Goal: Task Accomplishment & Management: Use online tool/utility

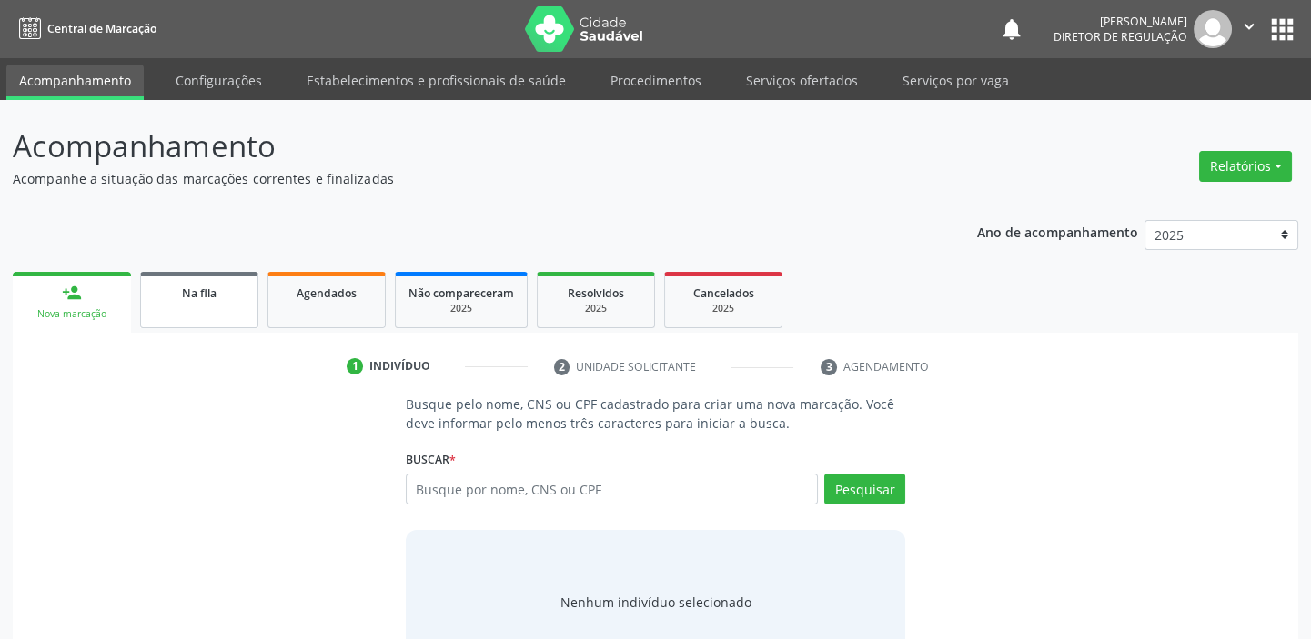
click at [221, 300] on div "Na fila" at bounding box center [199, 292] width 91 height 19
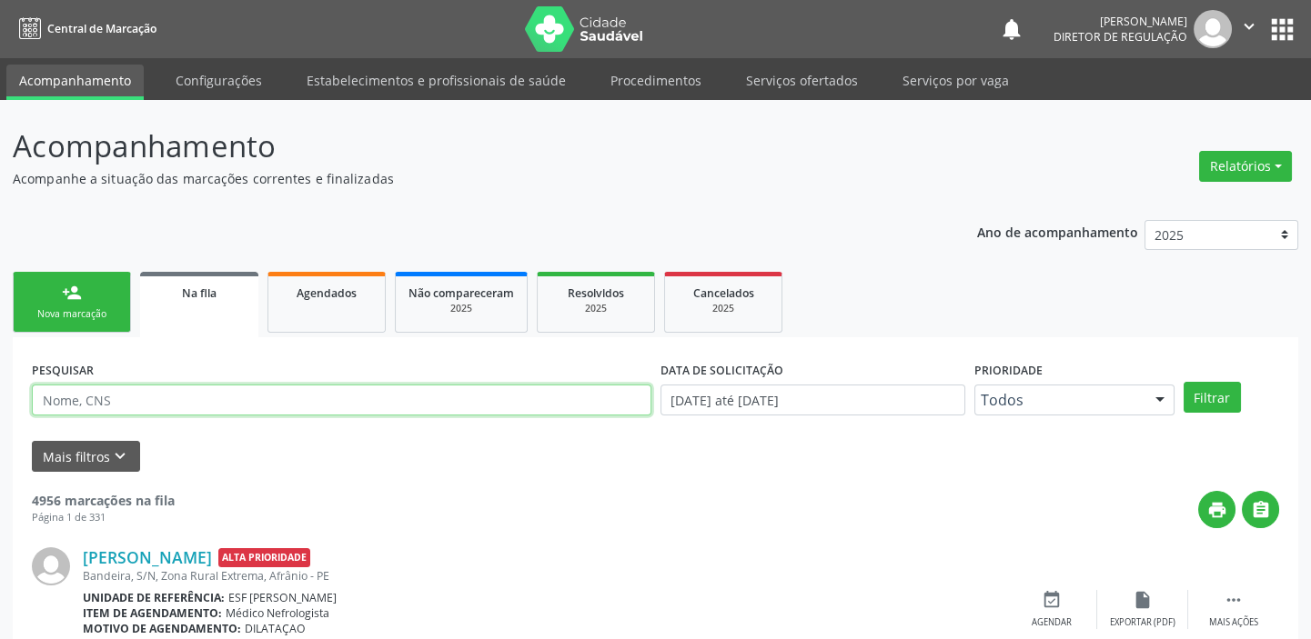
click at [170, 401] on input "text" at bounding box center [341, 400] width 619 height 31
type input "708205644960941"
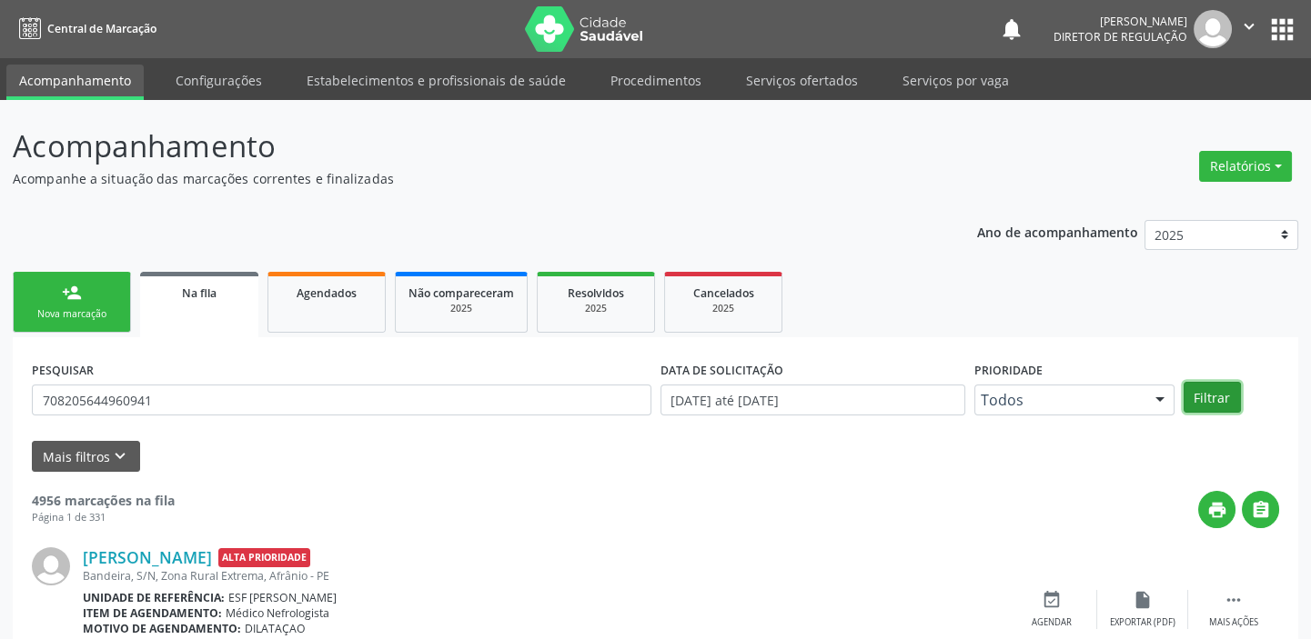
click at [1212, 397] on button "Filtrar" at bounding box center [1211, 397] width 57 height 31
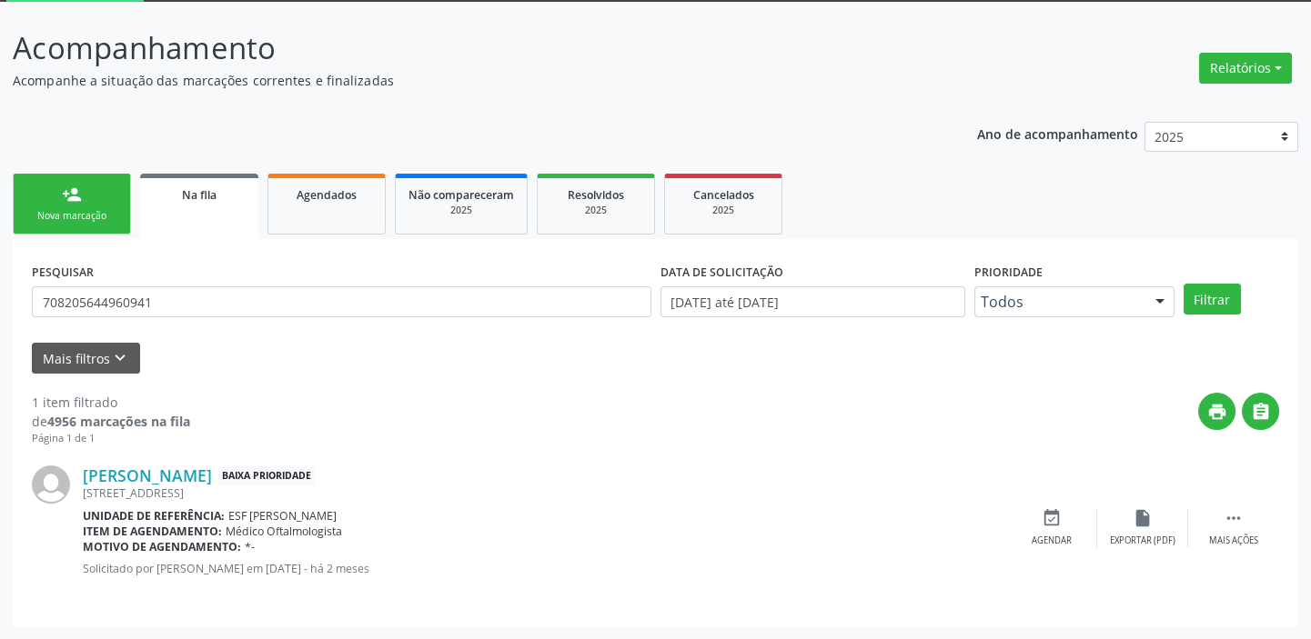
scroll to position [15, 0]
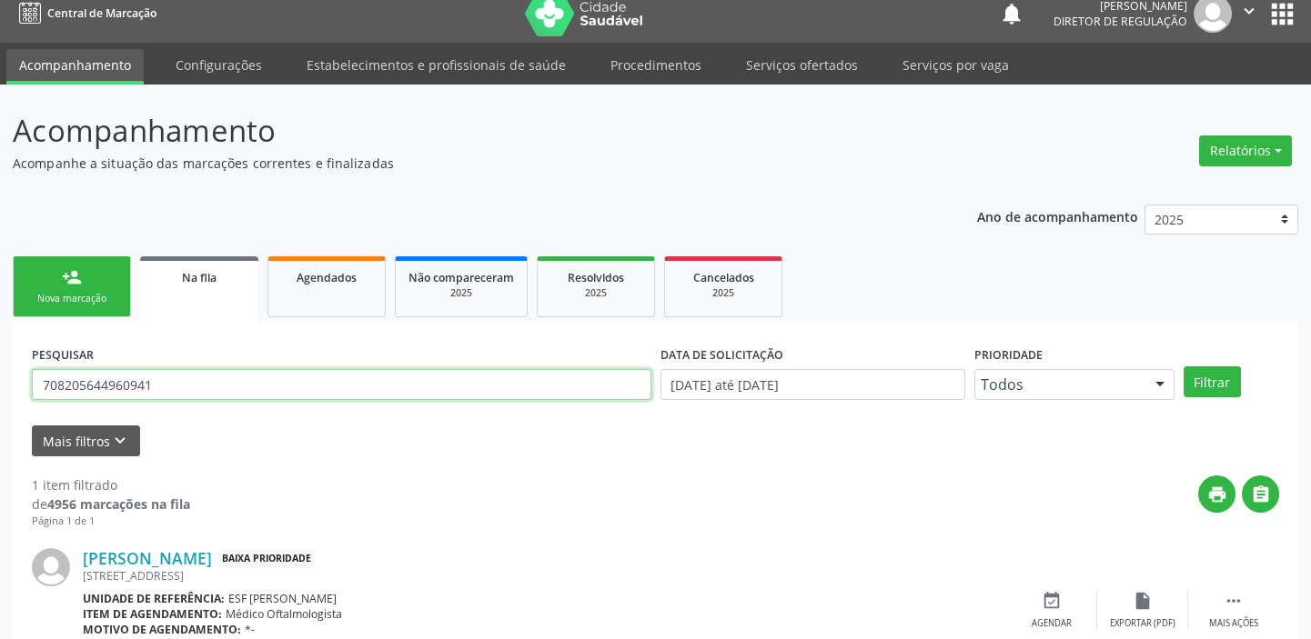
drag, startPoint x: 99, startPoint y: 395, endPoint x: 18, endPoint y: 403, distance: 81.4
click at [18, 411] on div "PESQUISAR 708205644960941 DATA DE SOLICITAÇÃO 01/01/2018 até 15/10/2025 Priorid…" at bounding box center [655, 516] width 1285 height 388
type input "700006090853202"
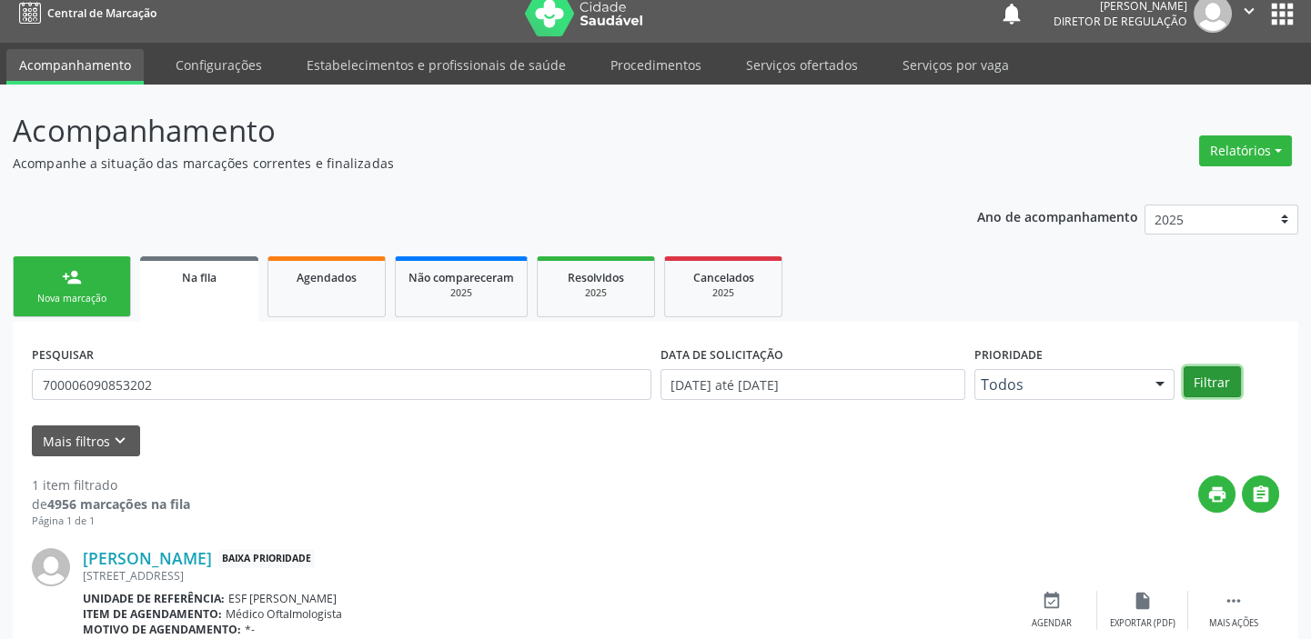
click at [1210, 382] on button "Filtrar" at bounding box center [1211, 382] width 57 height 31
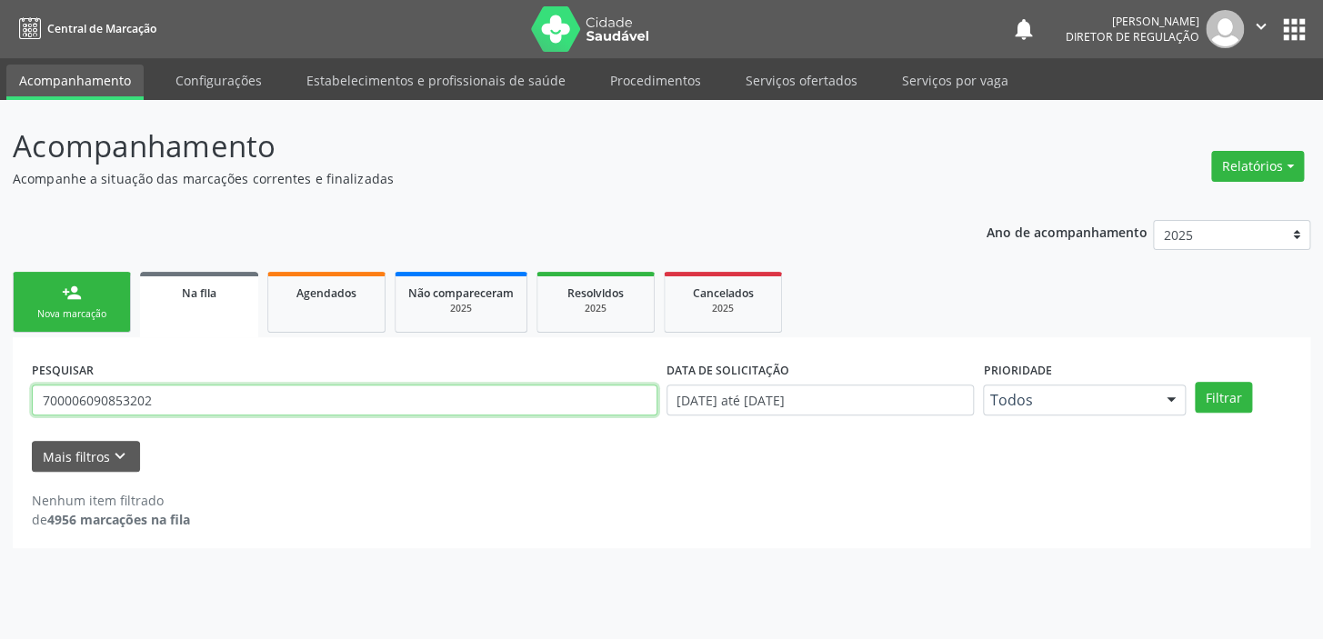
drag, startPoint x: 166, startPoint y: 399, endPoint x: 0, endPoint y: 401, distance: 165.5
click at [0, 401] on div "Acompanhamento Acompanhe a situação das marcações correntes e finalizadas Relat…" at bounding box center [661, 369] width 1323 height 539
type input "GREGORIO RODRIGUES DA PAIXAO"
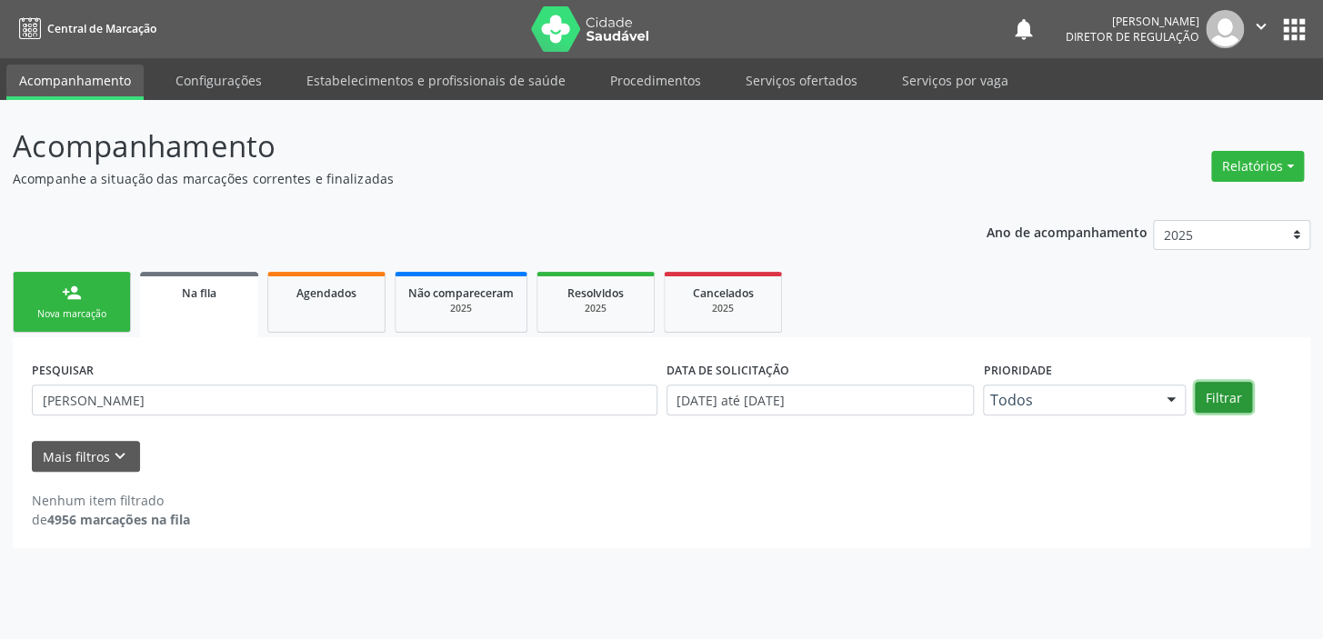
click at [1223, 397] on button "Filtrar" at bounding box center [1223, 397] width 57 height 31
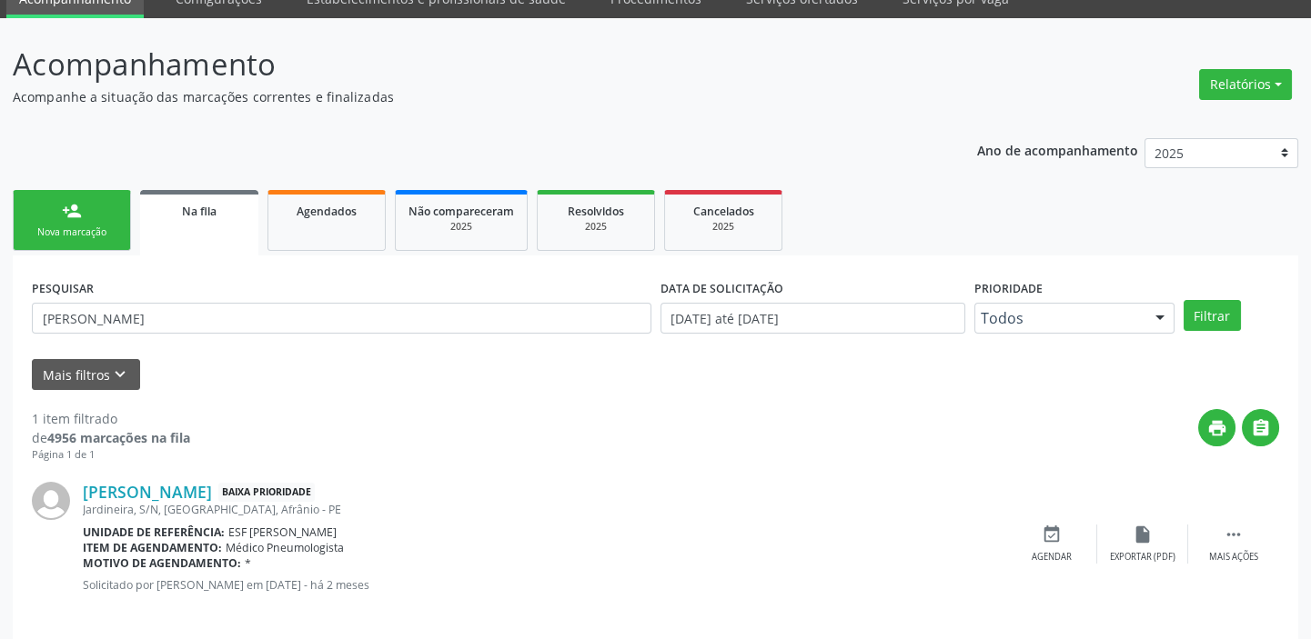
scroll to position [98, 0]
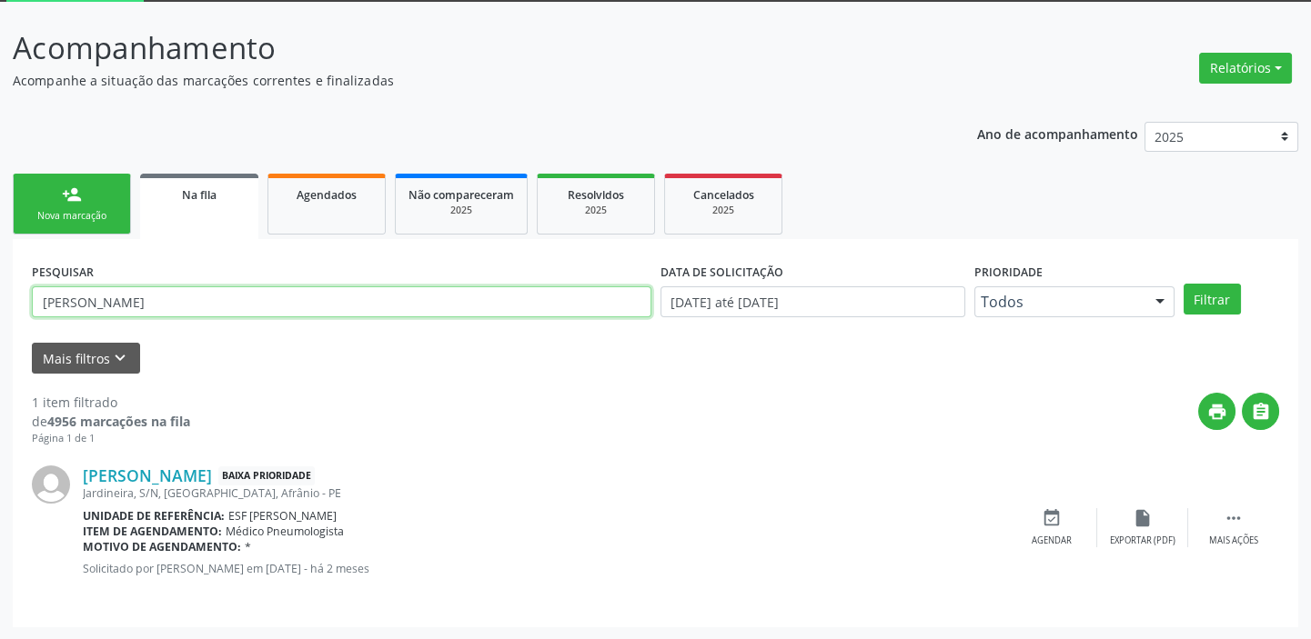
drag, startPoint x: 266, startPoint y: 301, endPoint x: 310, endPoint y: 339, distance: 58.7
click at [2, 327] on div "Acompanhamento Acompanhe a situação das marcações correntes e finalizadas Relat…" at bounding box center [655, 321] width 1311 height 638
type input "708205644960941"
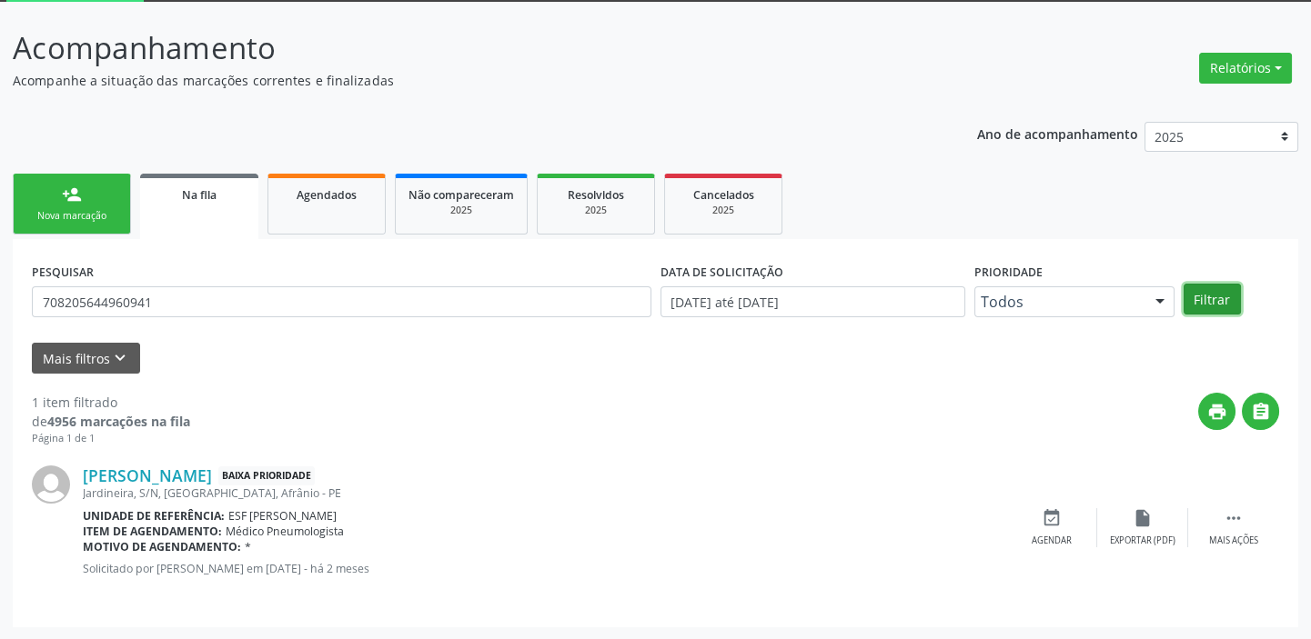
click at [1219, 297] on button "Filtrar" at bounding box center [1211, 299] width 57 height 31
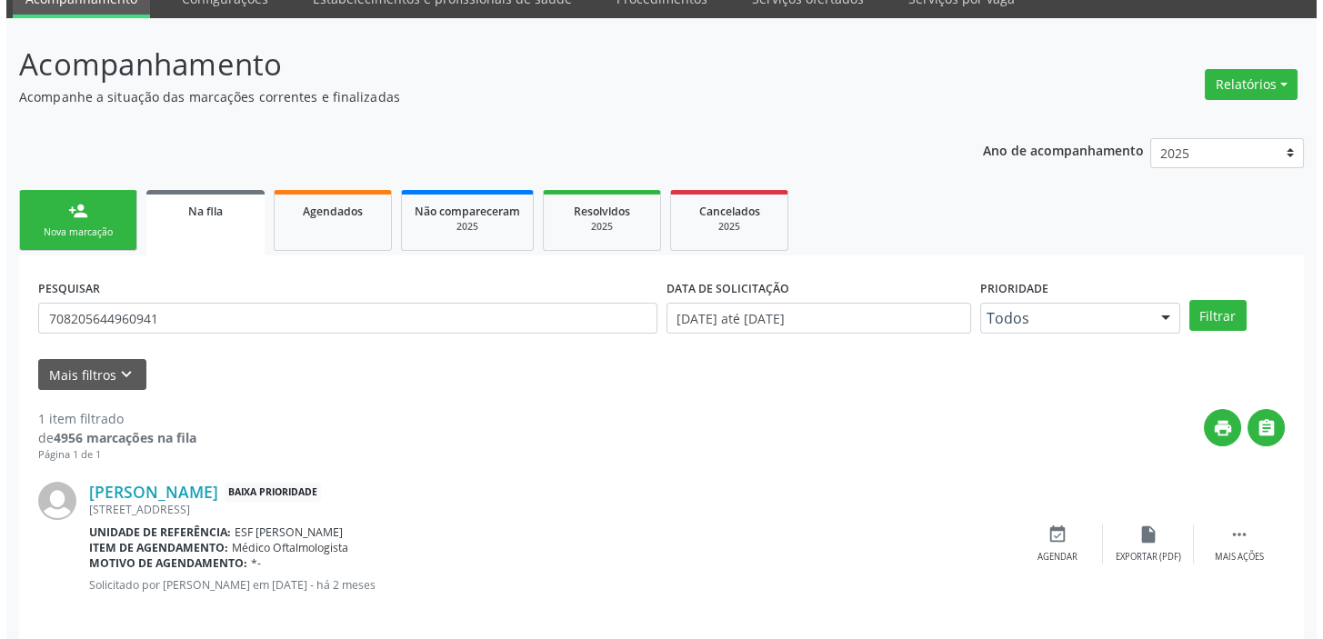
scroll to position [0, 0]
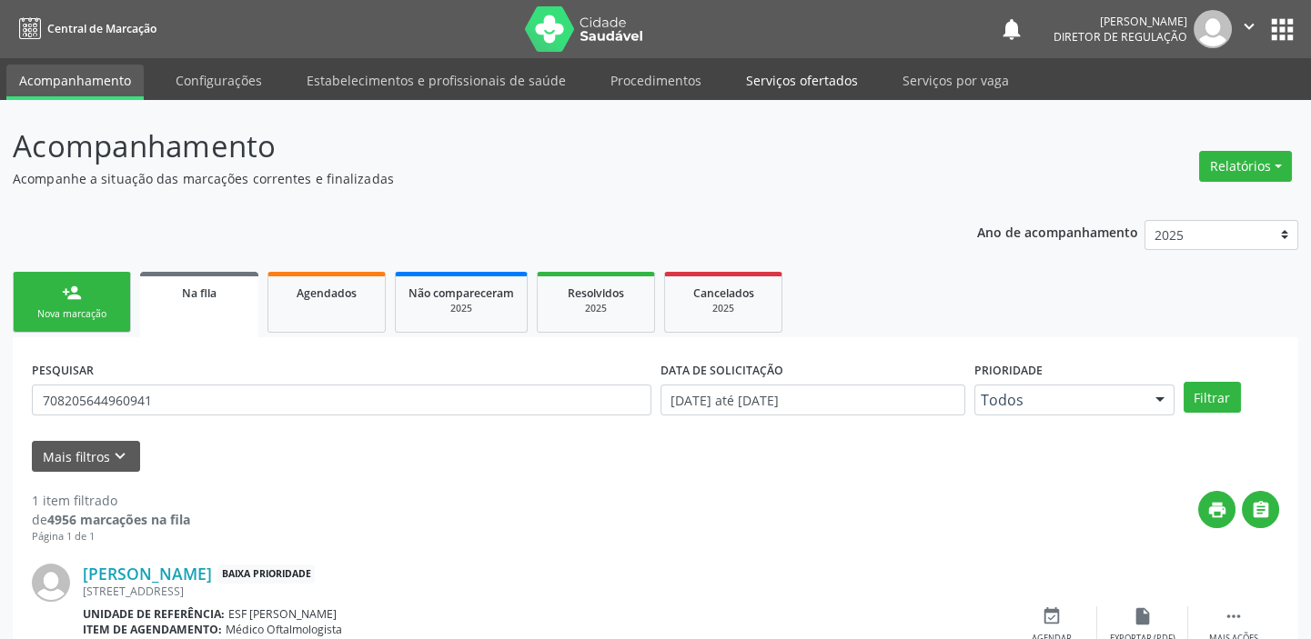
click at [828, 80] on link "Serviços ofertados" at bounding box center [801, 81] width 137 height 32
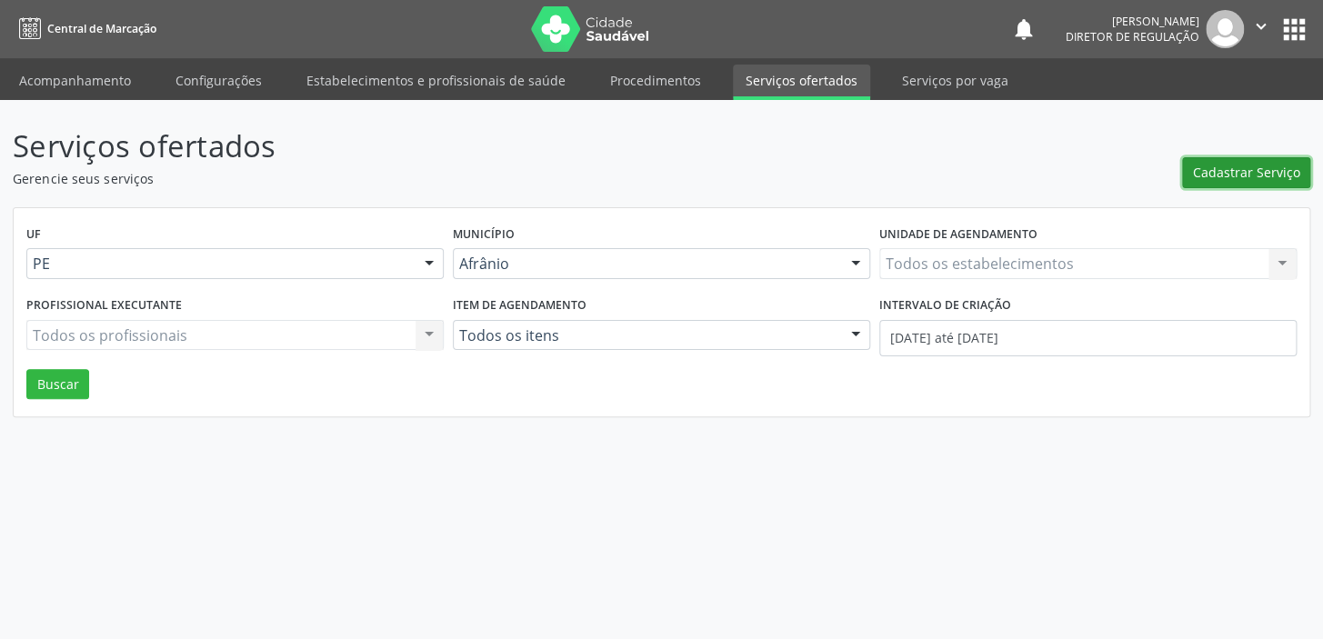
click at [1256, 179] on span "Cadastrar Serviço" at bounding box center [1246, 172] width 107 height 19
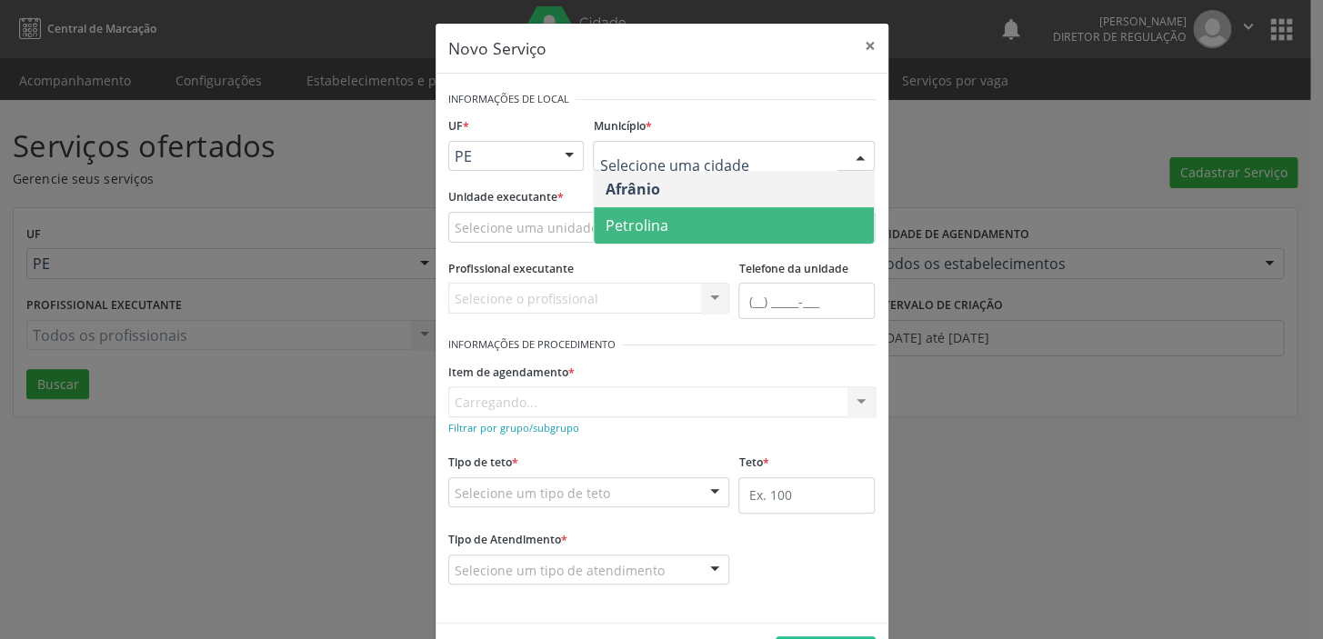
click at [660, 222] on span "Petrolina" at bounding box center [734, 225] width 280 height 36
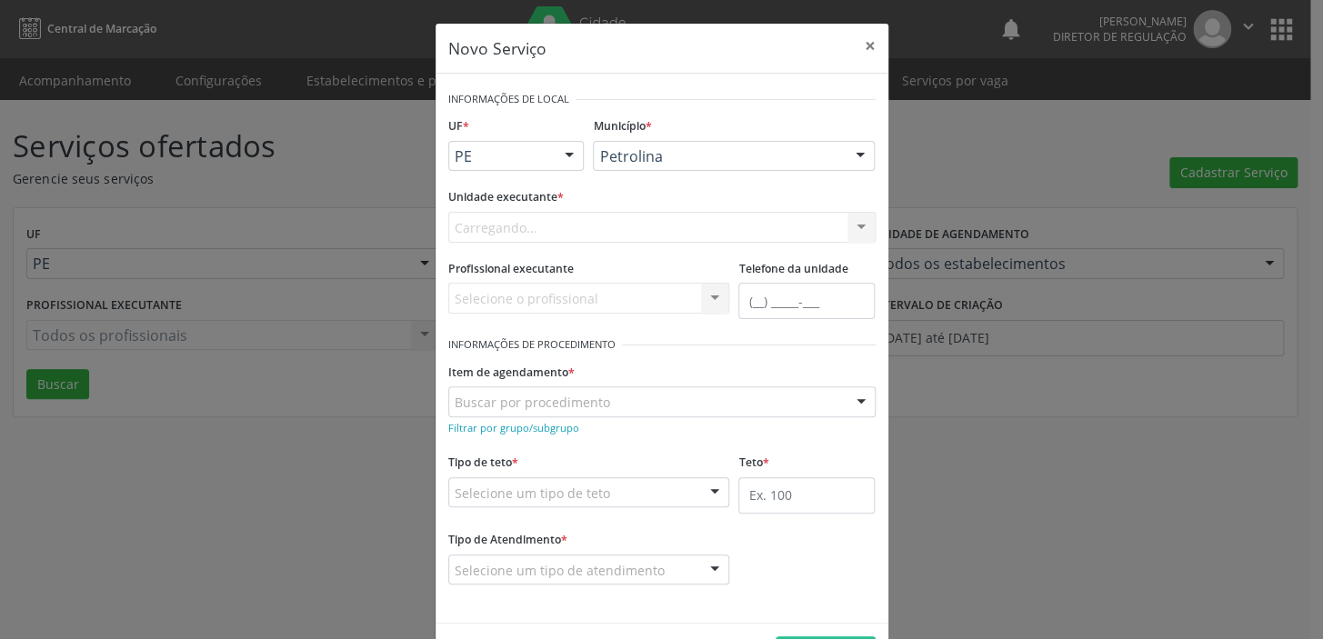
click at [595, 223] on div "Carregando... Academia da Saude de Afranio Academia da Saude do Bairro [PERSON_…" at bounding box center [661, 227] width 427 height 31
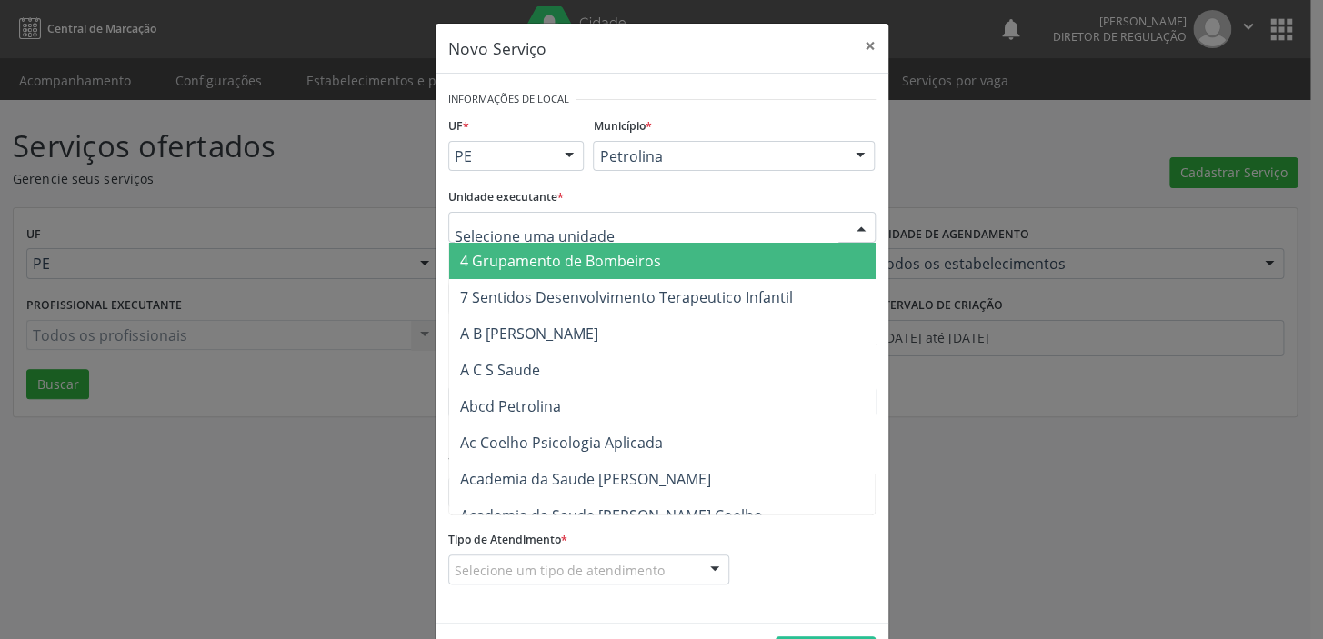
click at [595, 223] on div at bounding box center [661, 227] width 427 height 31
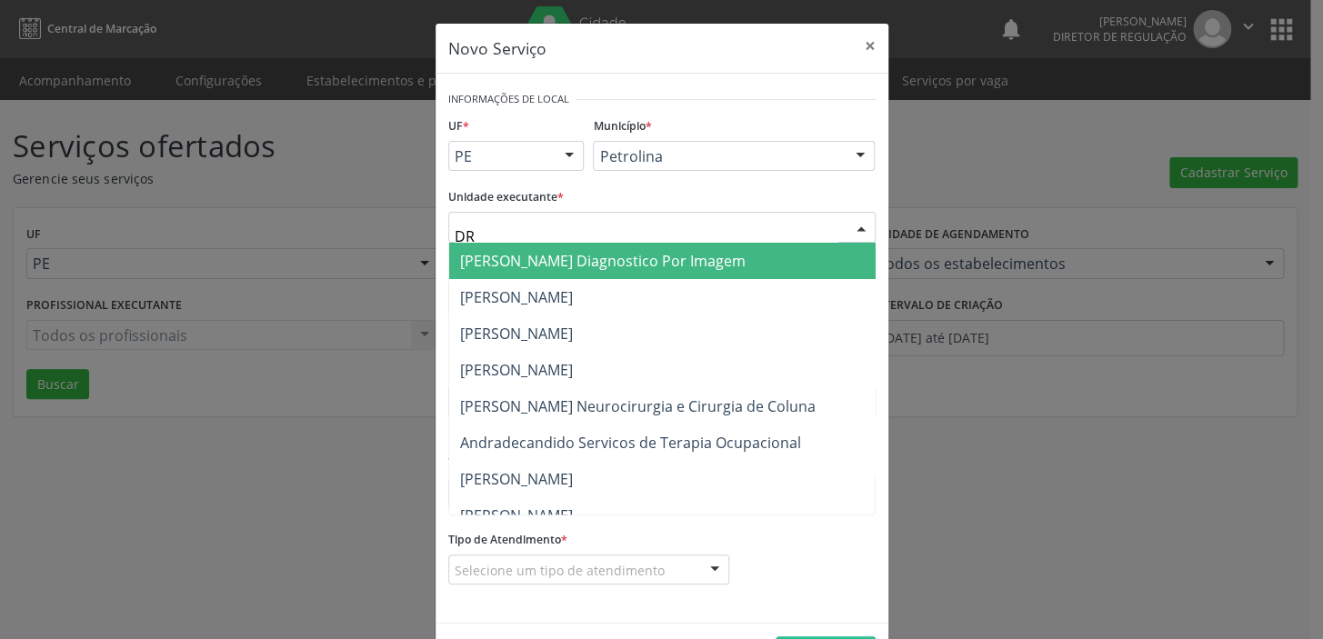
type input "DR D"
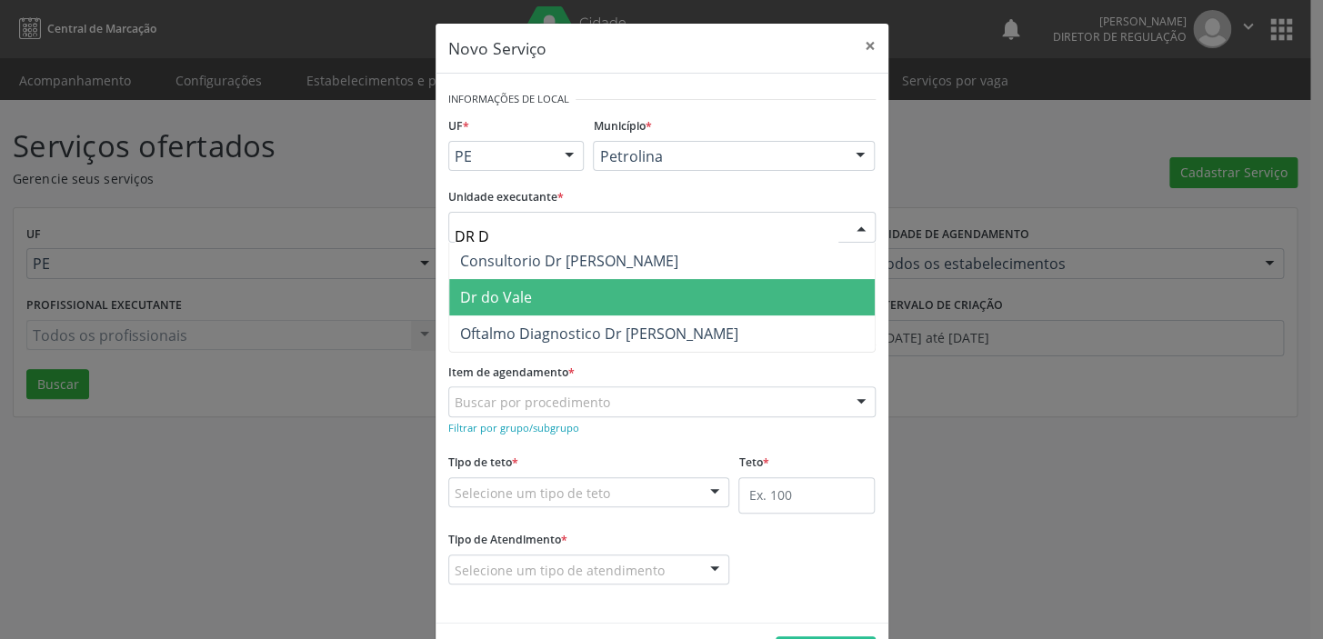
drag, startPoint x: 582, startPoint y: 296, endPoint x: 573, endPoint y: 299, distance: 9.8
click at [581, 297] on span "Dr do Vale" at bounding box center [662, 297] width 426 height 36
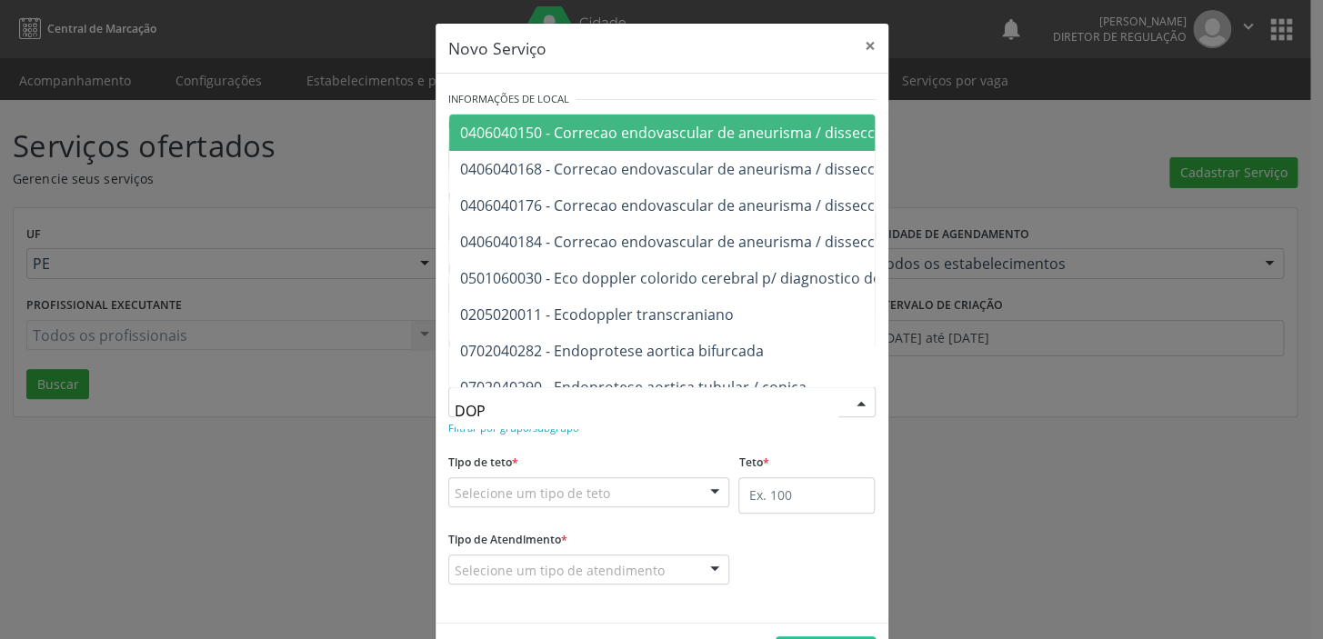
type input "DOPP"
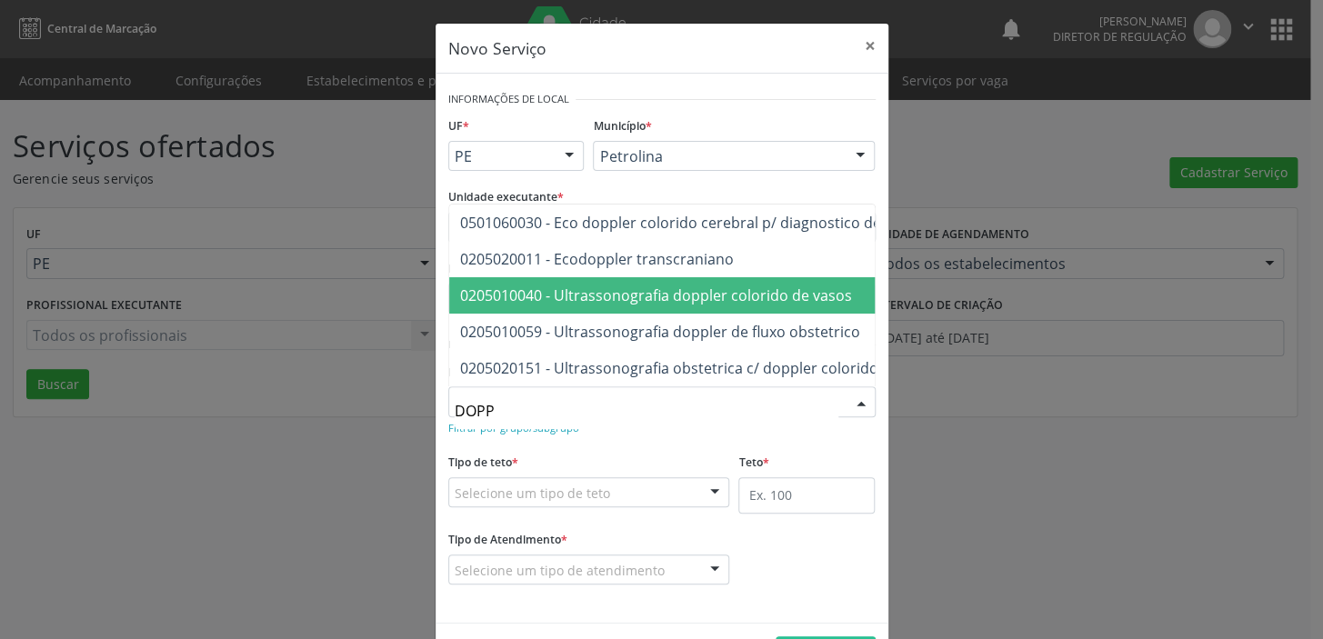
click at [701, 286] on span "0205010040 - Ultrassonografia doppler colorido de vasos" at bounding box center [656, 296] width 392 height 20
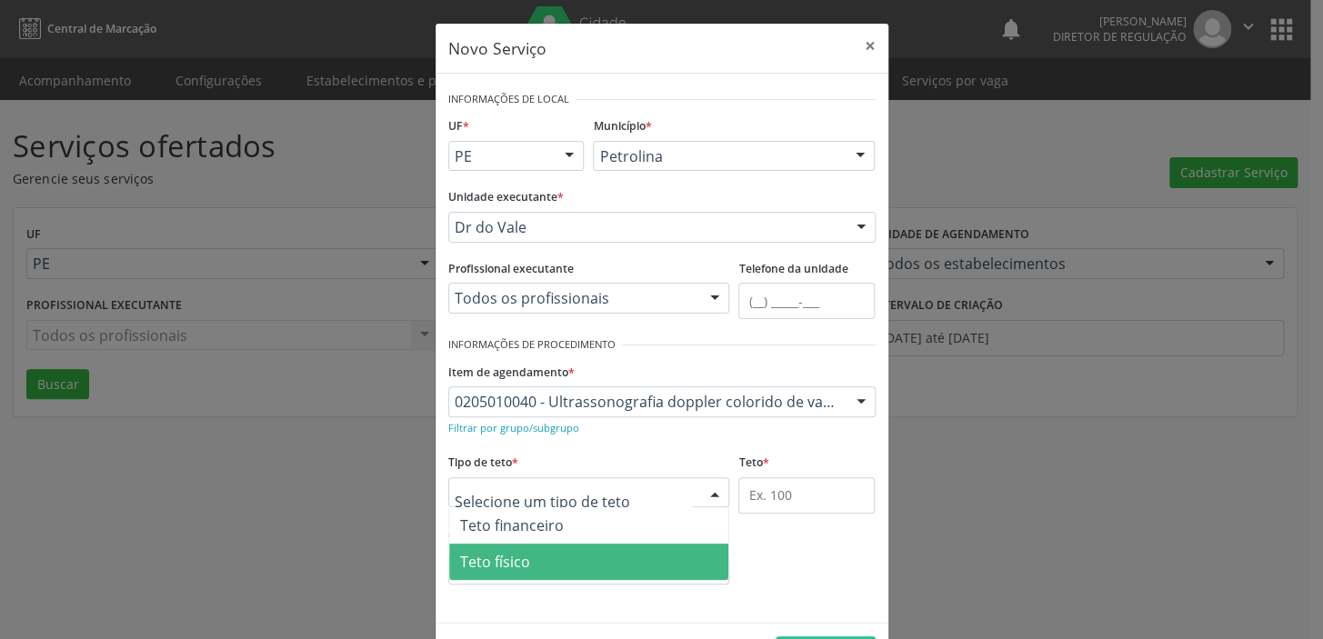
click at [544, 560] on span "Teto físico" at bounding box center [589, 562] width 280 height 36
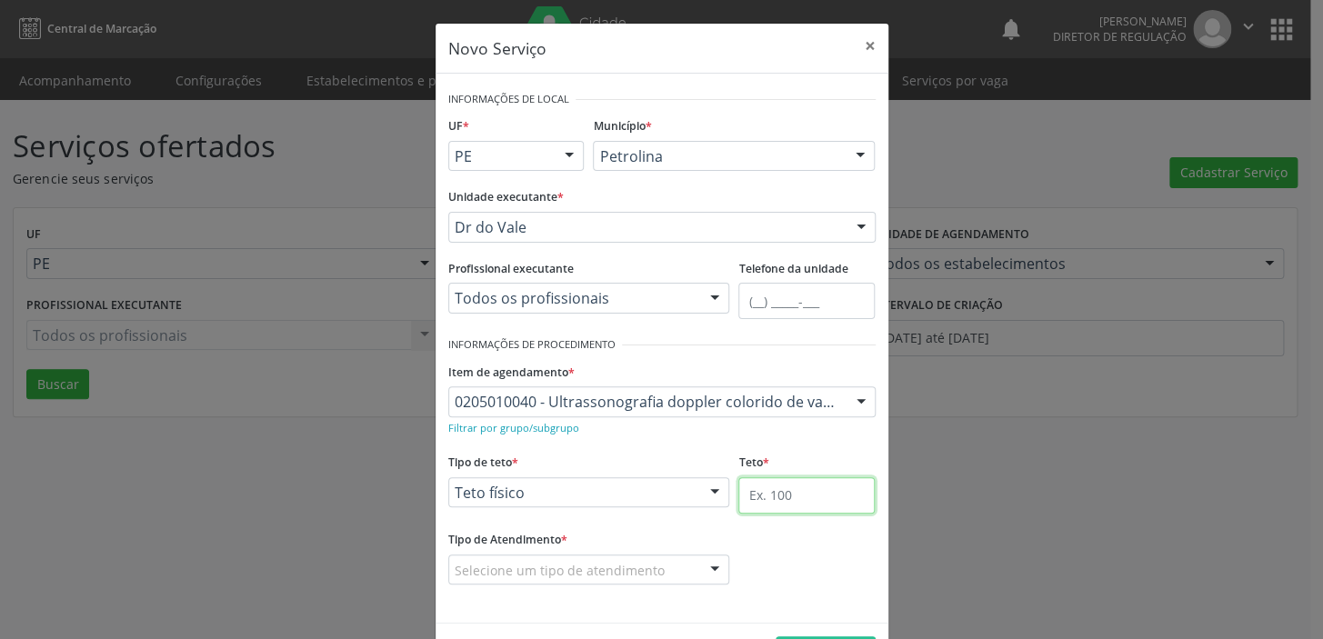
click at [769, 497] on input "text" at bounding box center [806, 495] width 136 height 36
type input "1"
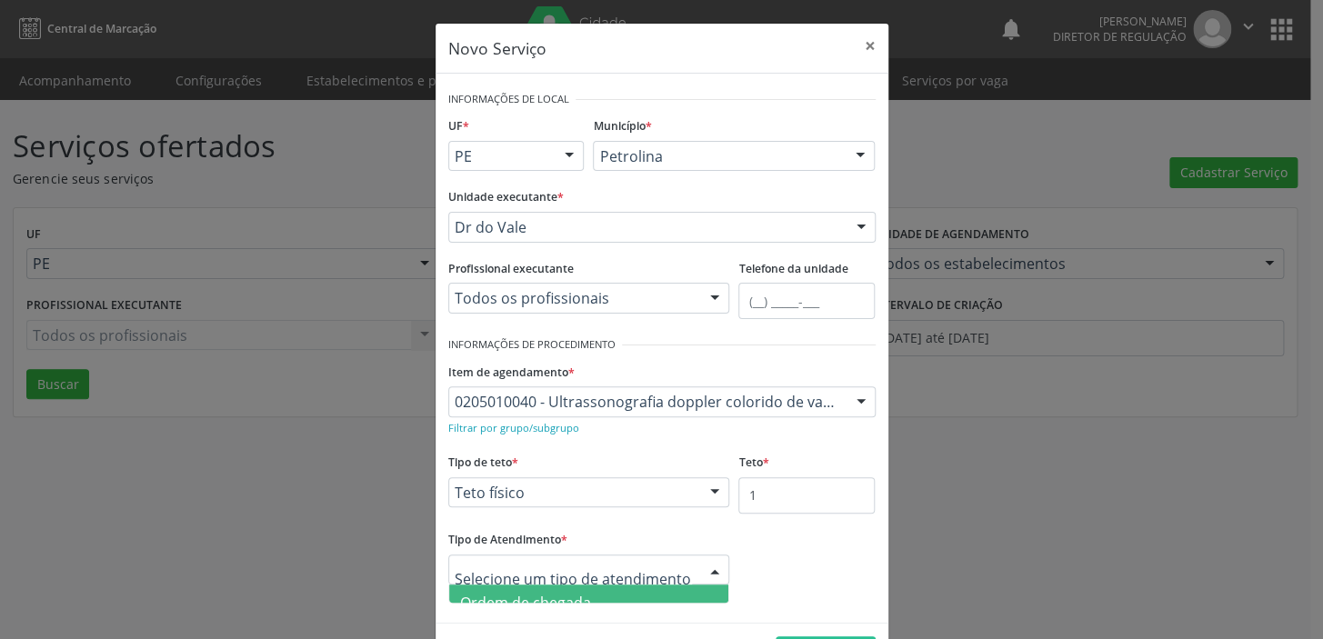
click at [648, 579] on div at bounding box center [589, 570] width 282 height 31
click at [614, 592] on span "Ordem de chegada" at bounding box center [589, 603] width 280 height 36
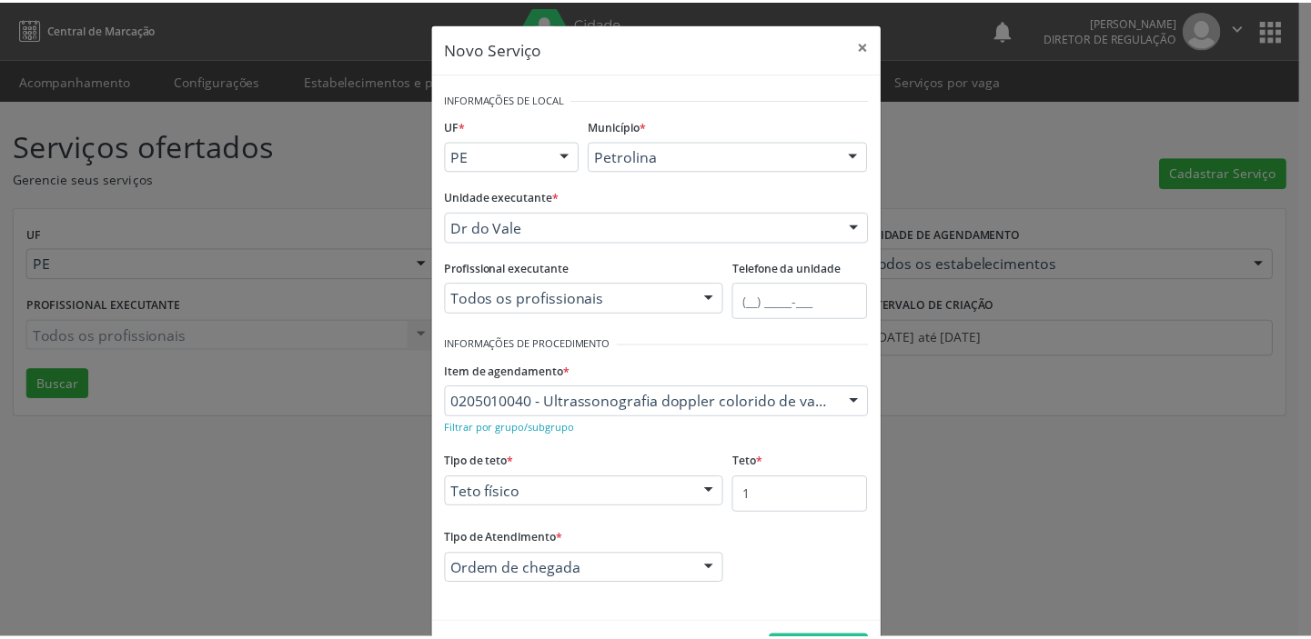
scroll to position [63, 0]
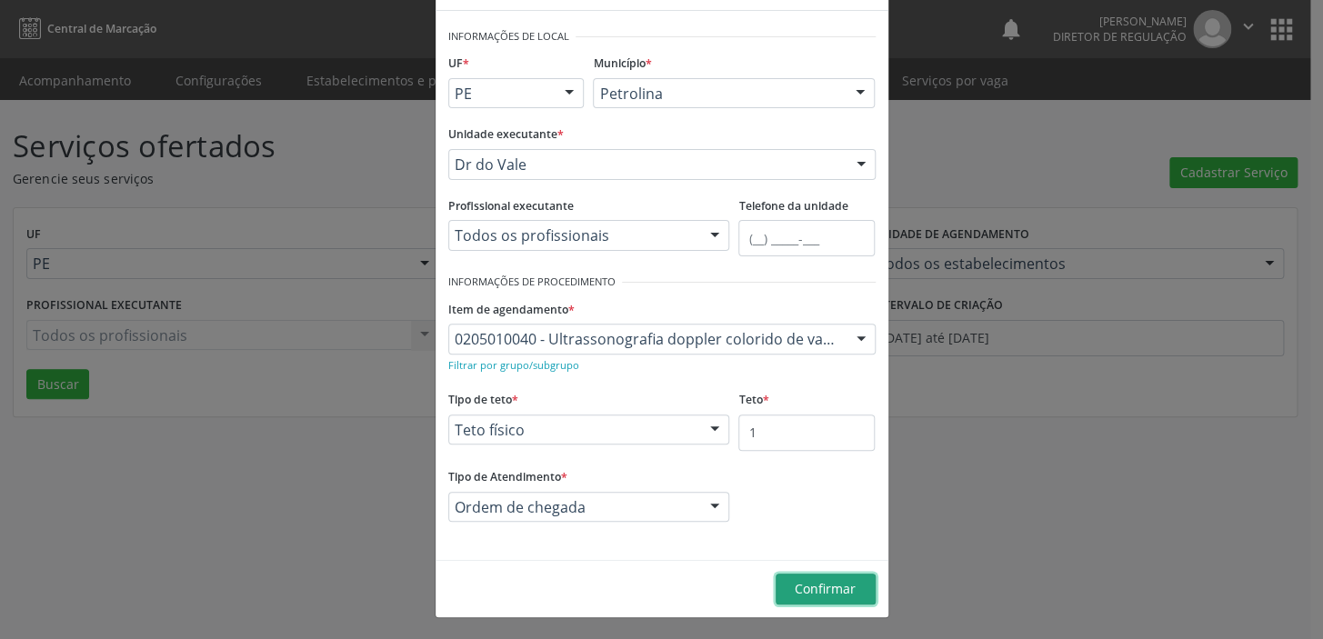
click at [824, 588] on span "Confirmar" at bounding box center [825, 588] width 61 height 17
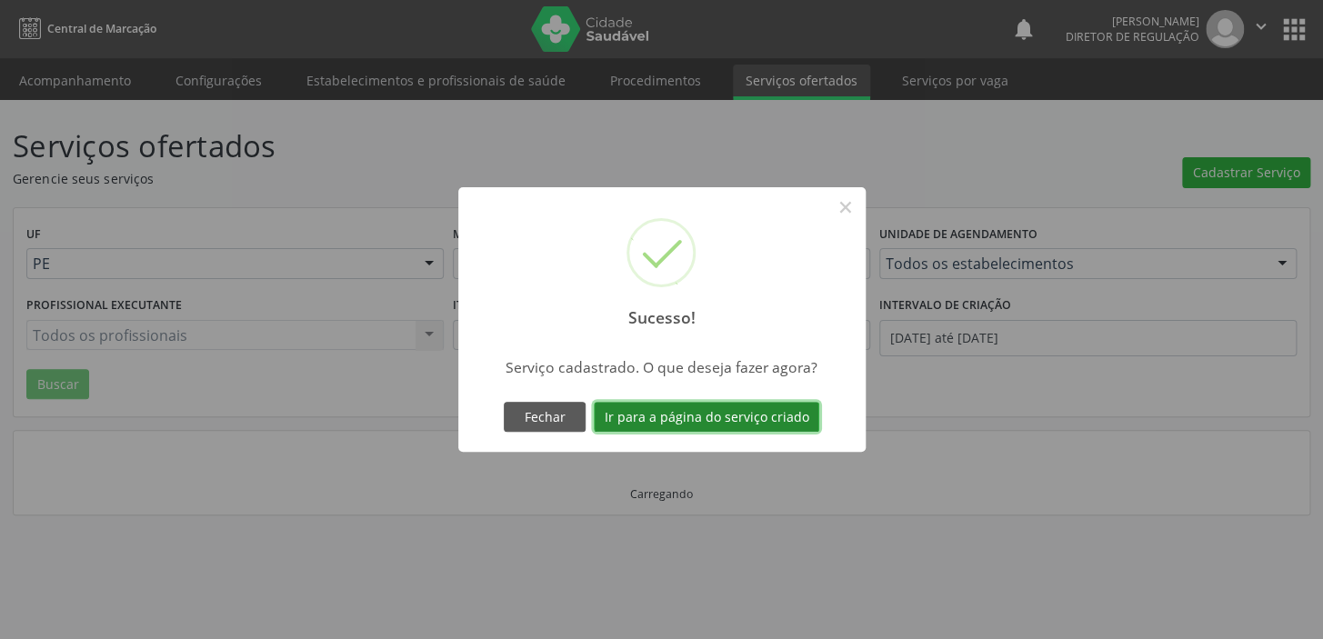
click at [757, 409] on button "Ir para a página do serviço criado" at bounding box center [707, 417] width 226 height 31
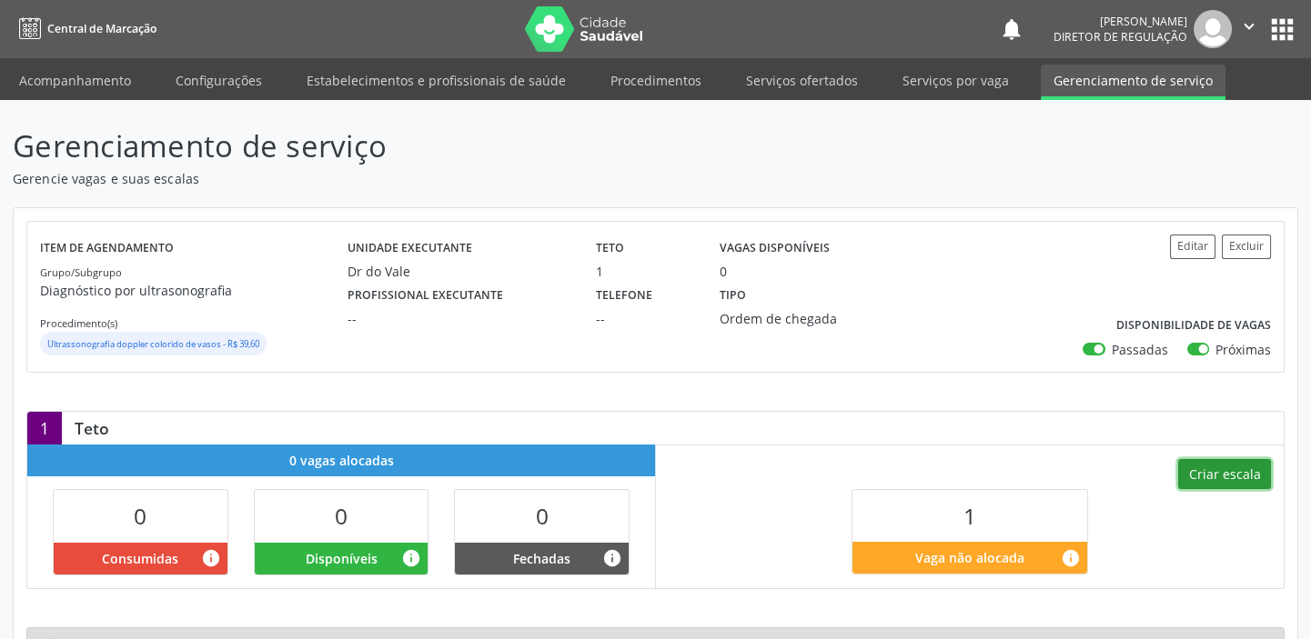
click at [1216, 479] on button "Criar escala" at bounding box center [1224, 474] width 93 height 31
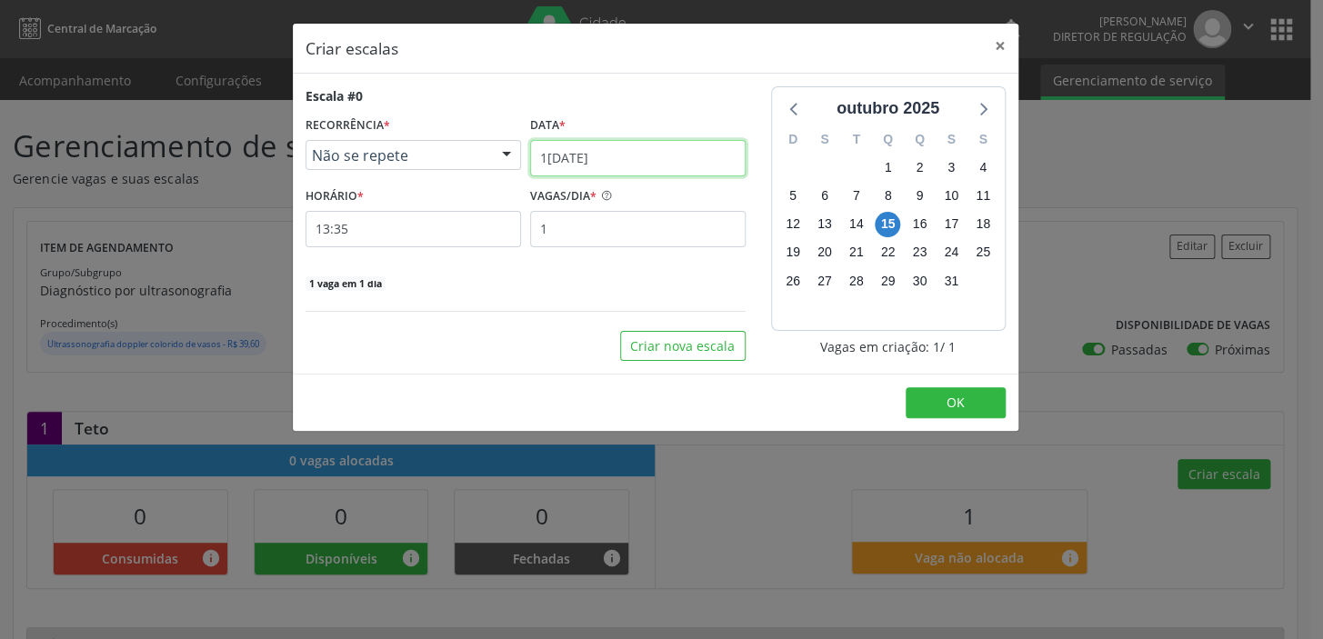
click at [637, 152] on input "[DATE]" at bounding box center [638, 158] width 216 height 36
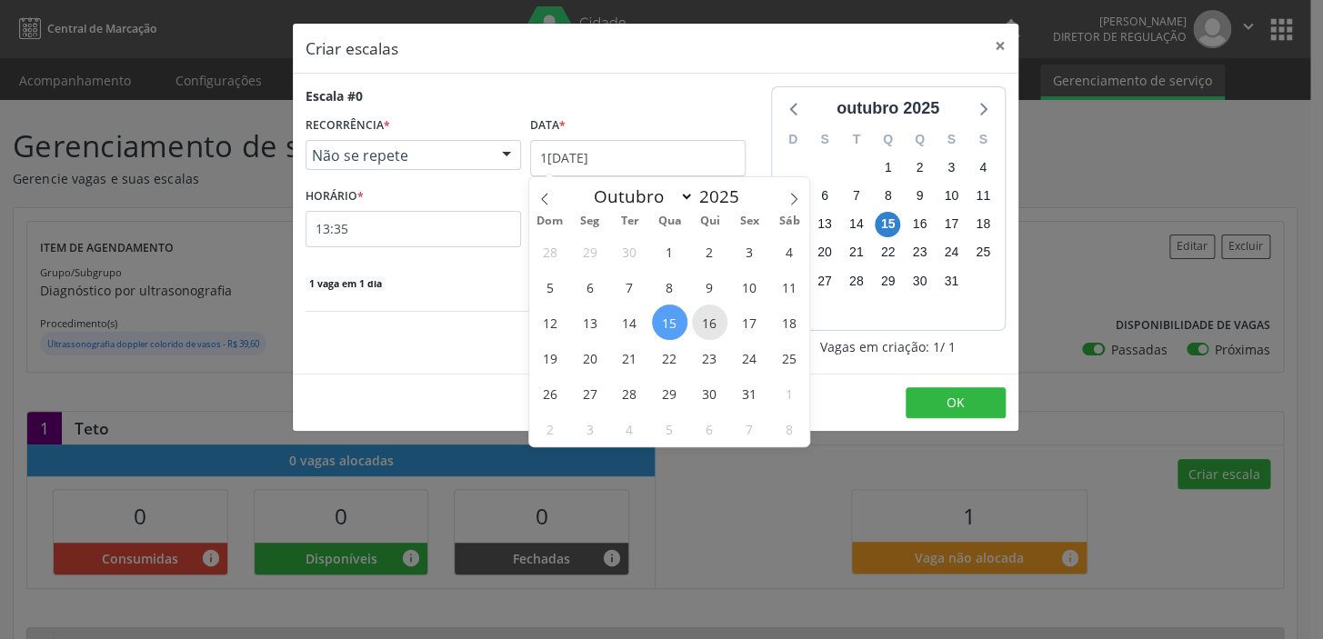
click at [709, 319] on span "16" at bounding box center [709, 322] width 35 height 35
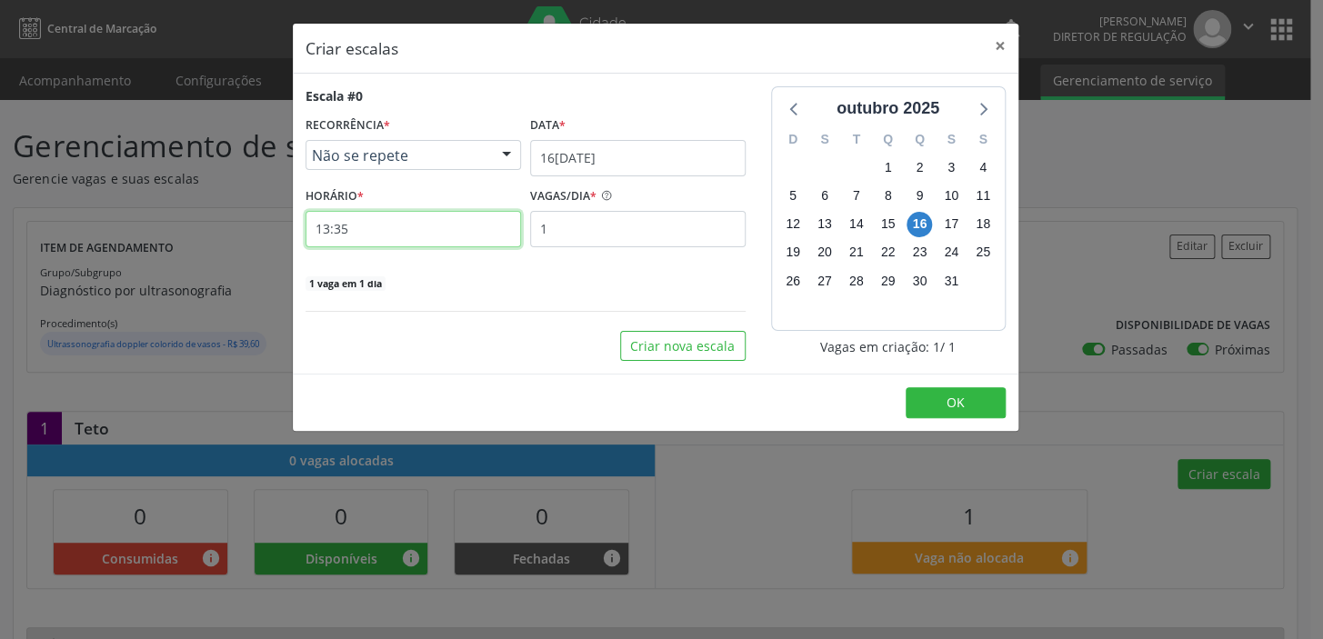
click at [431, 235] on input "13:35" at bounding box center [414, 229] width 216 height 36
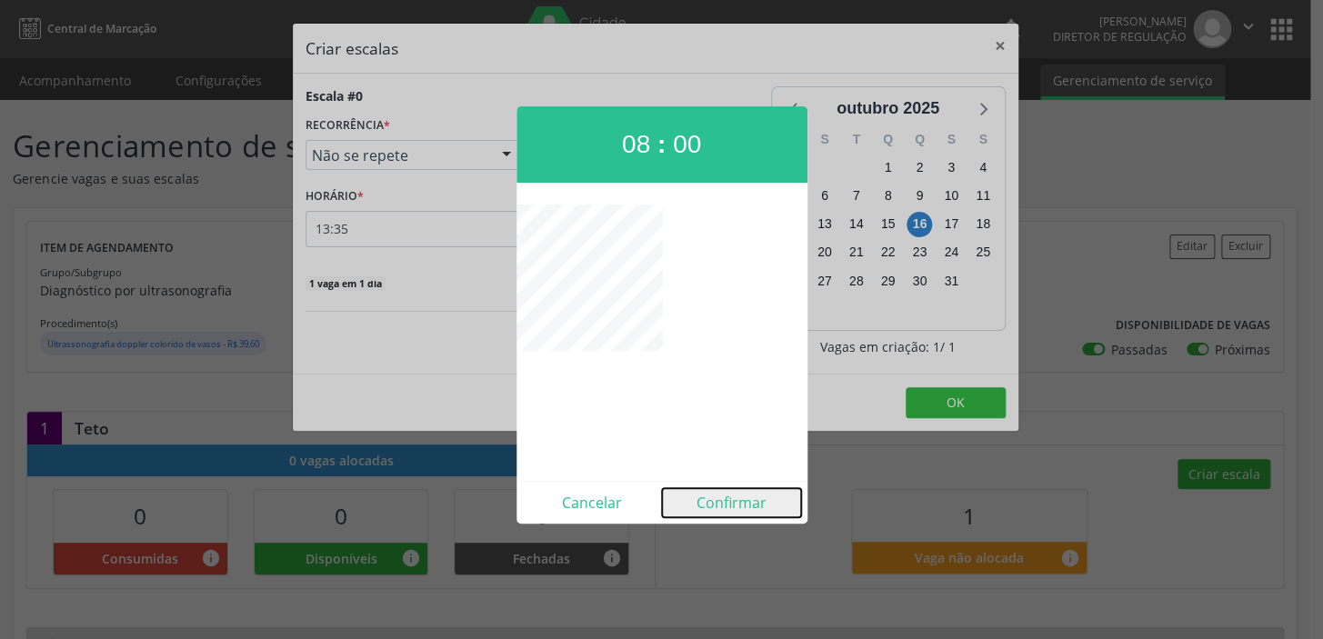
click at [728, 493] on button "Confirmar" at bounding box center [731, 502] width 139 height 29
type input "08:00"
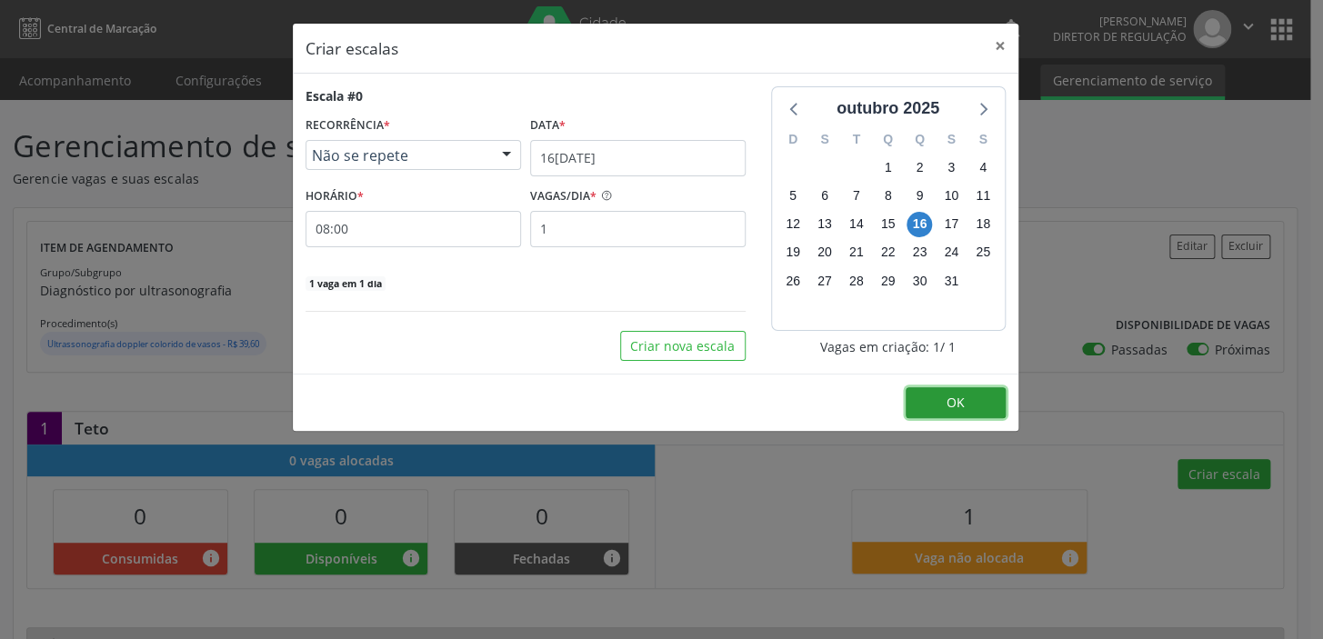
drag, startPoint x: 953, startPoint y: 398, endPoint x: 949, endPoint y: 408, distance: 10.6
click at [953, 401] on span "OK" at bounding box center [956, 402] width 18 height 17
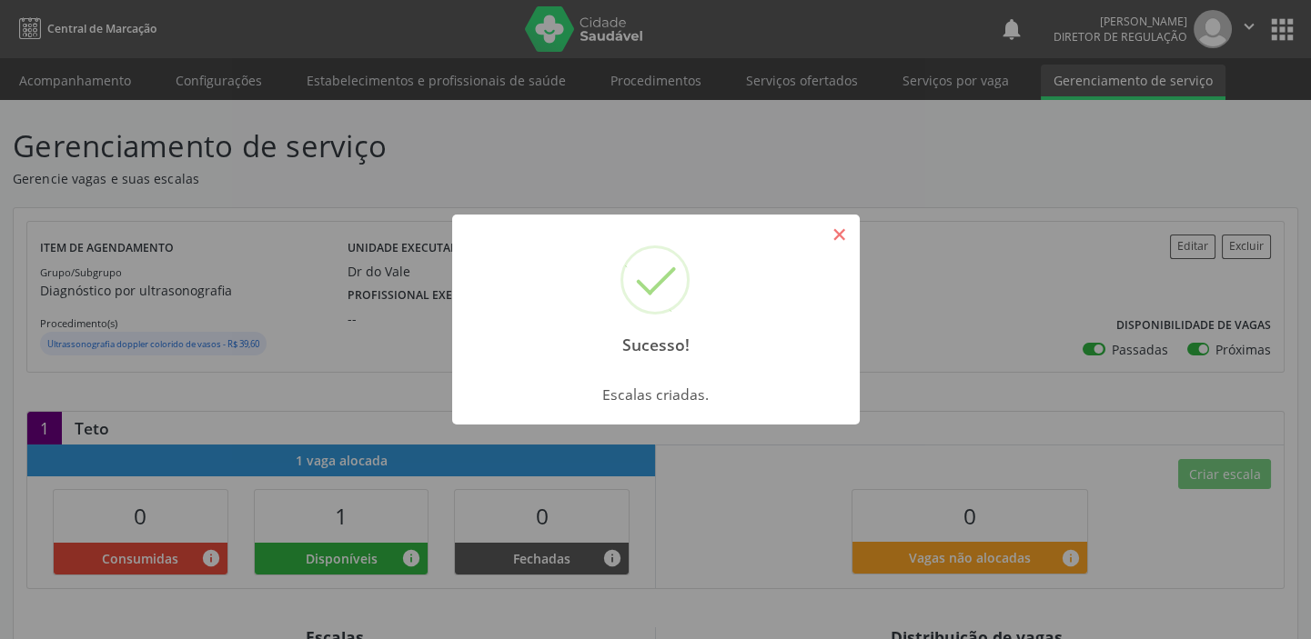
click at [838, 236] on button "×" at bounding box center [839, 234] width 31 height 31
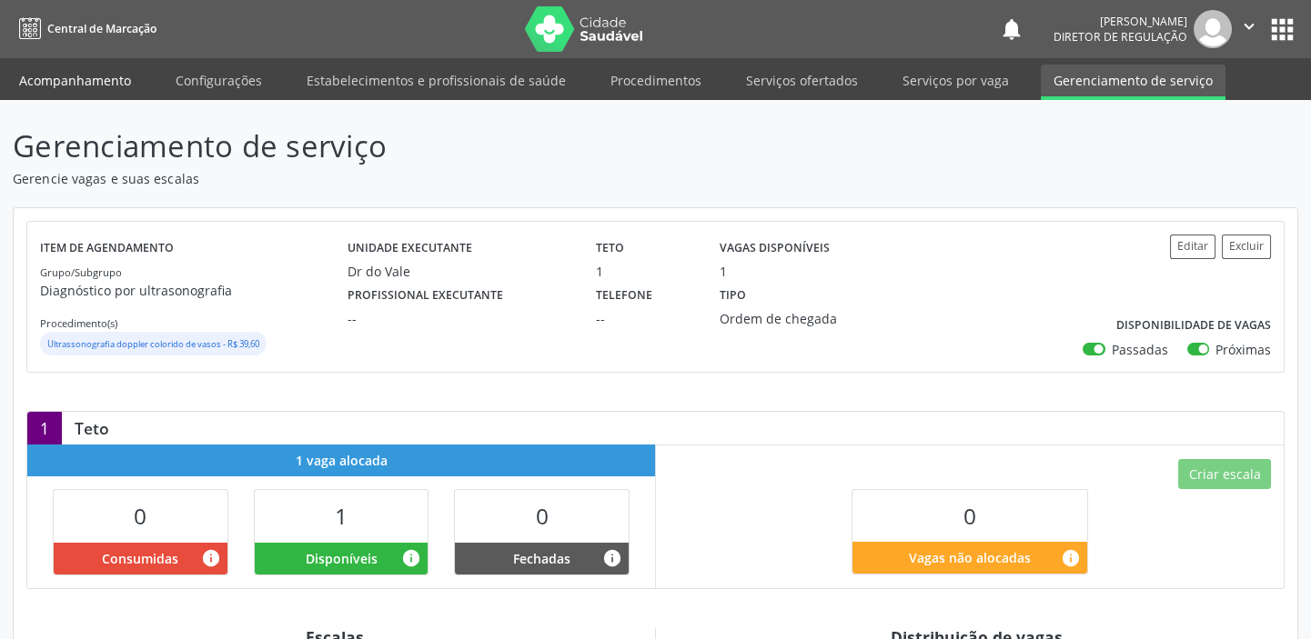
click at [95, 79] on link "Acompanhamento" at bounding box center [74, 81] width 137 height 32
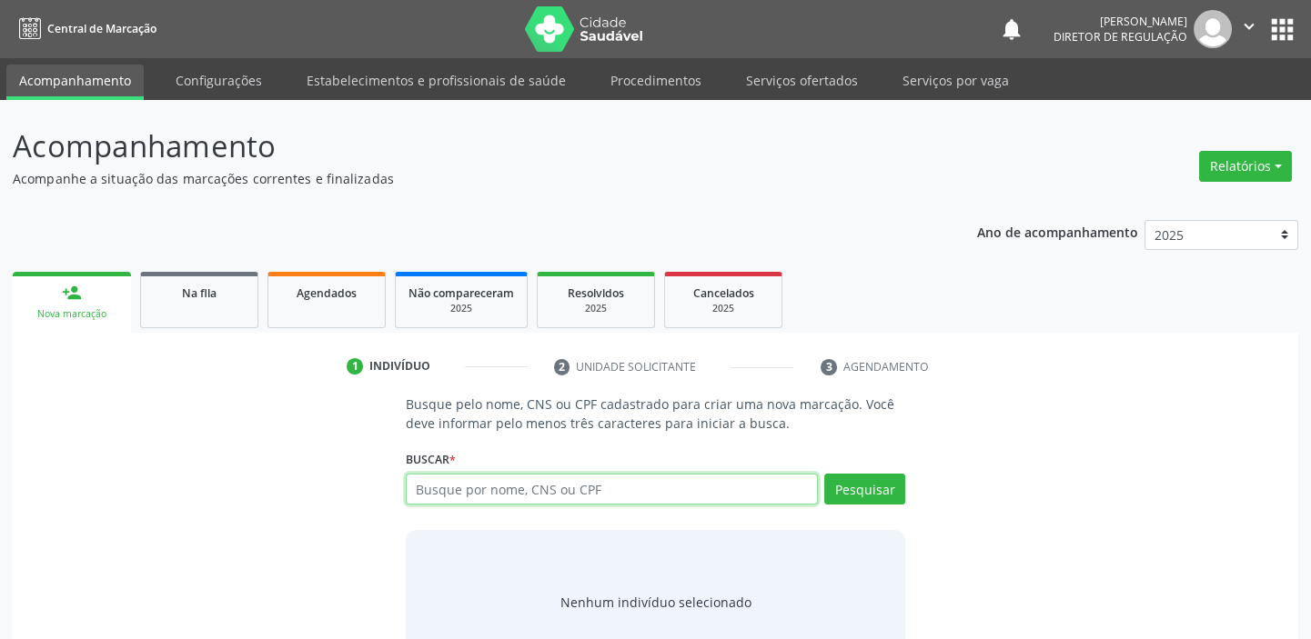
click at [573, 488] on input "text" at bounding box center [612, 489] width 412 height 31
type input "707601212619591"
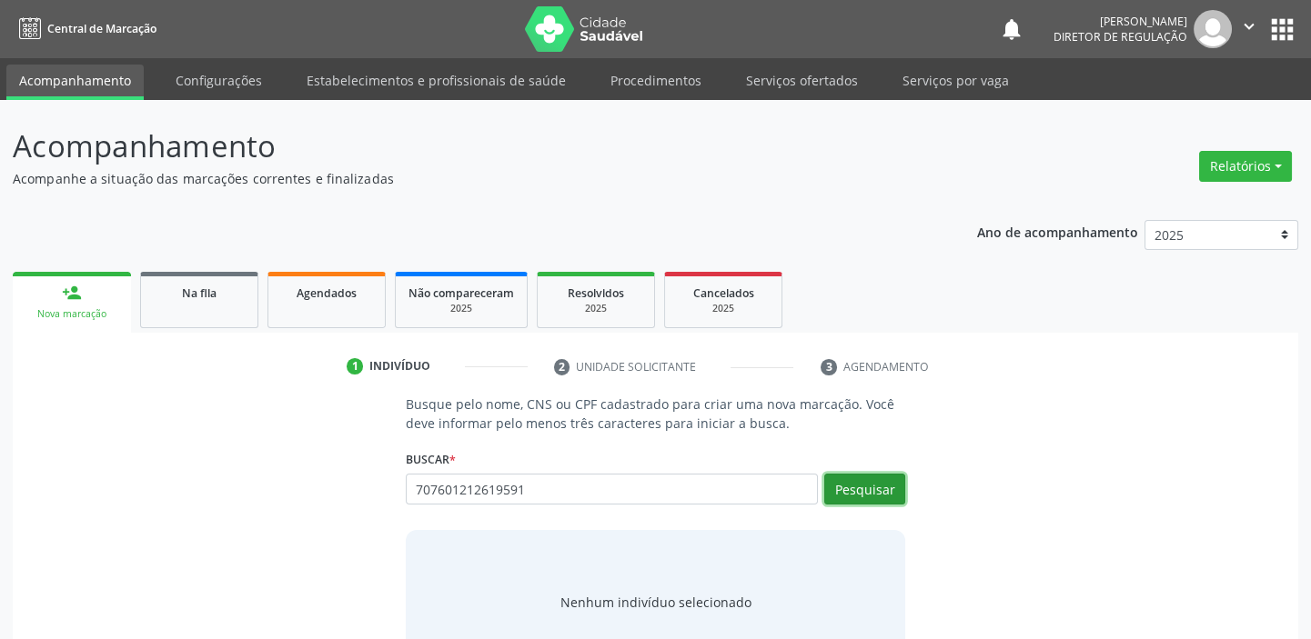
click at [863, 490] on button "Pesquisar" at bounding box center [864, 489] width 81 height 31
type input "707601212619591"
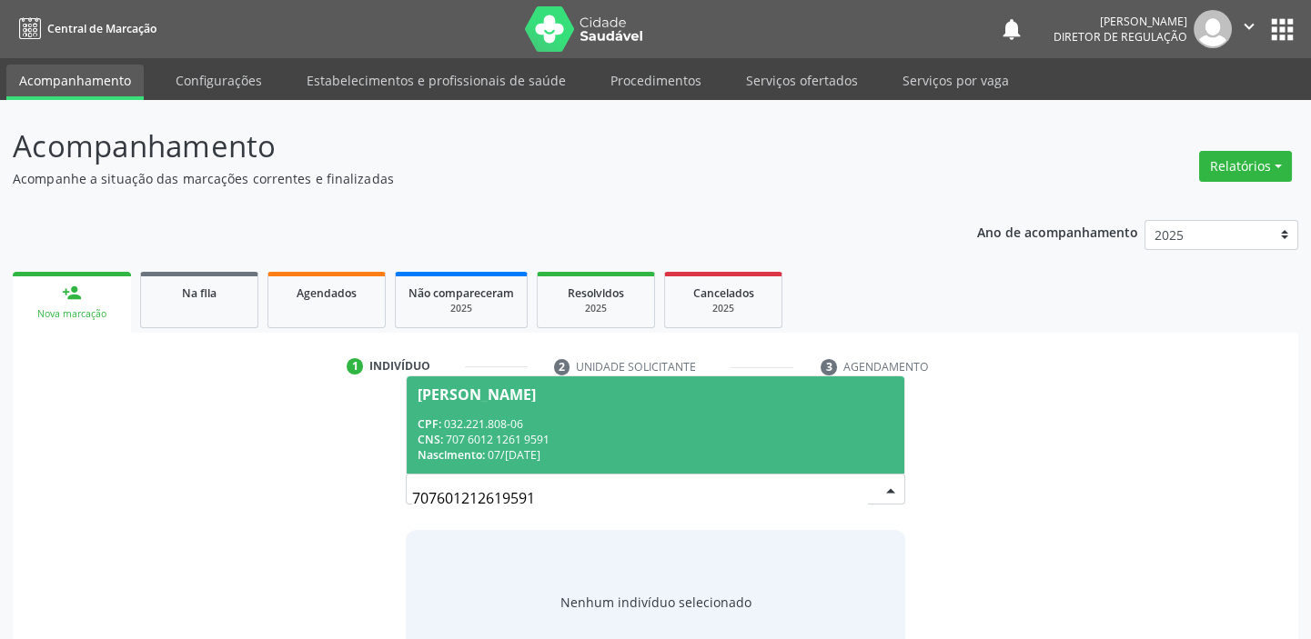
click at [501, 447] on div "Nascimento: 07/02/1962" at bounding box center [655, 454] width 476 height 15
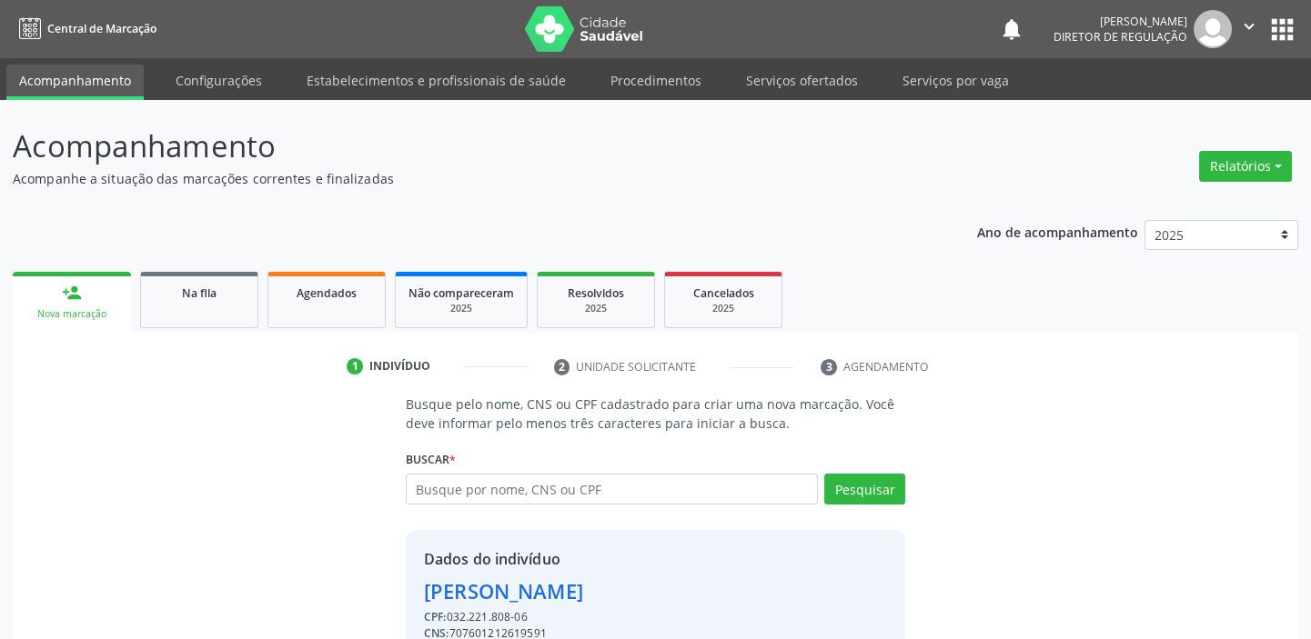
scroll to position [89, 0]
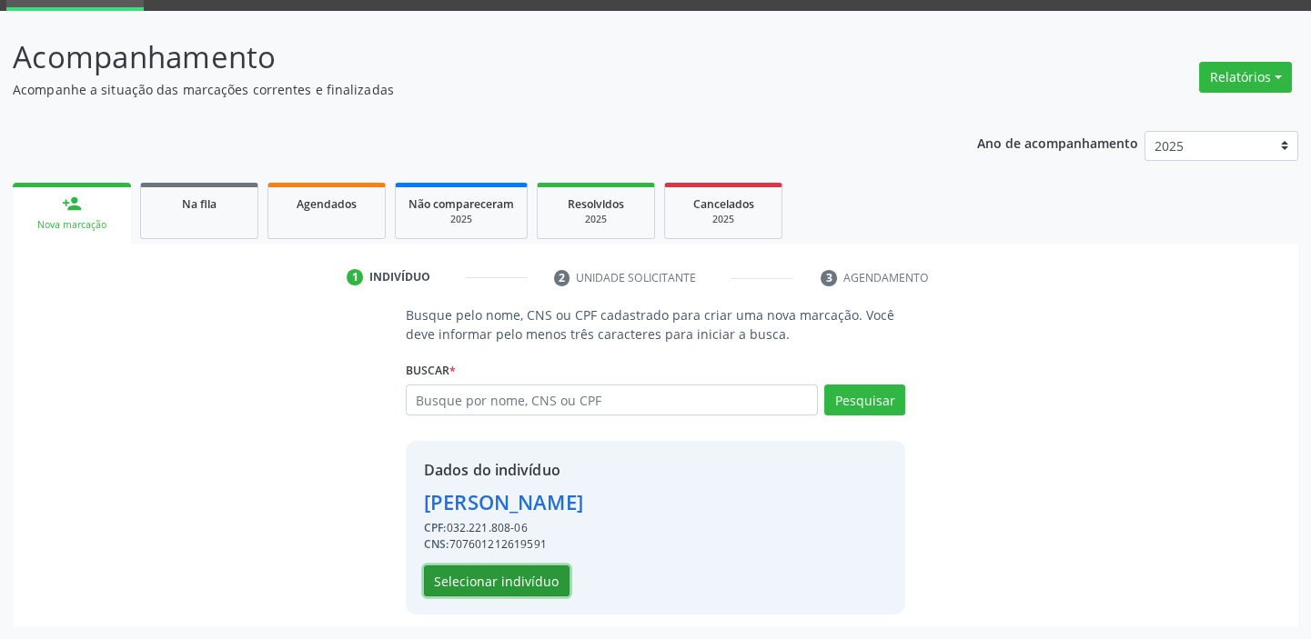
click at [526, 579] on button "Selecionar indivíduo" at bounding box center [497, 581] width 146 height 31
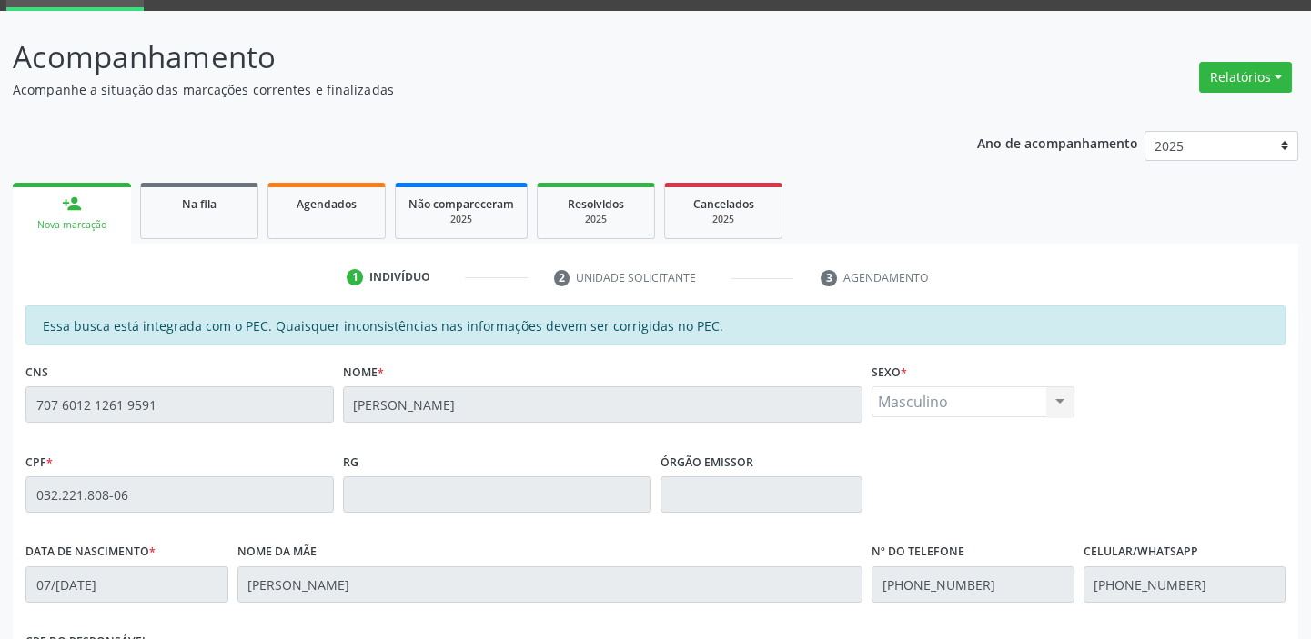
scroll to position [398, 0]
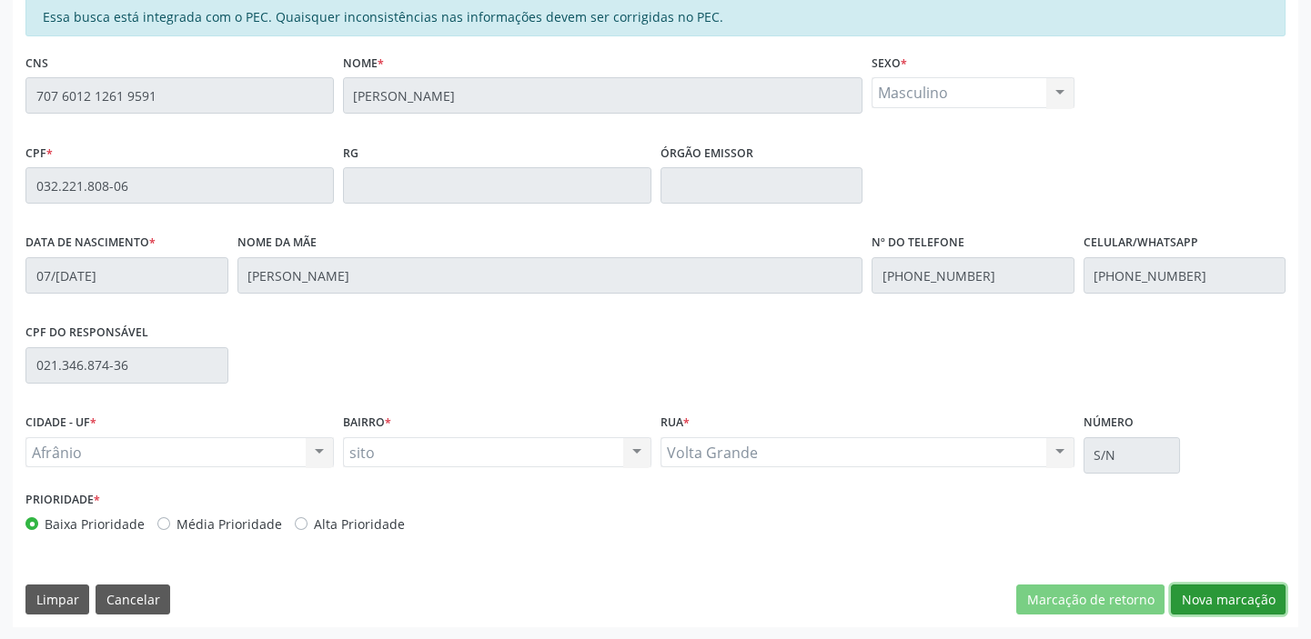
click at [1233, 592] on button "Nova marcação" at bounding box center [1227, 600] width 115 height 31
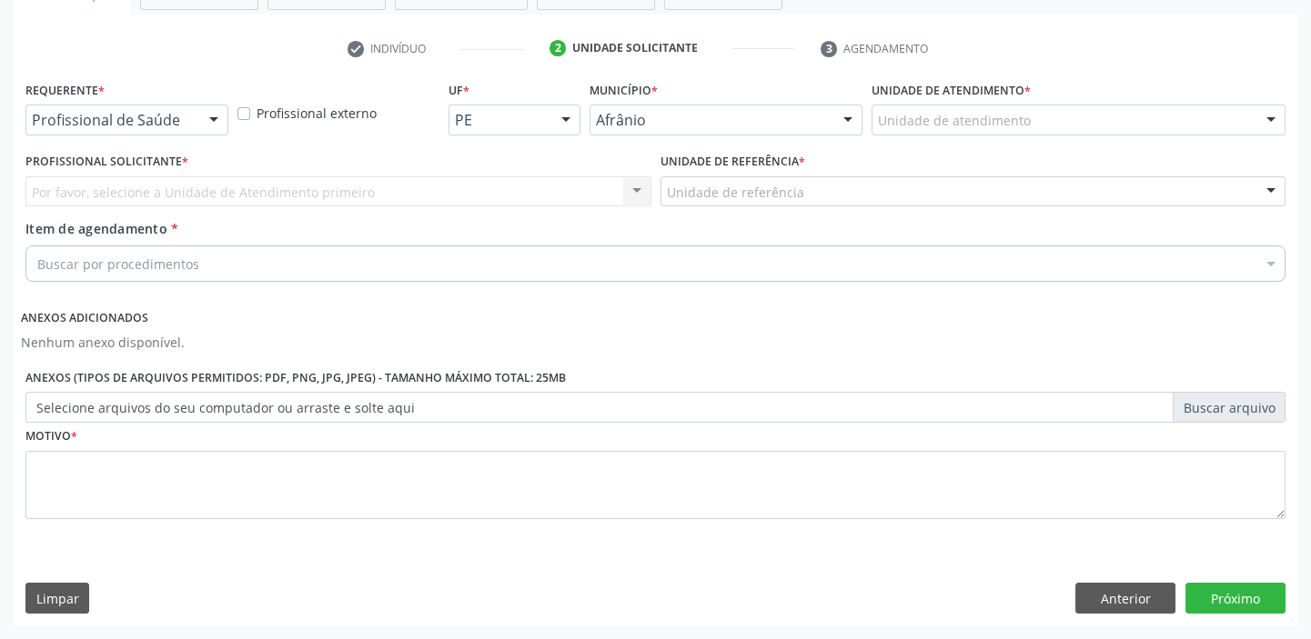
scroll to position [317, 0]
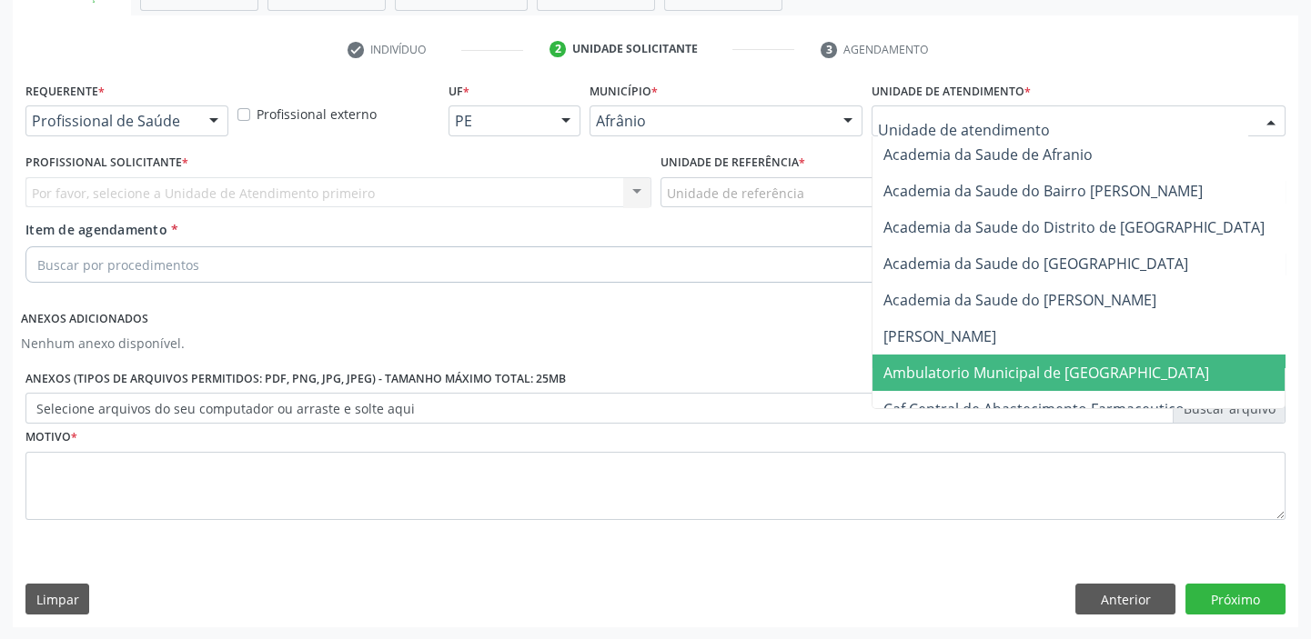
click at [980, 365] on span "Ambulatorio Municipal de [GEOGRAPHIC_DATA]" at bounding box center [1046, 373] width 326 height 20
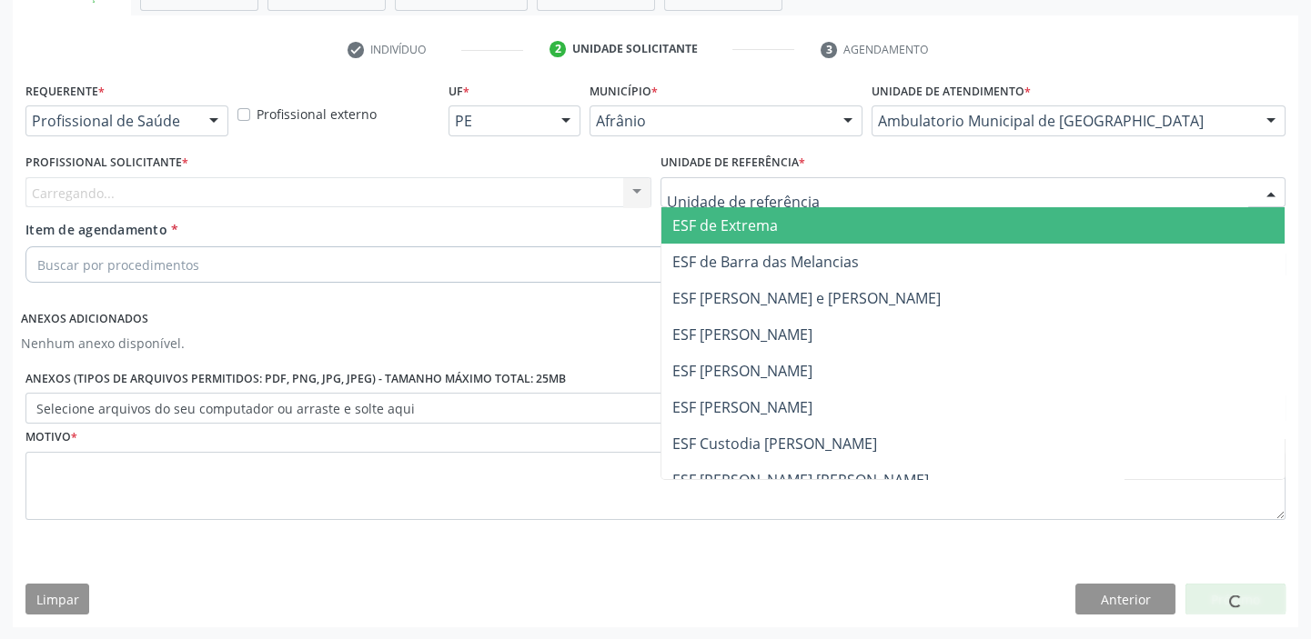
click at [845, 182] on div at bounding box center [973, 192] width 626 height 31
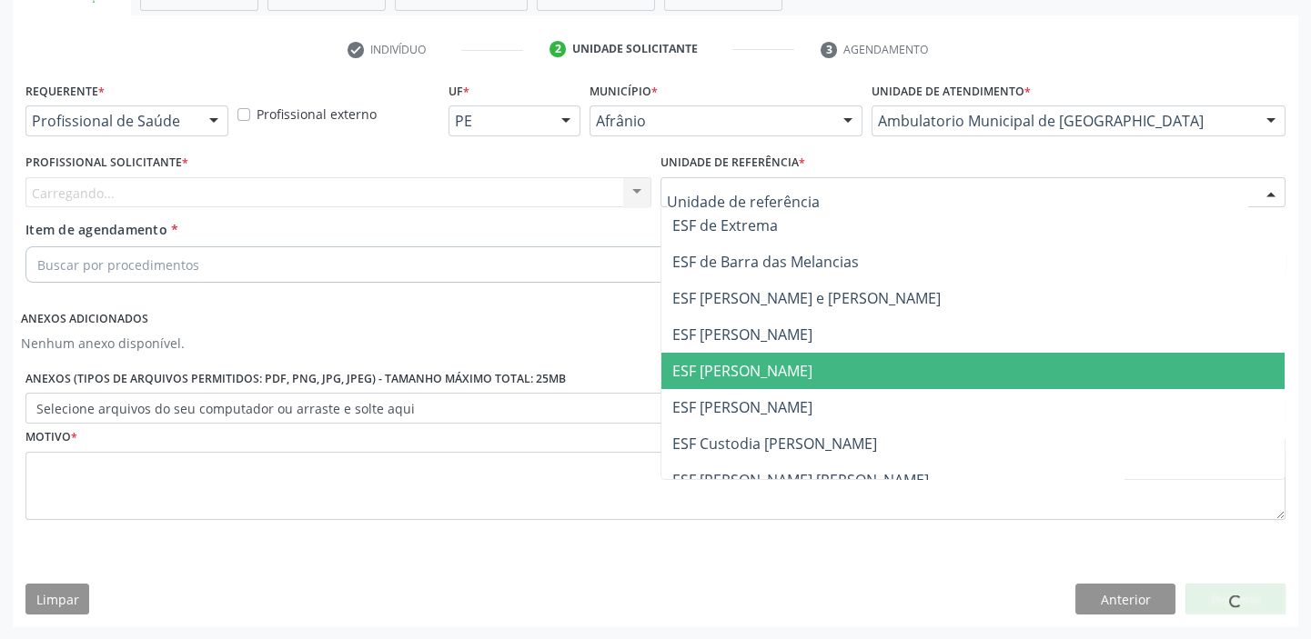
drag, startPoint x: 808, startPoint y: 379, endPoint x: 801, endPoint y: 367, distance: 14.7
click at [808, 379] on span "ESF [PERSON_NAME]" at bounding box center [973, 371] width 624 height 36
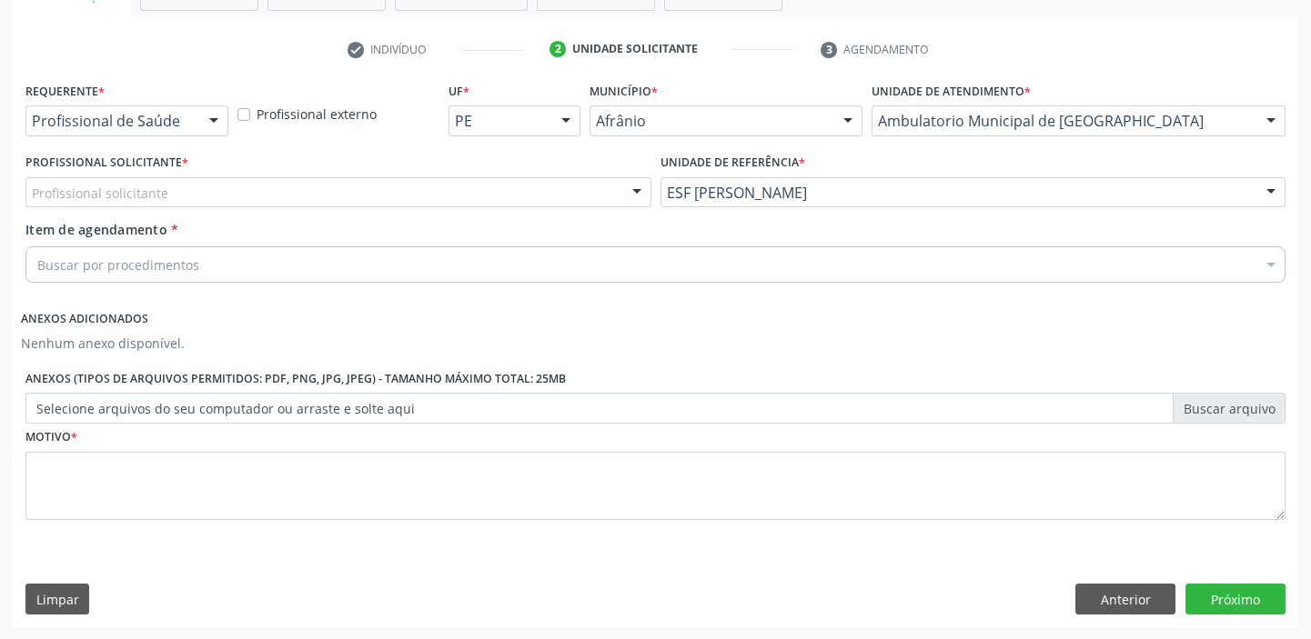
click at [389, 190] on div "Profissional solicitante" at bounding box center [338, 192] width 626 height 31
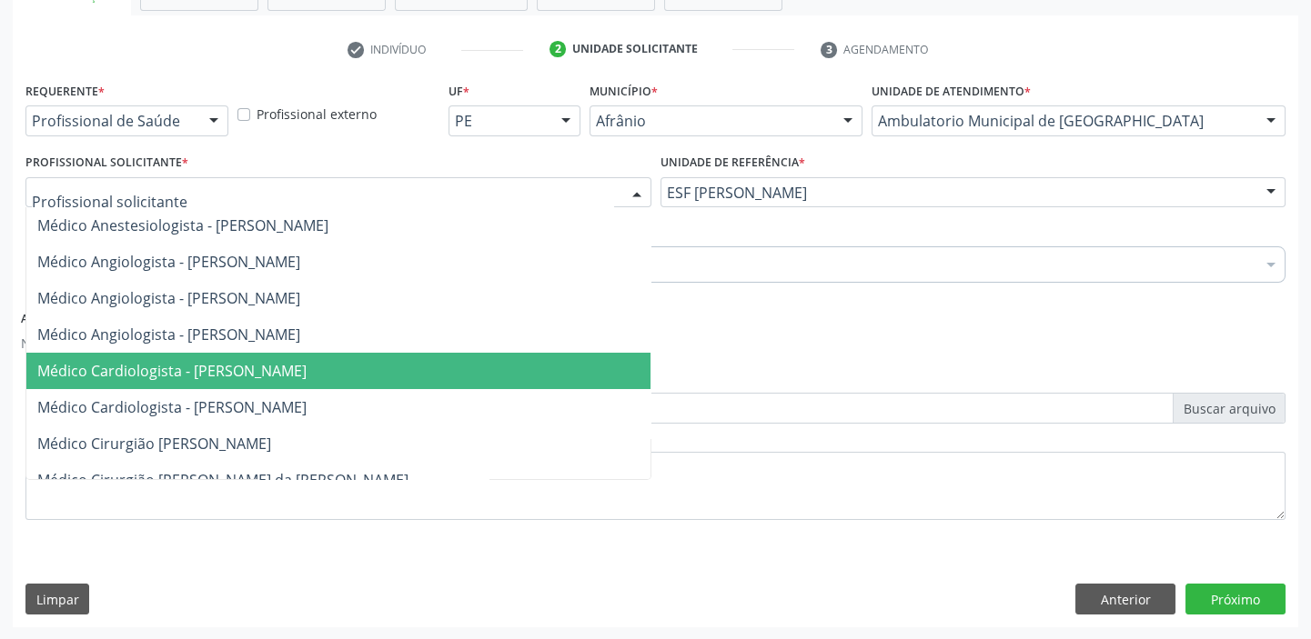
click at [306, 373] on span "Médico Cardiologista - [PERSON_NAME]" at bounding box center [171, 371] width 269 height 20
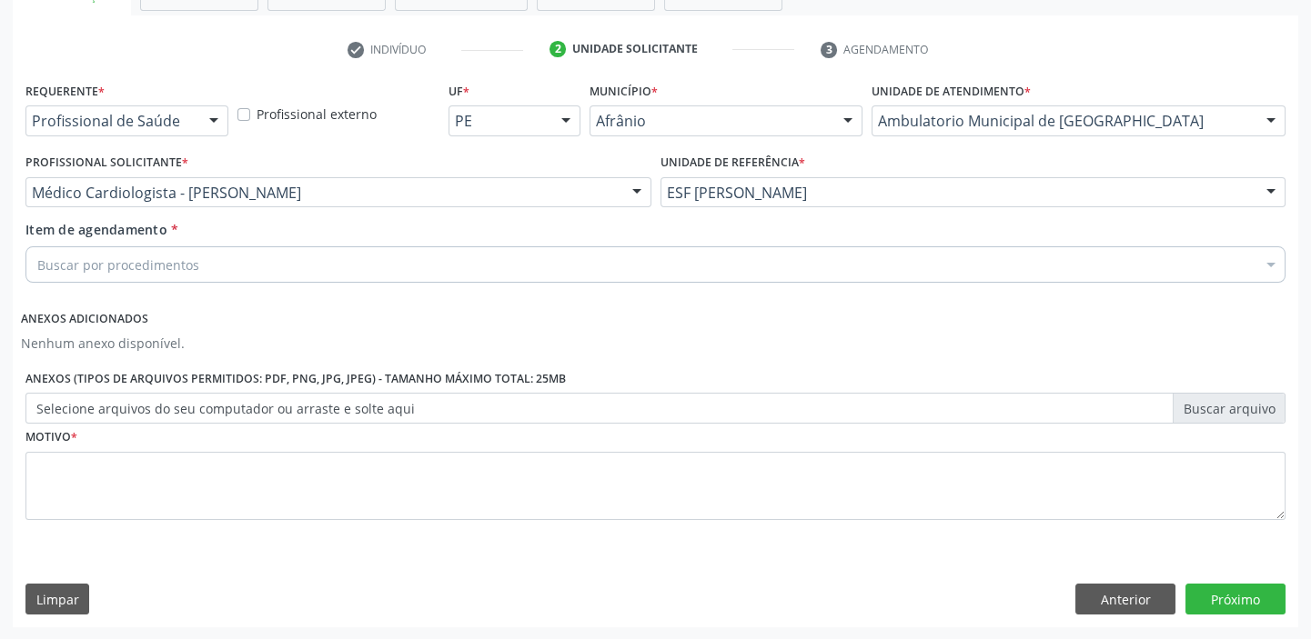
click at [305, 263] on div "Buscar por procedimentos" at bounding box center [655, 264] width 1260 height 36
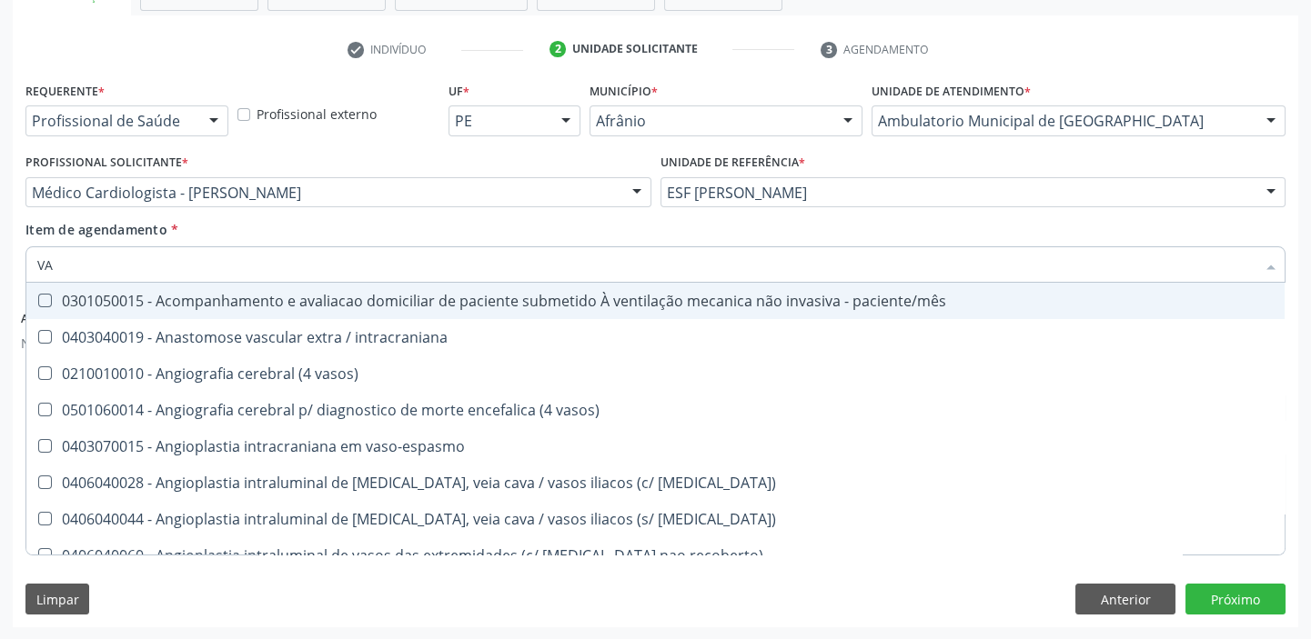
type input "V"
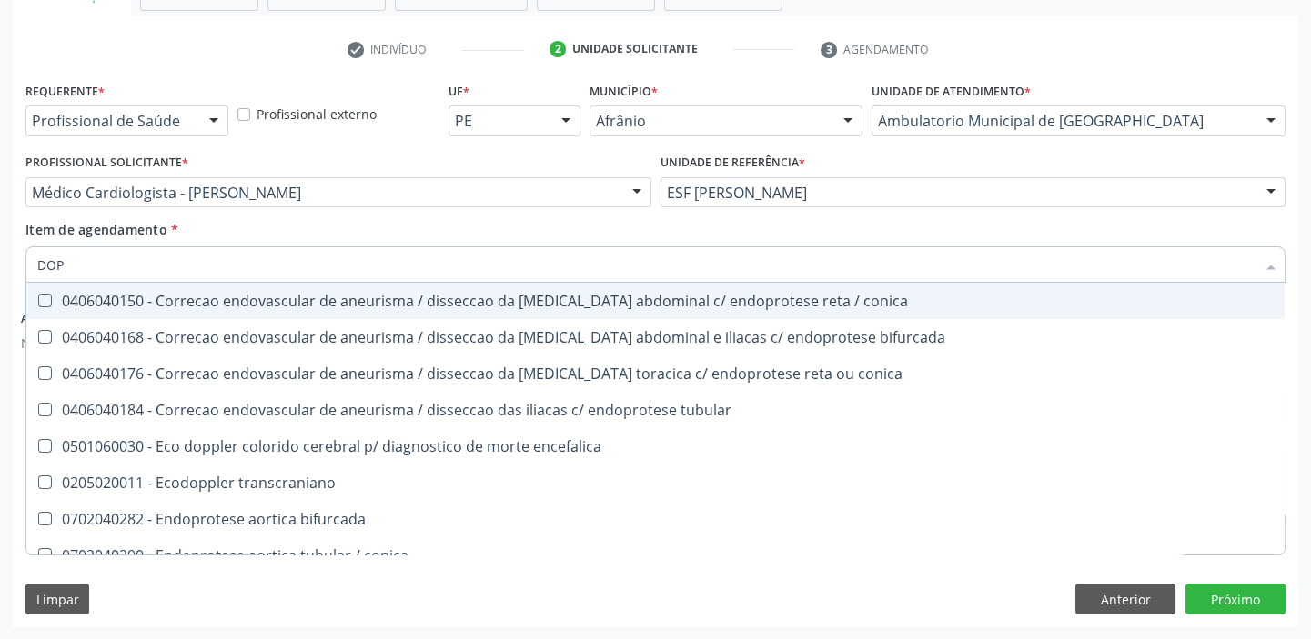
type input "DOPP"
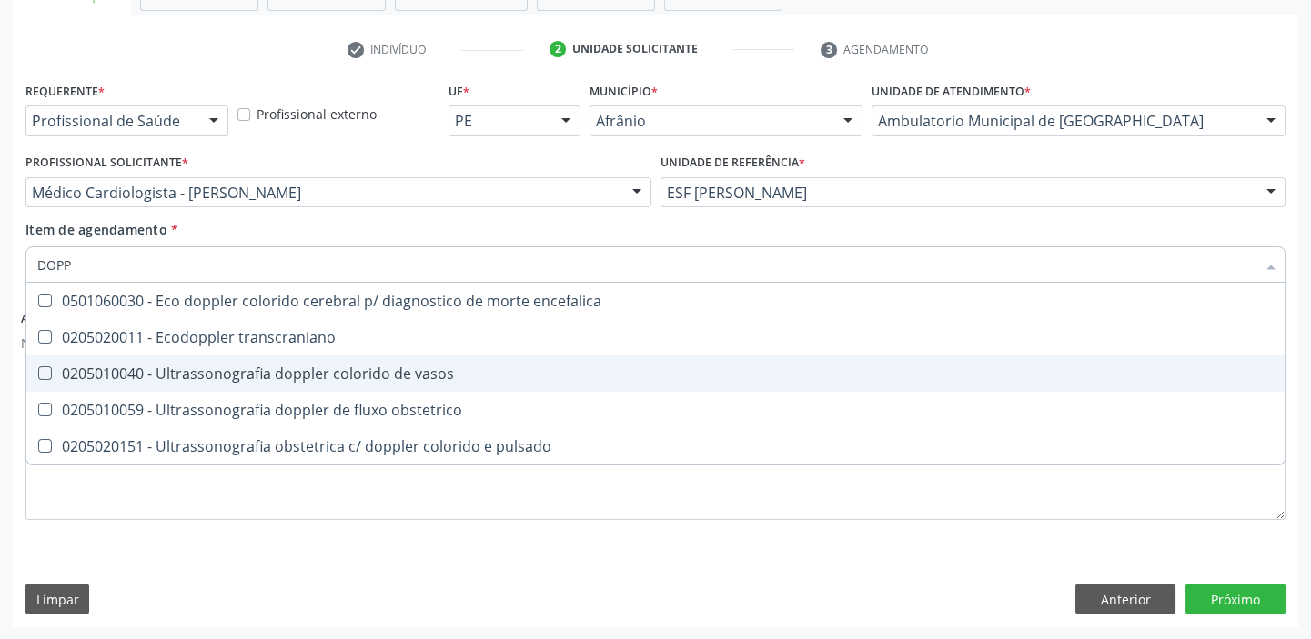
click at [350, 367] on div "0205010040 - Ultrassonografia doppler colorido de vasos" at bounding box center [655, 374] width 1236 height 15
checkbox vasos "true"
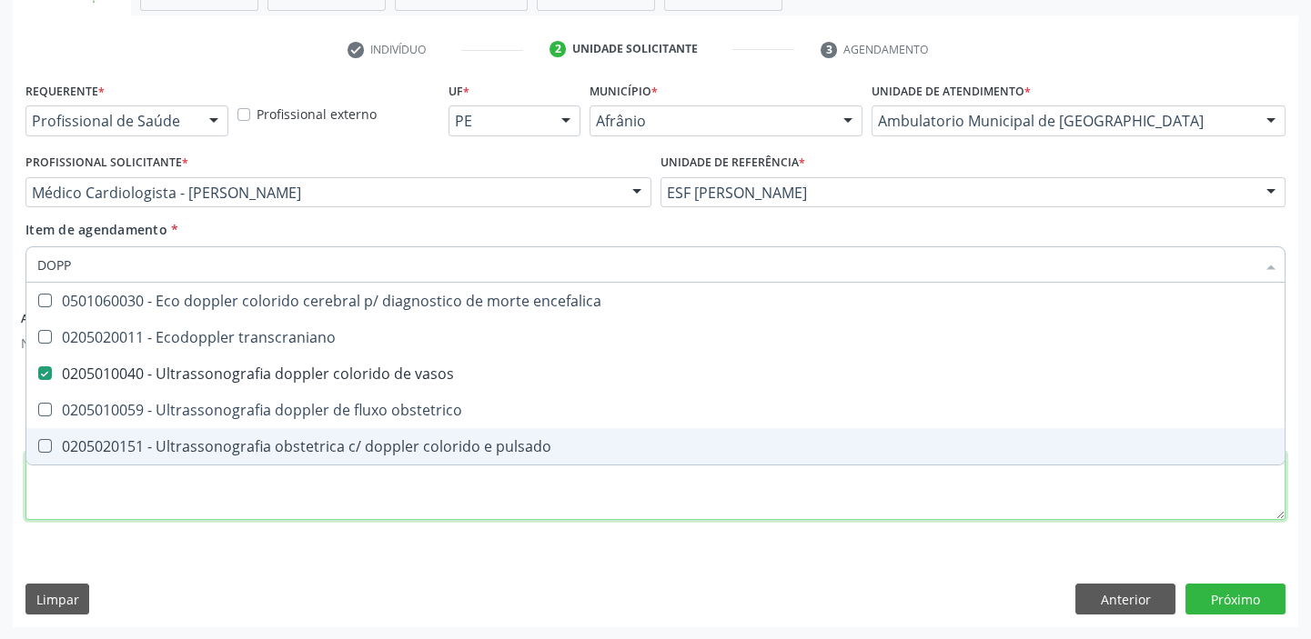
click at [362, 481] on div "Requerente * Profissional de Saúde Profissional de Saúde Paciente Nenhum result…" at bounding box center [655, 311] width 1260 height 468
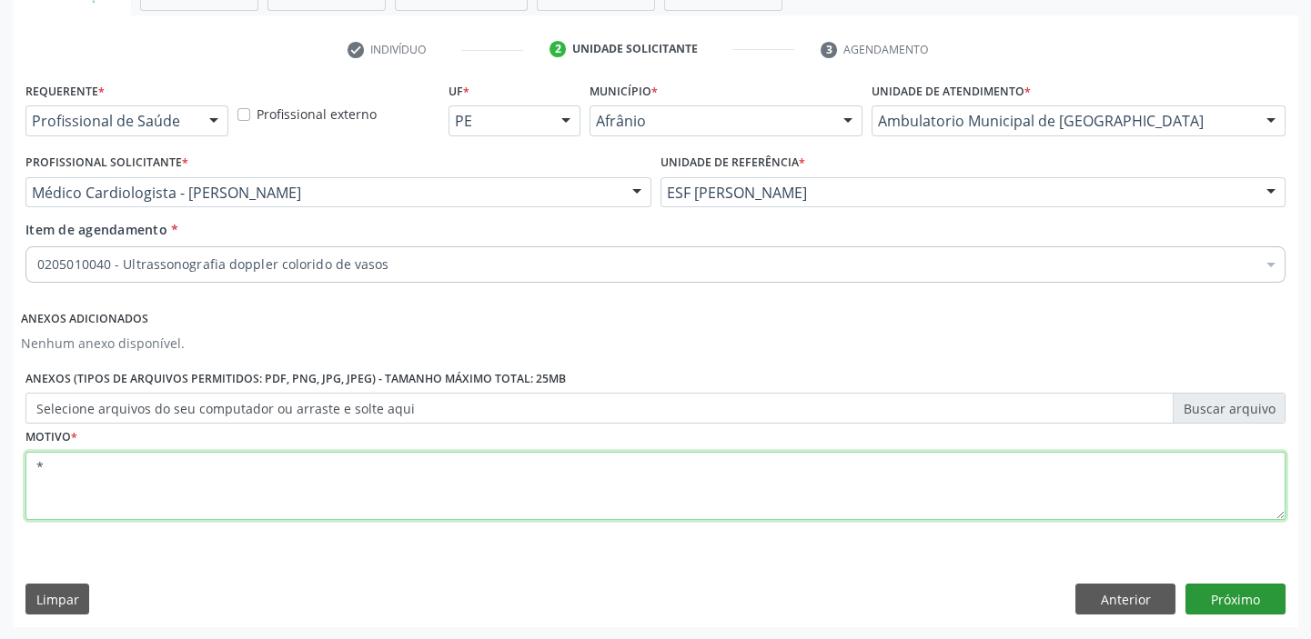
type textarea "*"
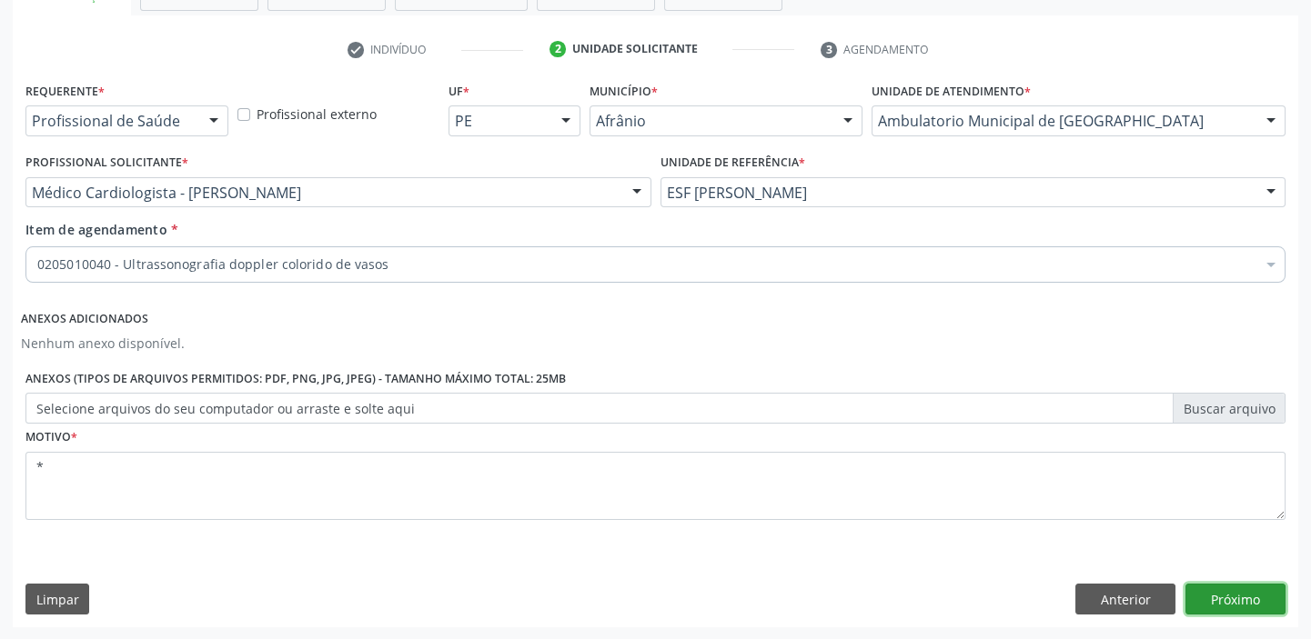
click at [1241, 600] on button "Próximo" at bounding box center [1235, 599] width 100 height 31
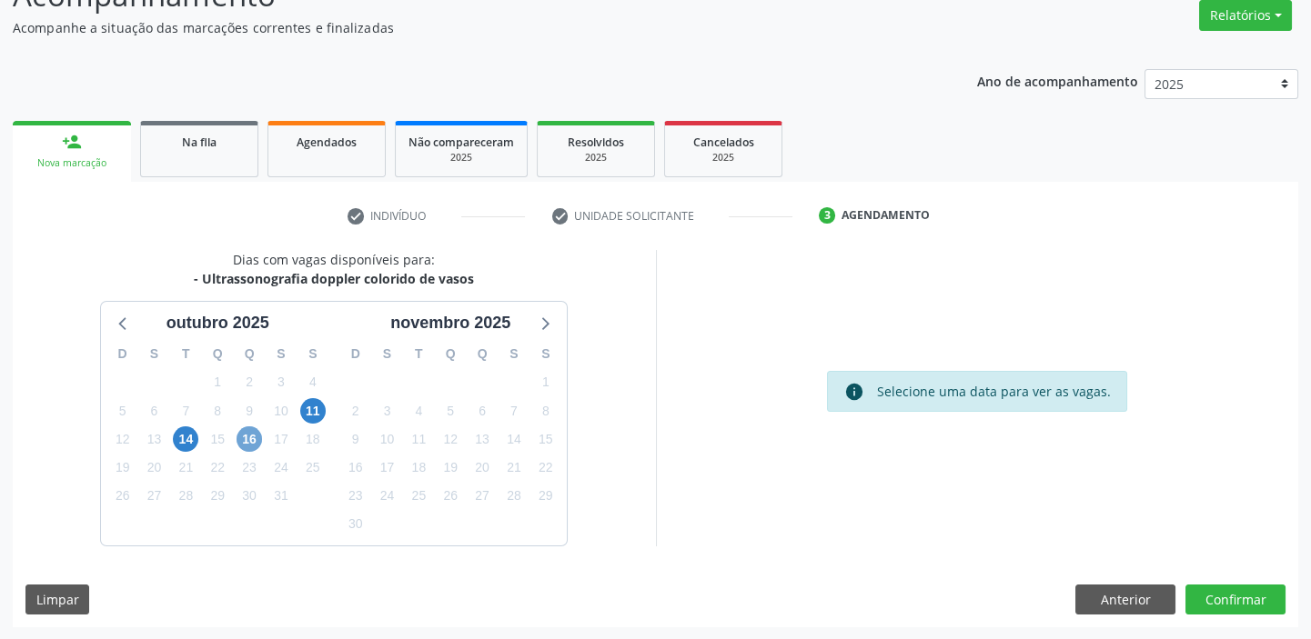
click at [253, 439] on span "16" at bounding box center [248, 439] width 25 height 25
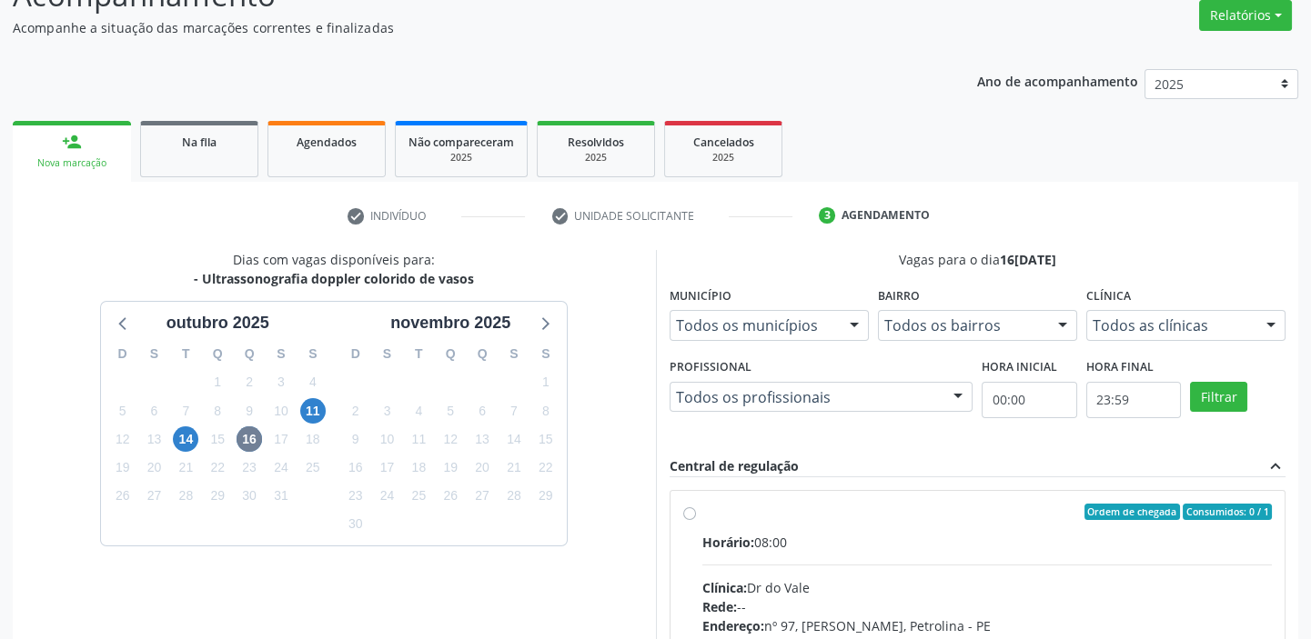
click at [702, 507] on label "Ordem de chegada Consumidos: 0 / 1 Horário: 08:00 Clínica: Dr do Vale Rede: -- …" at bounding box center [987, 643] width 570 height 279
click at [688, 507] on input "Ordem de chegada Consumidos: 0 / 1 Horário: 08:00 Clínica: Dr do Vale Rede: -- …" at bounding box center [689, 512] width 13 height 16
radio input "true"
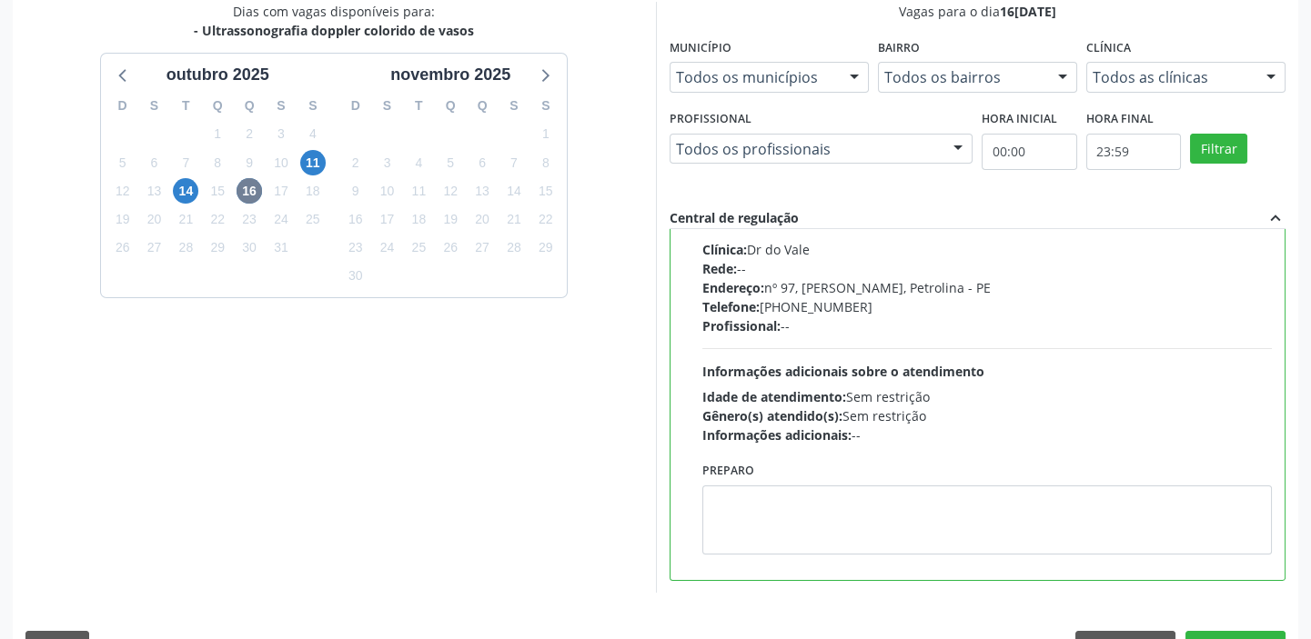
scroll to position [446, 0]
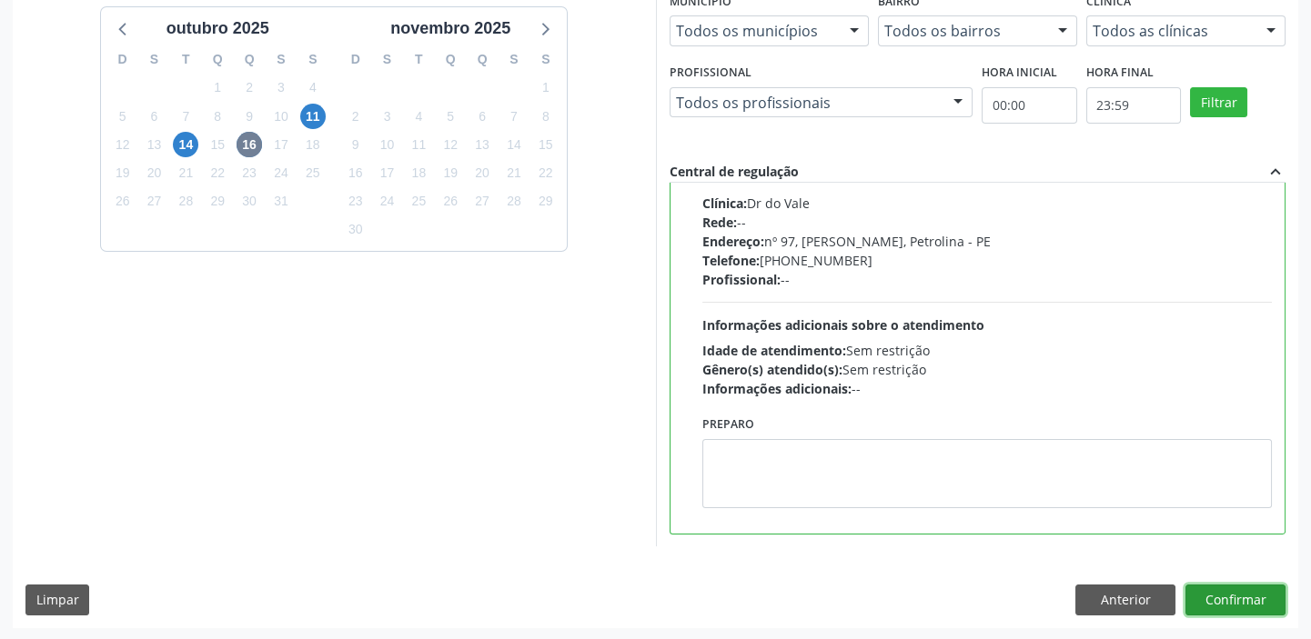
click at [1210, 598] on button "Confirmar" at bounding box center [1235, 600] width 100 height 31
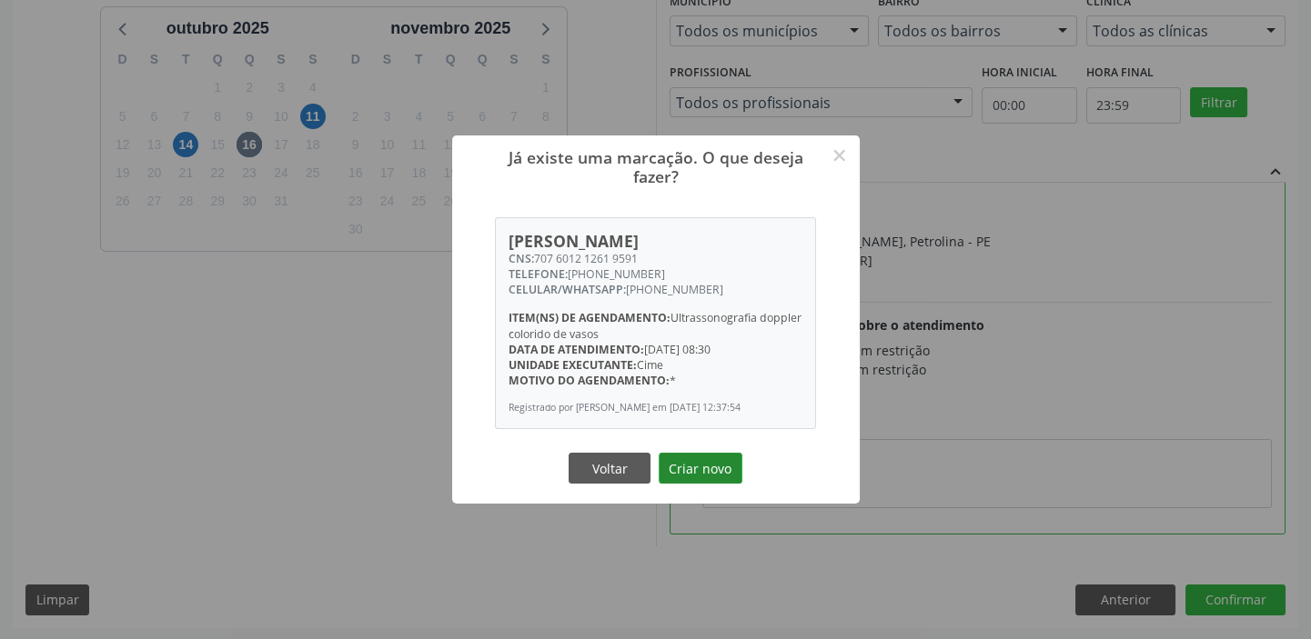
click at [701, 475] on button "Criar novo" at bounding box center [700, 468] width 84 height 31
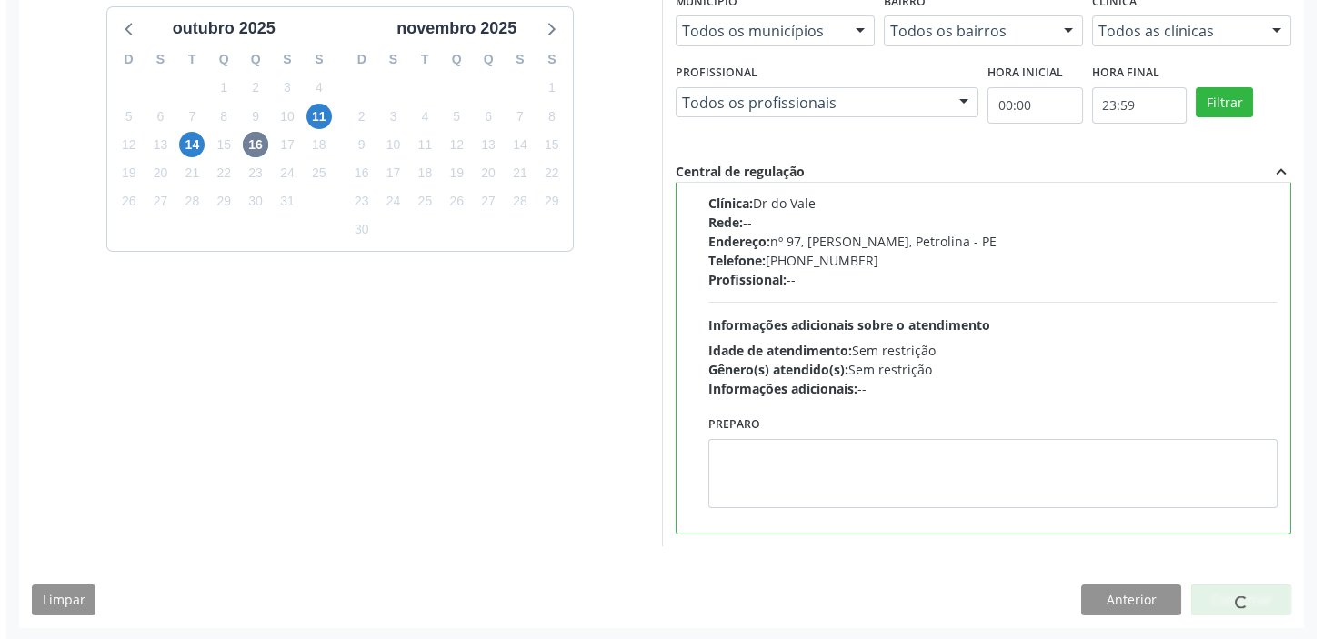
scroll to position [0, 0]
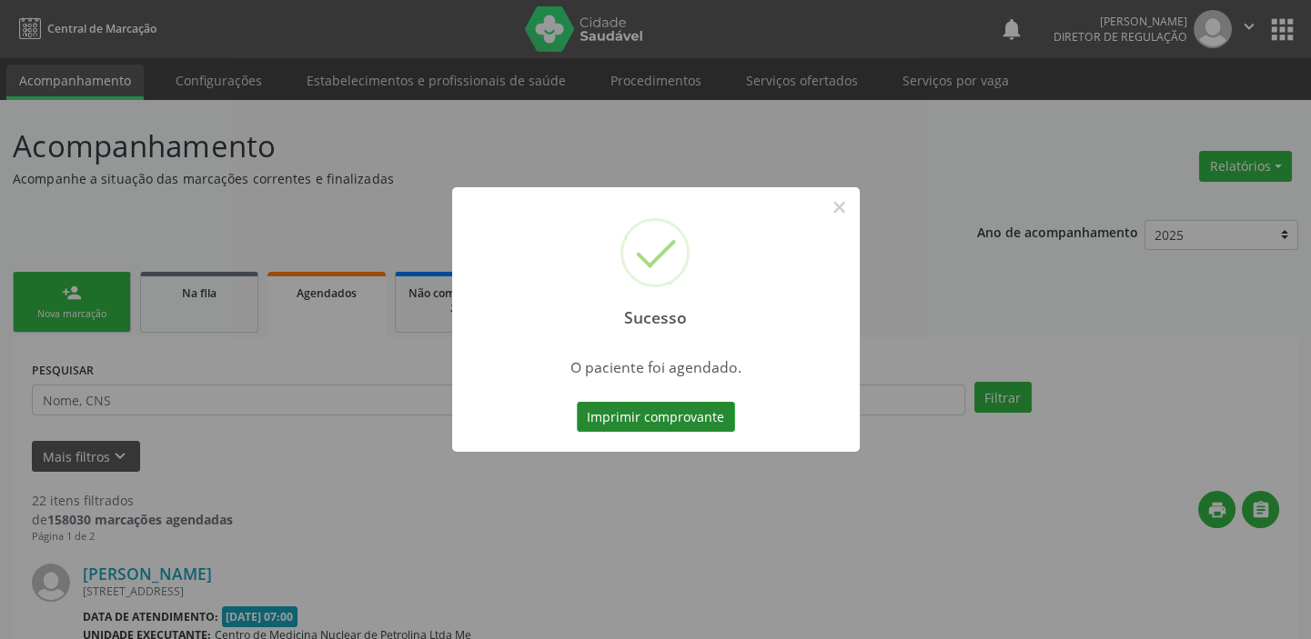
click at [693, 417] on button "Imprimir comprovante" at bounding box center [656, 417] width 158 height 31
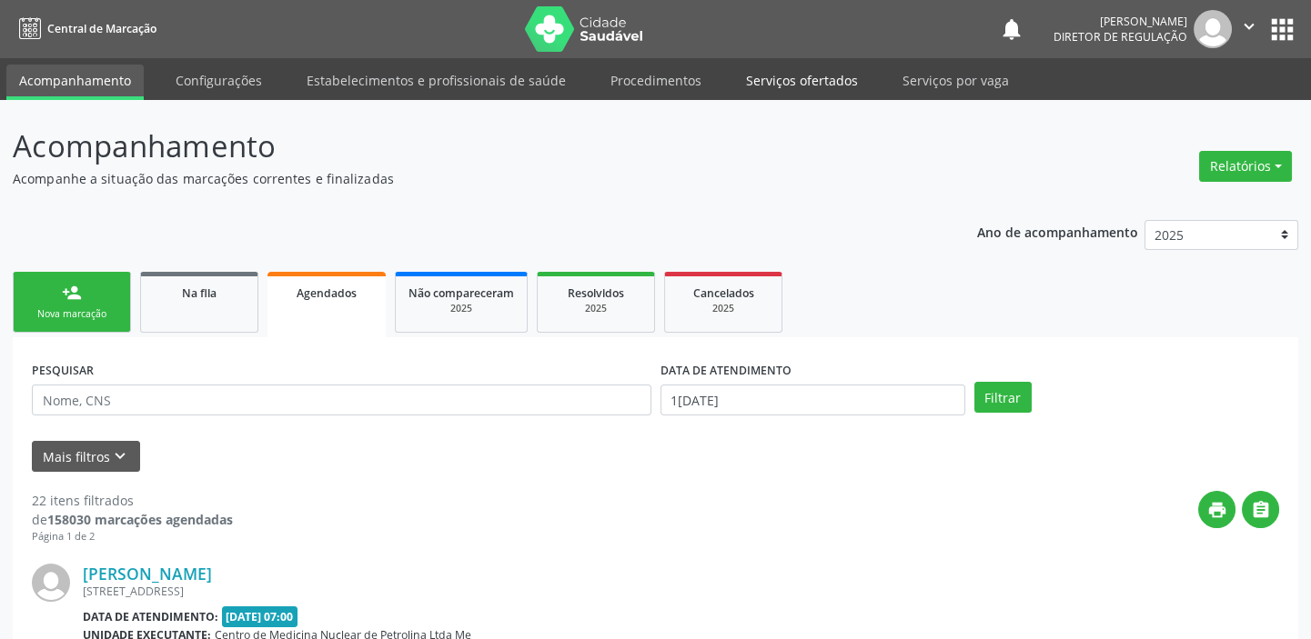
click at [819, 80] on link "Serviços ofertados" at bounding box center [801, 81] width 137 height 32
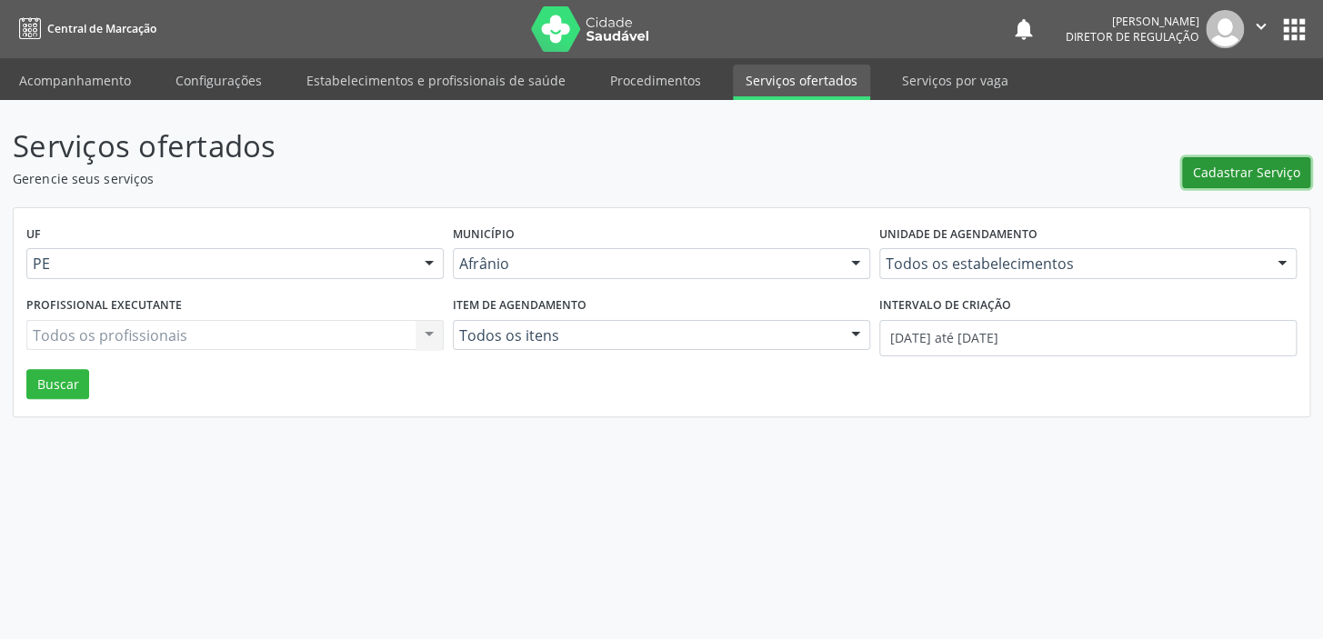
click at [1228, 166] on span "Cadastrar Serviço" at bounding box center [1246, 172] width 107 height 19
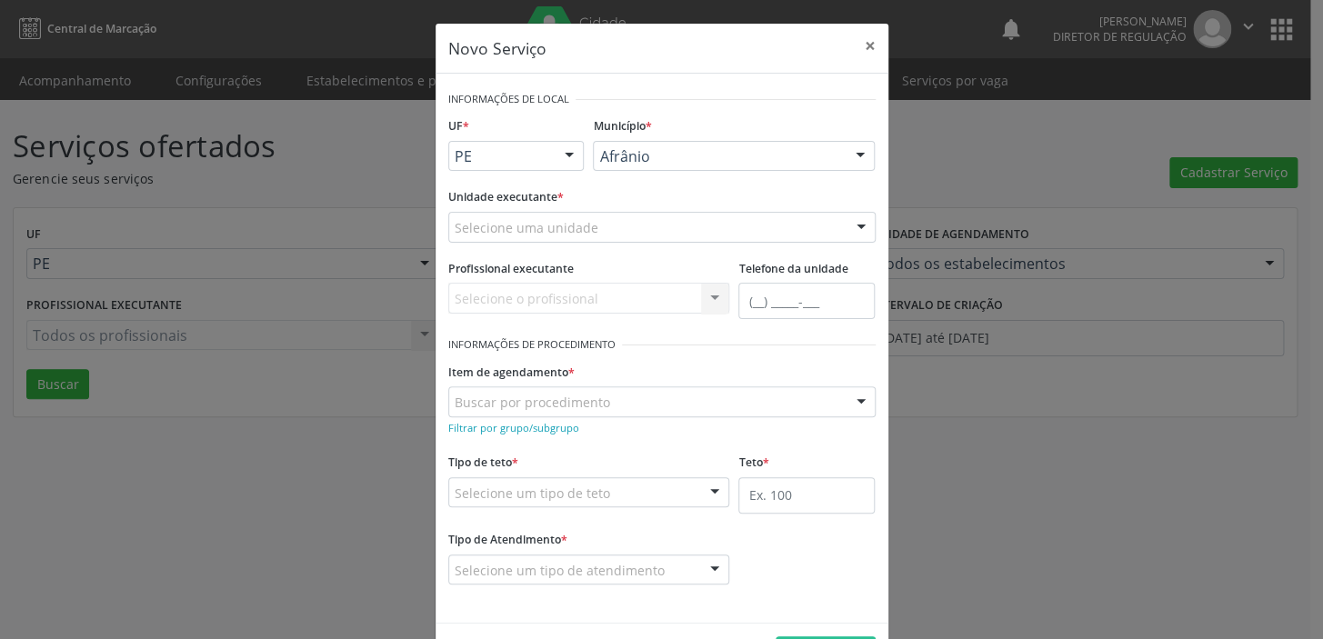
click at [560, 152] on div at bounding box center [569, 157] width 27 height 31
click at [529, 190] on span "BA" at bounding box center [516, 189] width 135 height 36
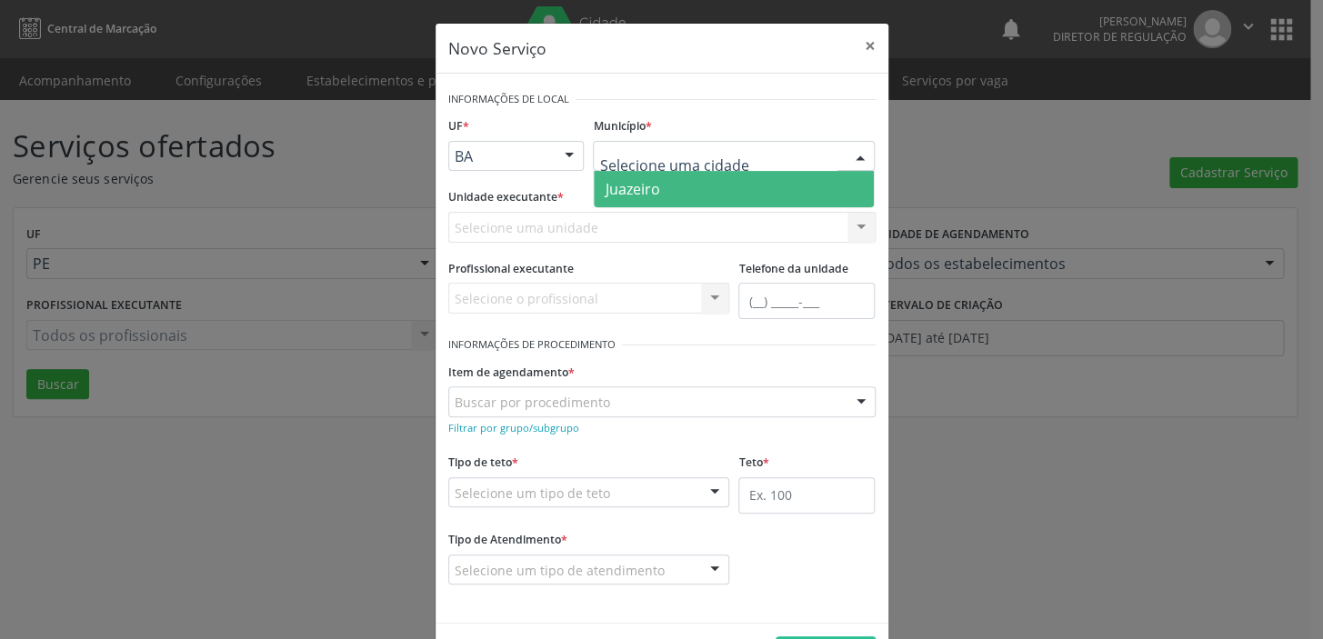
click at [655, 185] on span "Juazeiro" at bounding box center [734, 189] width 280 height 36
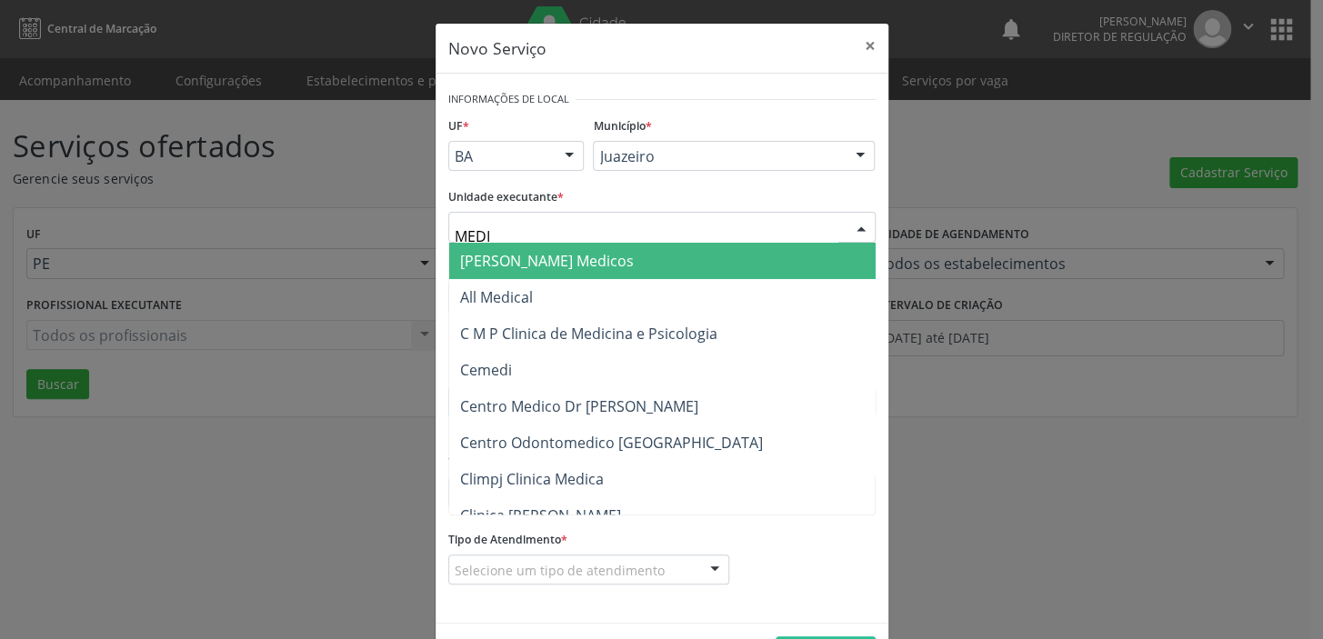
type input "MEDIV"
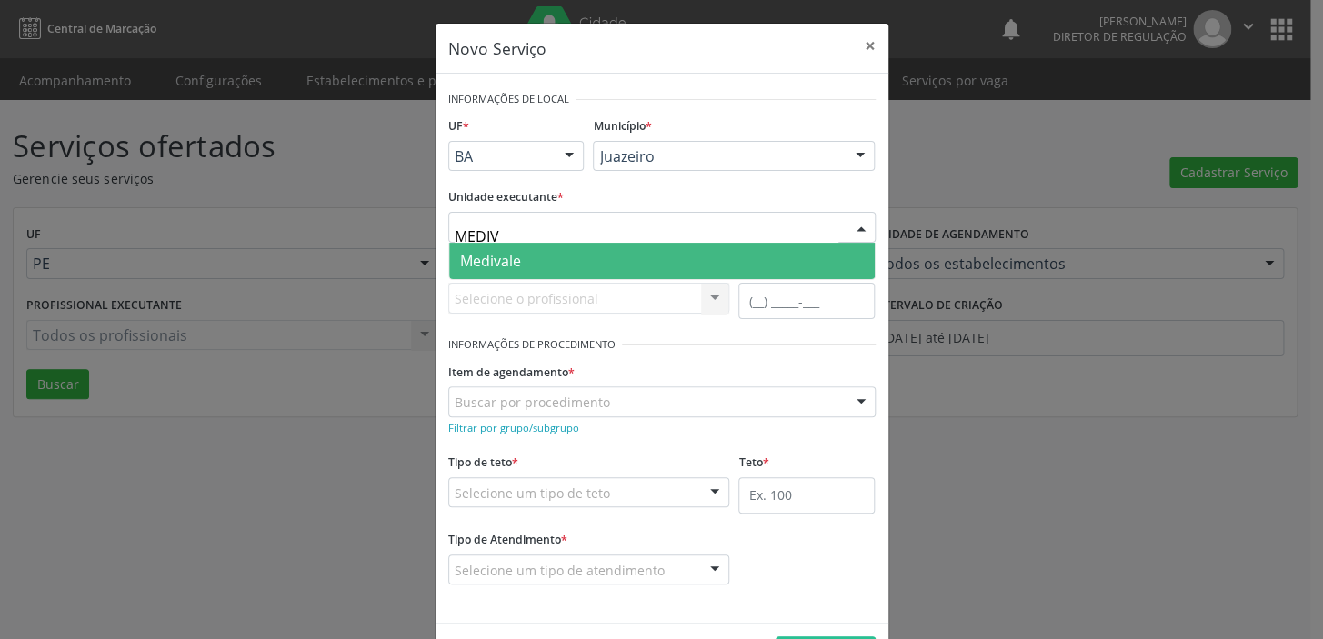
click at [559, 266] on span "Medivale" at bounding box center [662, 261] width 426 height 36
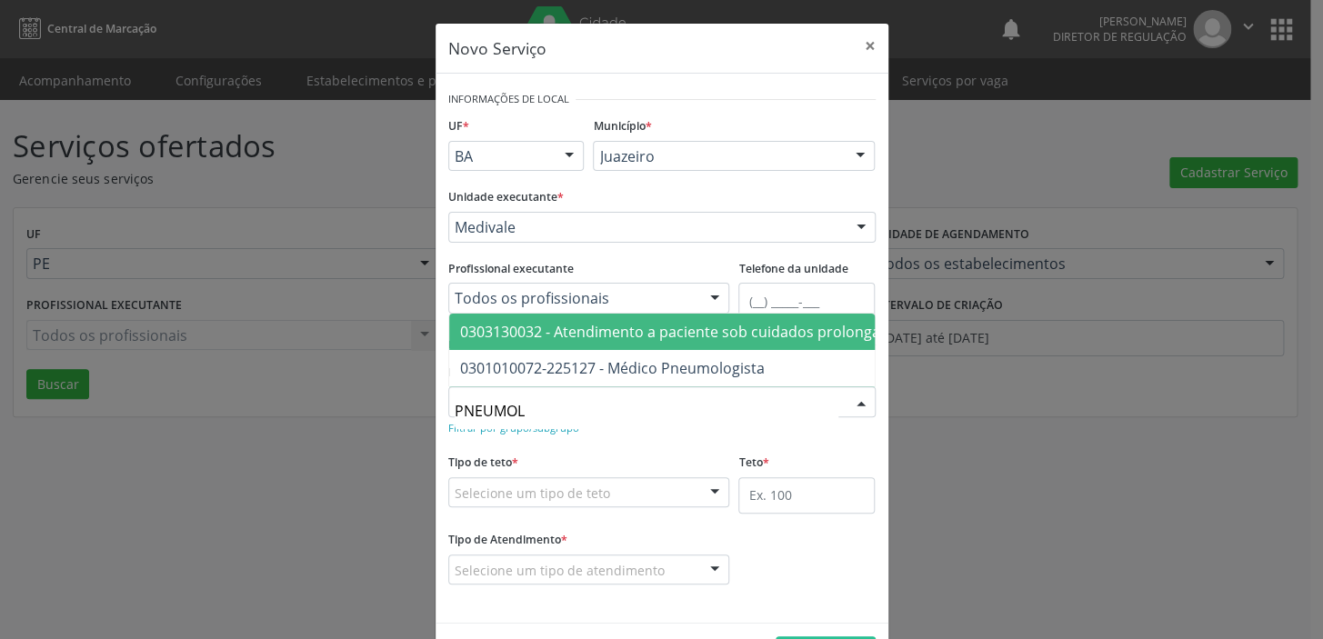
type input "PNEUMOLO"
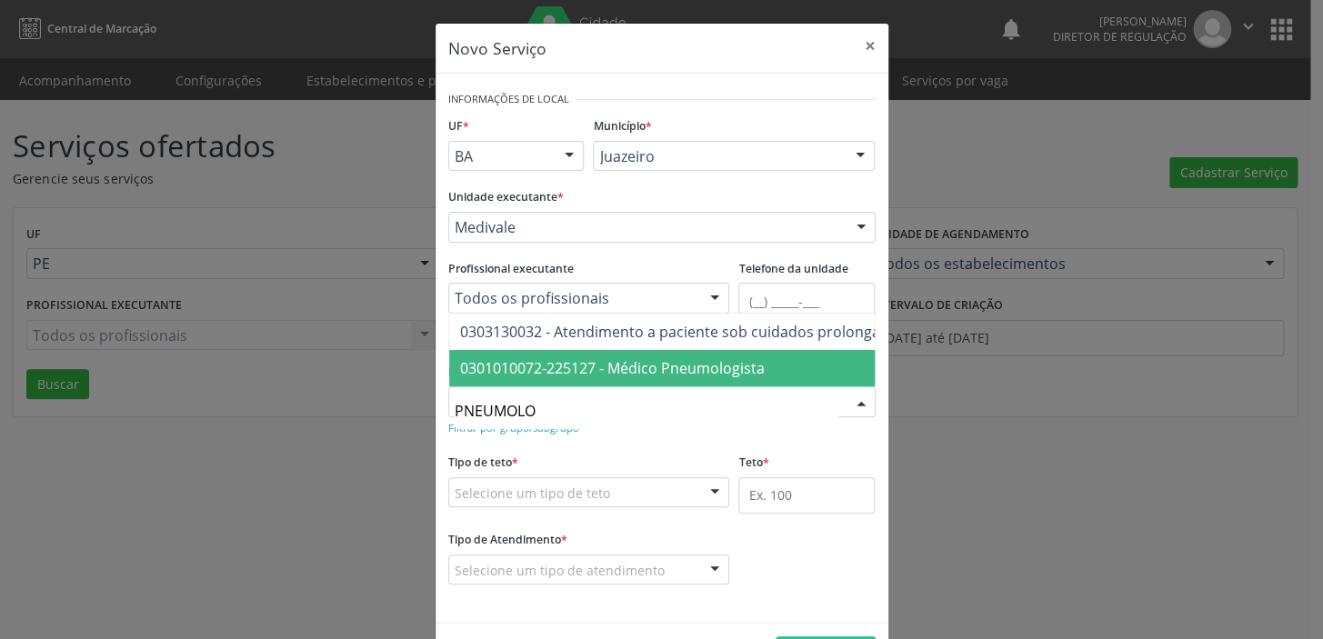
click at [598, 358] on span "0301010072-225127 - Médico Pneumologista" at bounding box center [612, 368] width 305 height 20
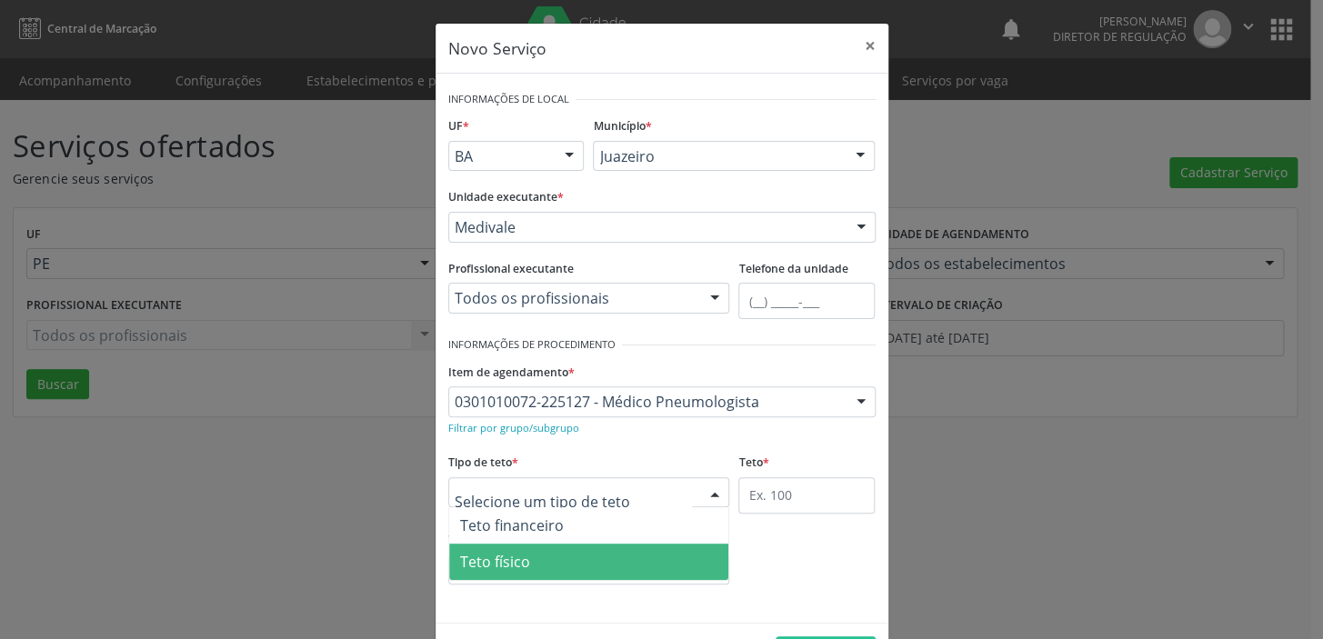
drag, startPoint x: 559, startPoint y: 565, endPoint x: 630, endPoint y: 552, distance: 72.1
click at [559, 566] on span "Teto físico" at bounding box center [589, 562] width 280 height 36
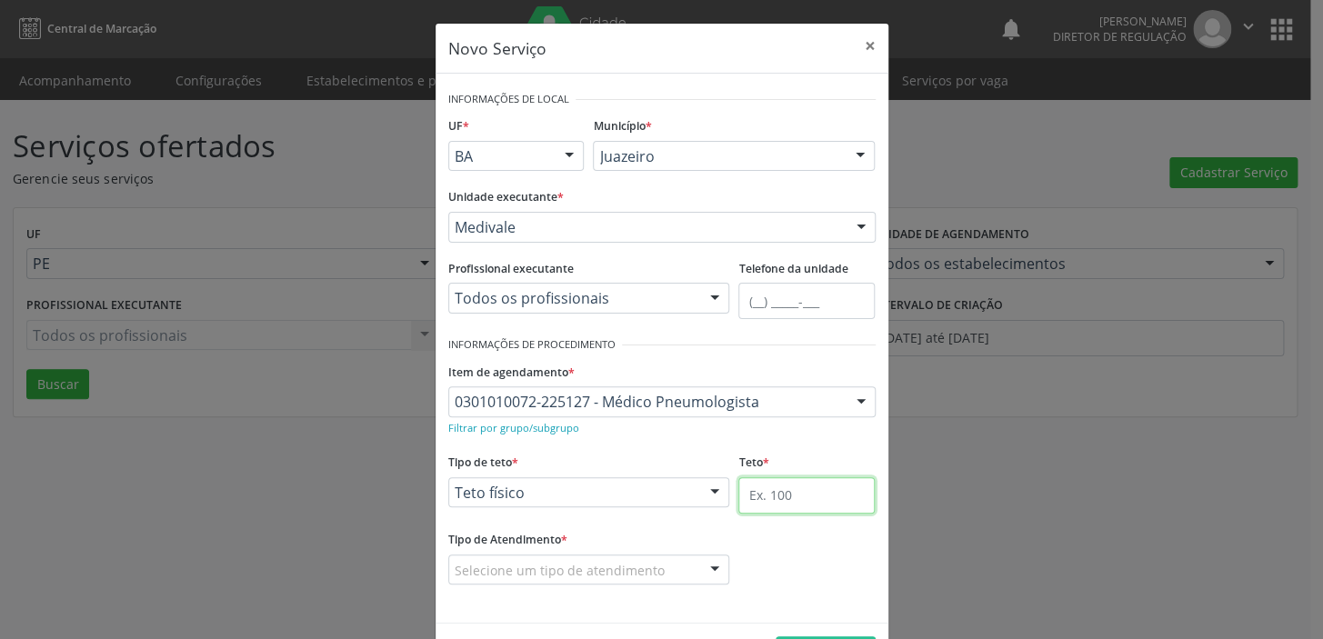
click at [781, 490] on input "text" at bounding box center [806, 495] width 136 height 36
type input "1"
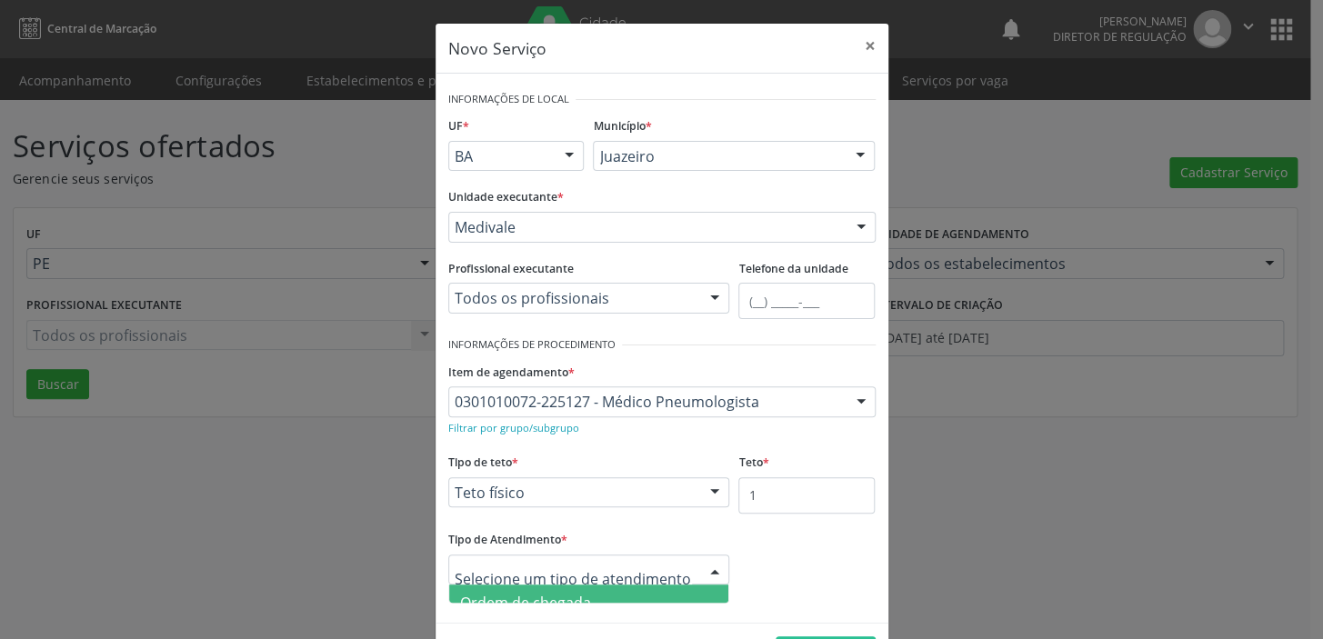
click at [585, 596] on span "Ordem de chegada" at bounding box center [589, 603] width 280 height 36
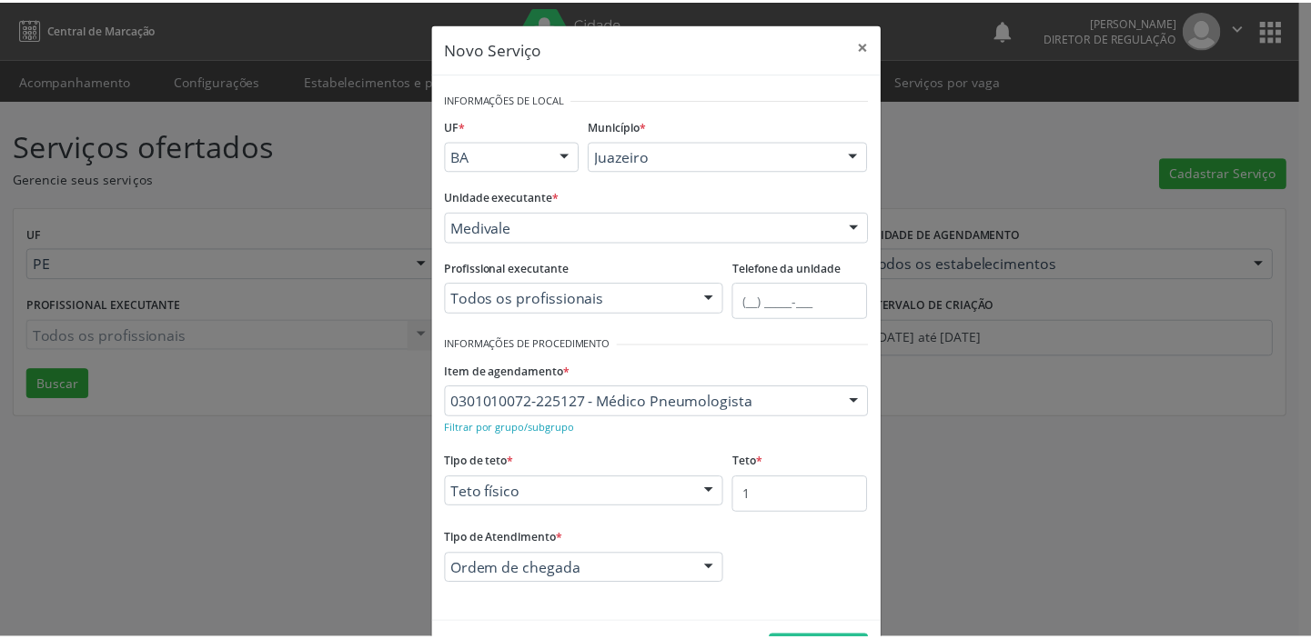
scroll to position [63, 0]
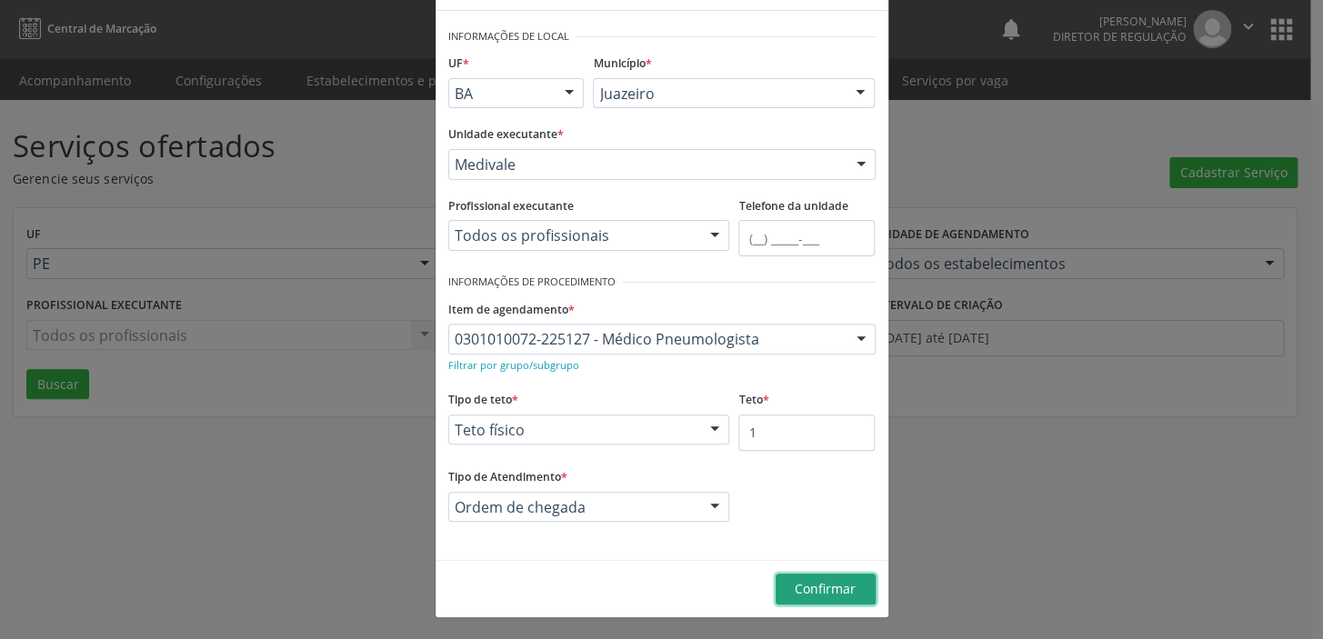
click at [852, 585] on button "Confirmar" at bounding box center [826, 589] width 100 height 31
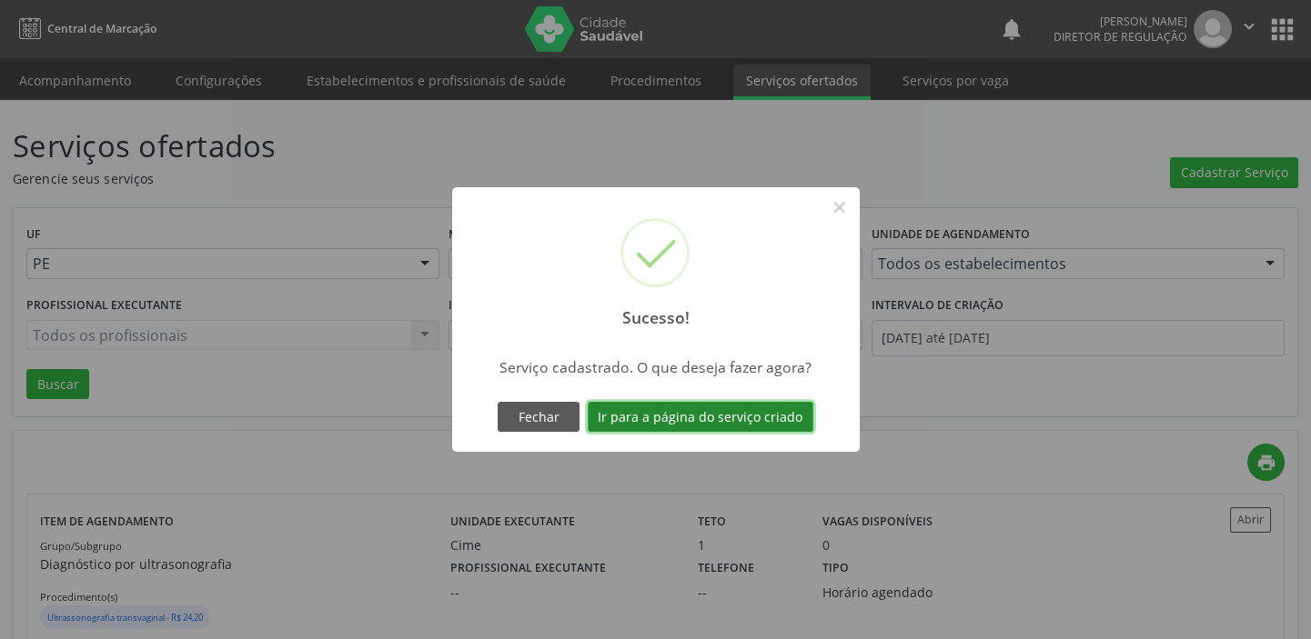
click at [740, 417] on button "Ir para a página do serviço criado" at bounding box center [701, 417] width 226 height 31
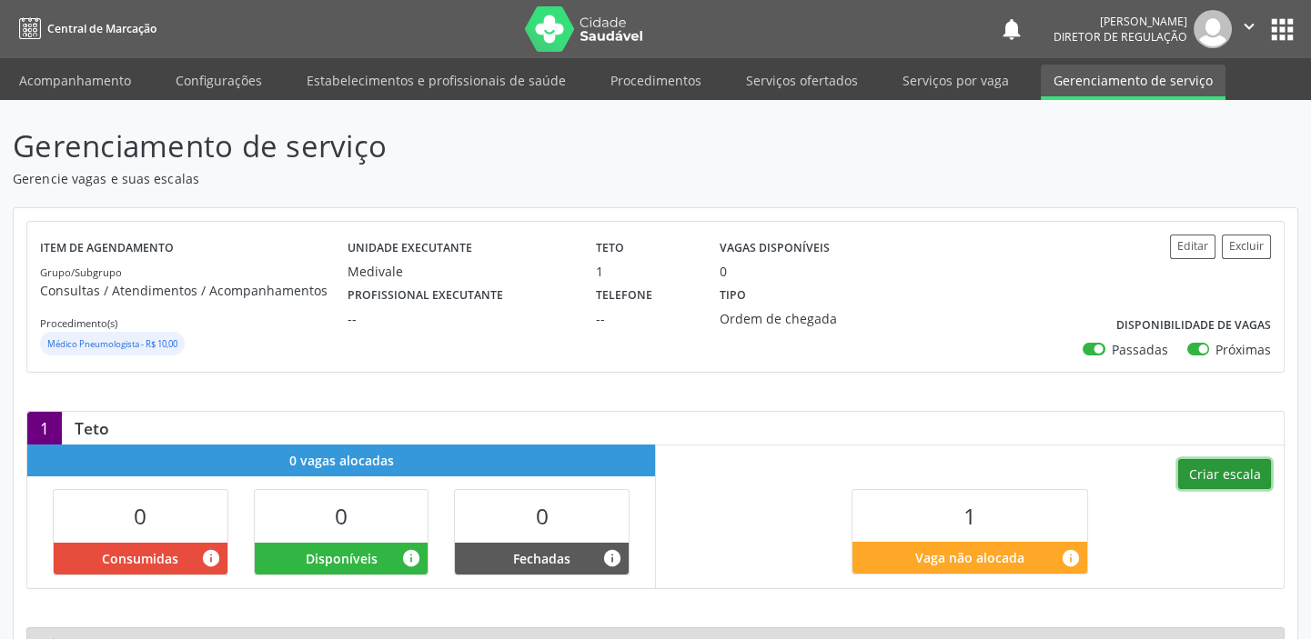
click at [1234, 474] on button "Criar escala" at bounding box center [1224, 474] width 93 height 31
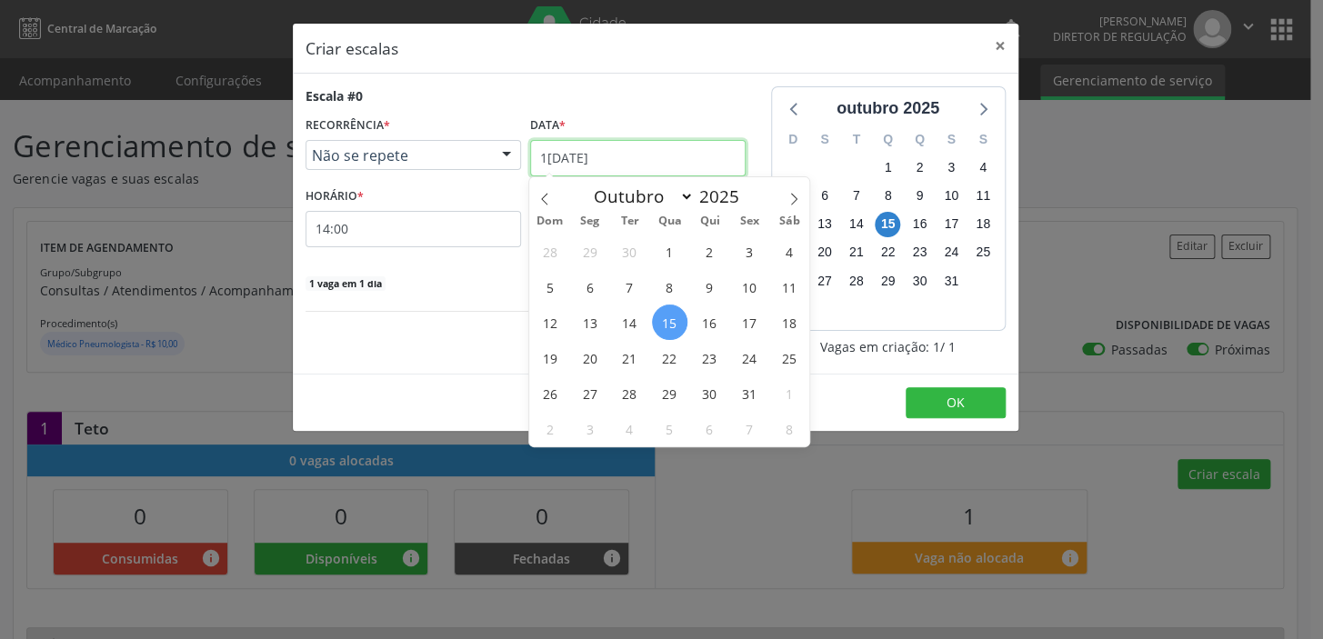
click at [691, 156] on input "[DATE]" at bounding box center [638, 158] width 216 height 36
click at [752, 393] on span "31" at bounding box center [749, 393] width 35 height 35
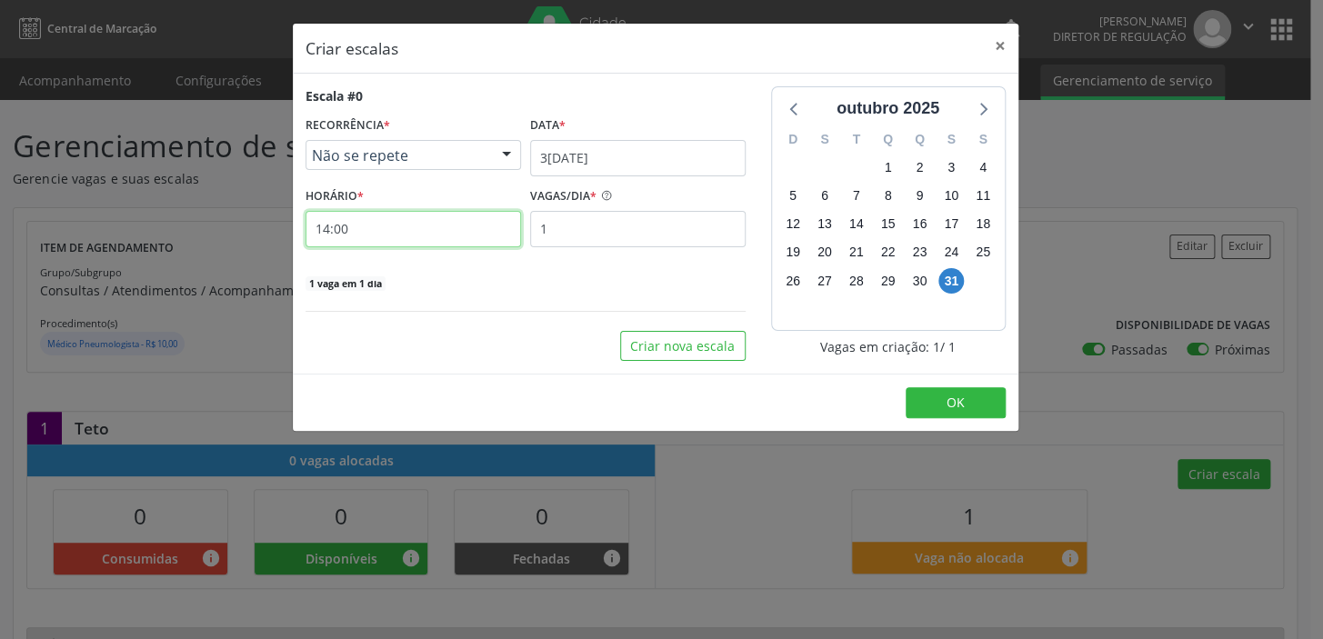
click at [397, 226] on input "14:00" at bounding box center [414, 229] width 216 height 36
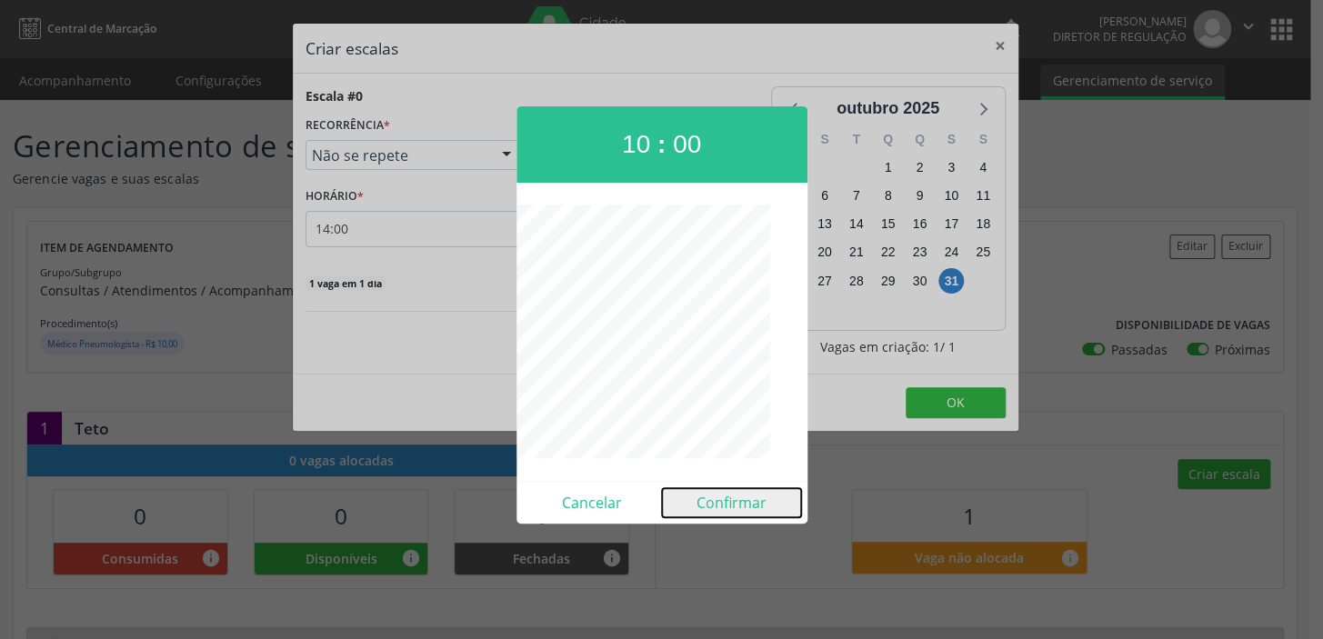
click at [720, 502] on button "Confirmar" at bounding box center [731, 502] width 139 height 29
type input "10:00"
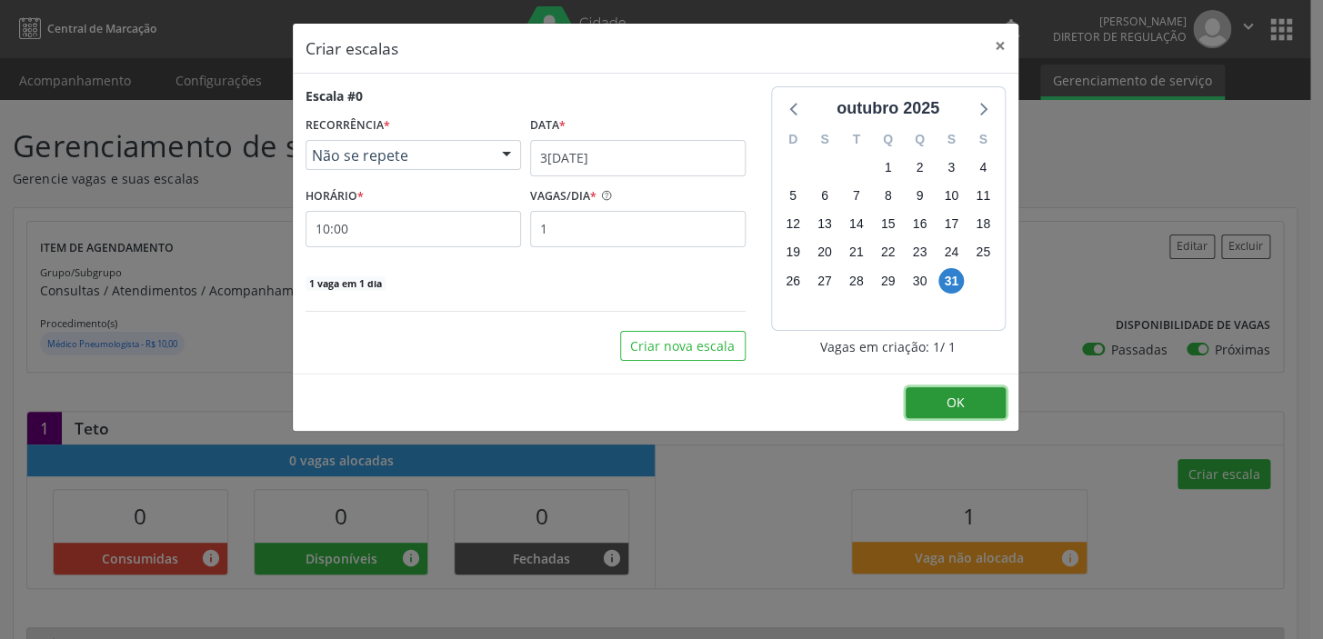
click at [927, 397] on button "OK" at bounding box center [956, 402] width 100 height 31
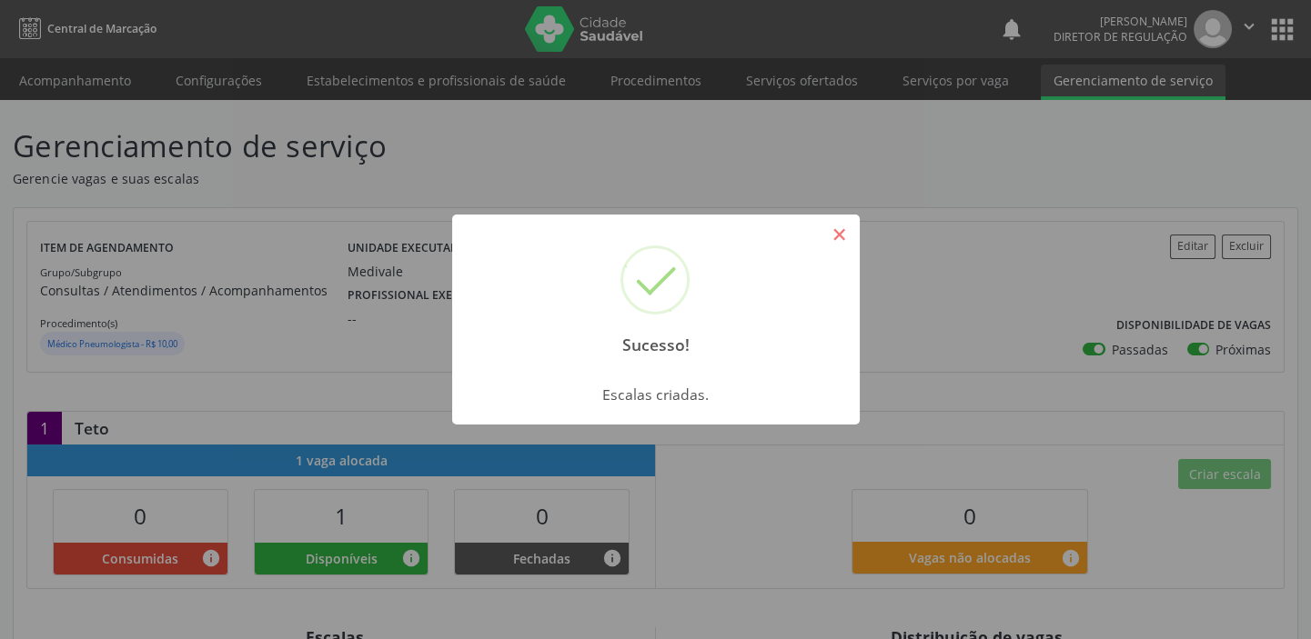
click at [841, 236] on button "×" at bounding box center [839, 234] width 31 height 31
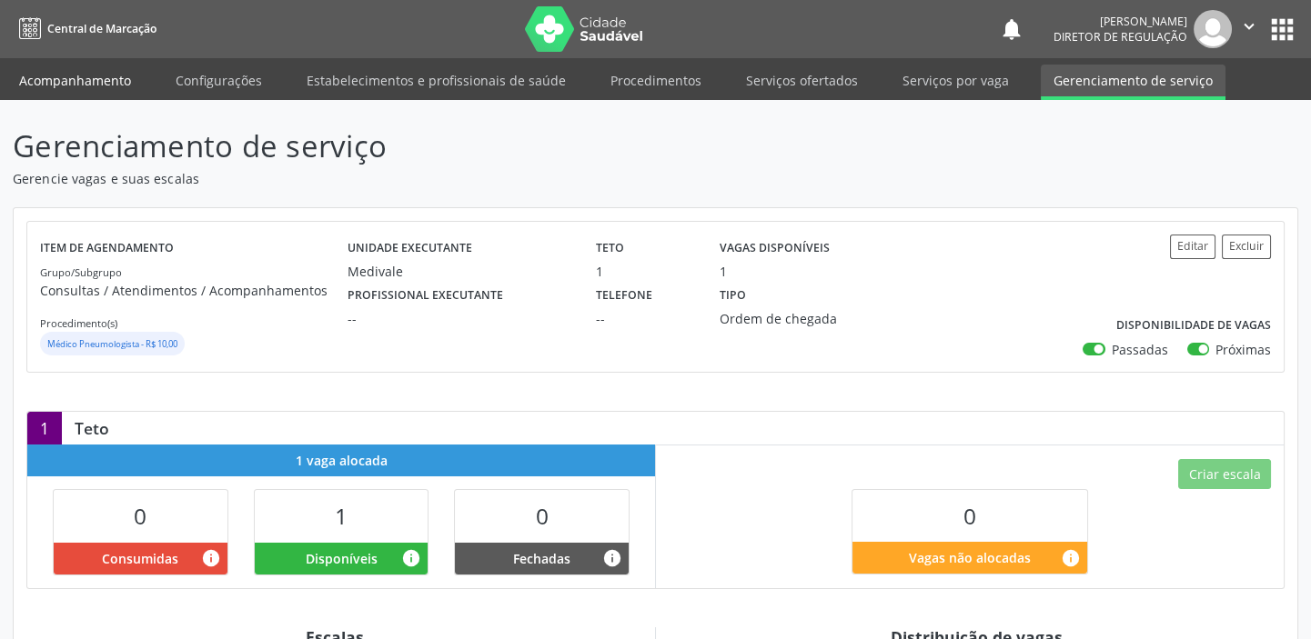
click at [108, 83] on link "Acompanhamento" at bounding box center [74, 81] width 137 height 32
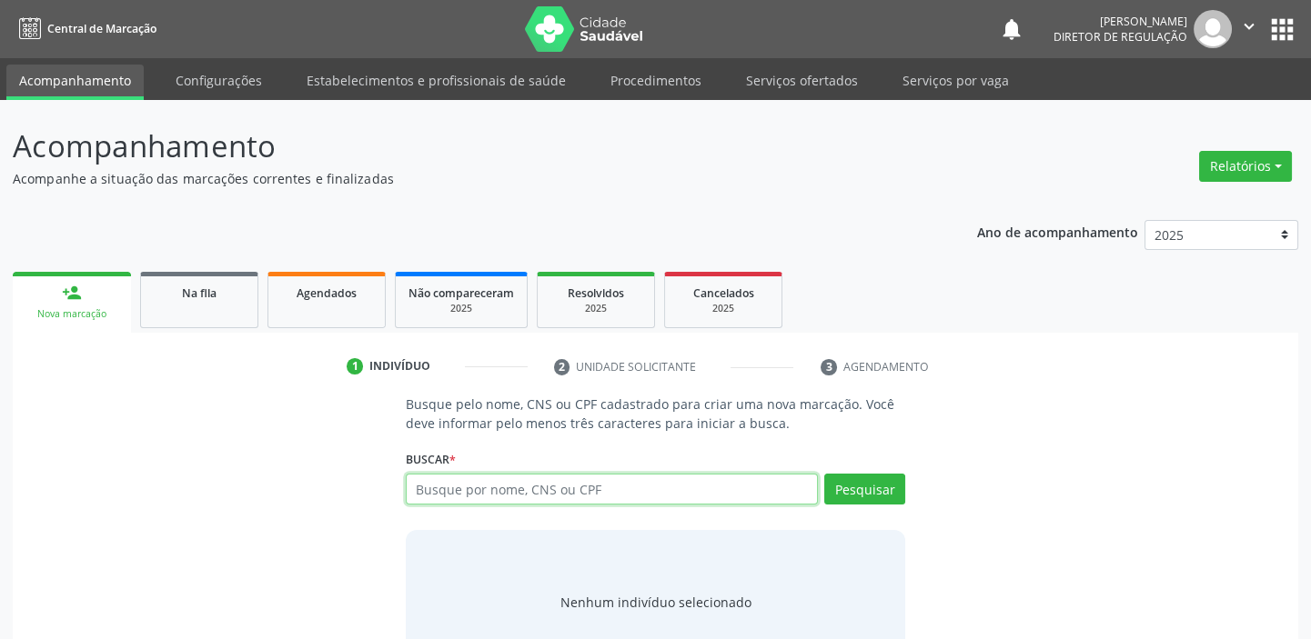
click at [454, 490] on input "text" at bounding box center [612, 489] width 412 height 31
click at [445, 487] on input "text" at bounding box center [612, 489] width 412 height 31
type input "704009833862761"
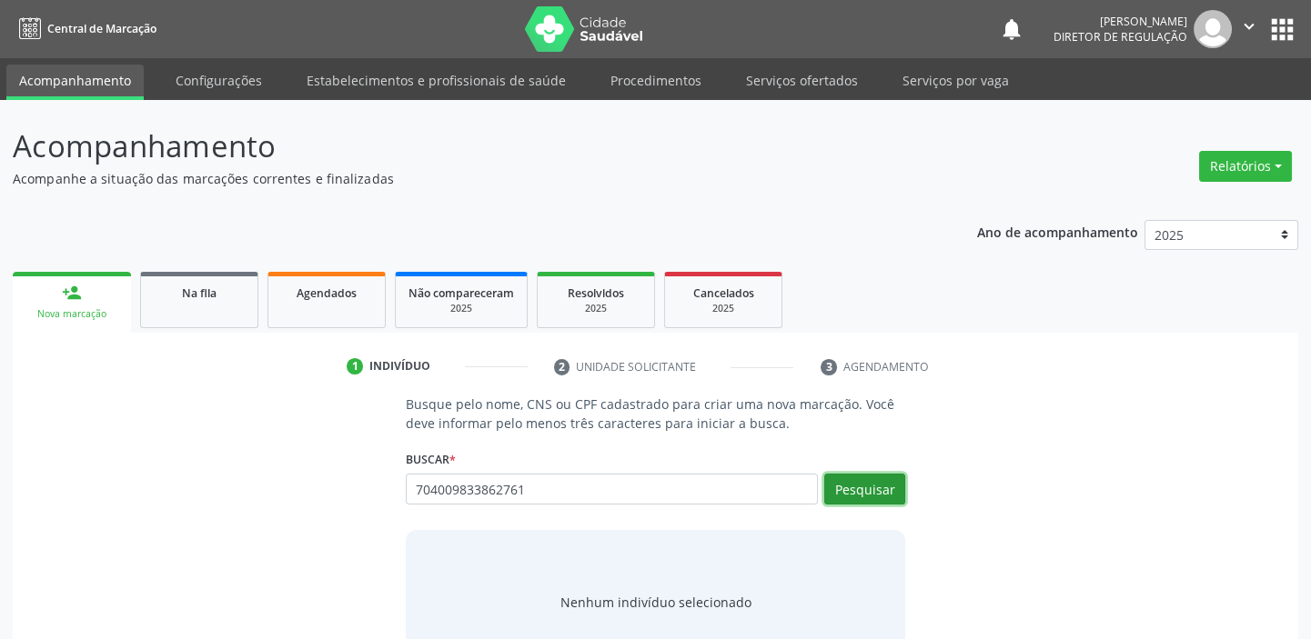
click at [867, 491] on button "Pesquisar" at bounding box center [864, 489] width 81 height 31
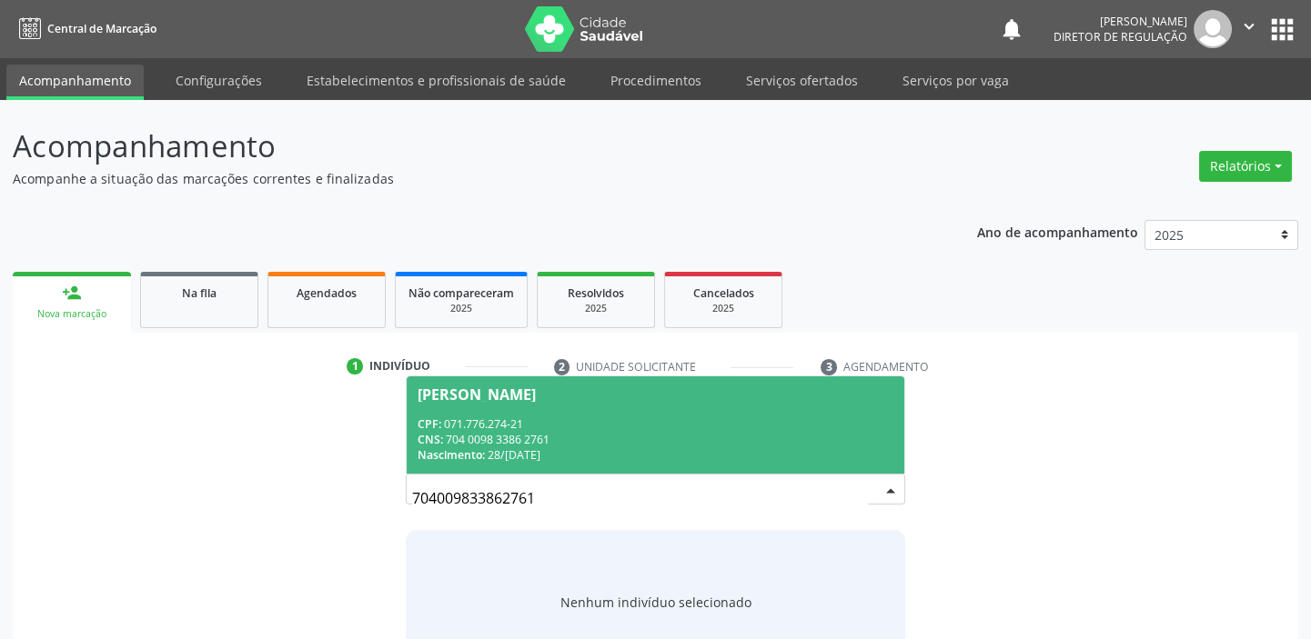
click at [544, 417] on div "CPF: 071.776.274-21" at bounding box center [655, 424] width 476 height 15
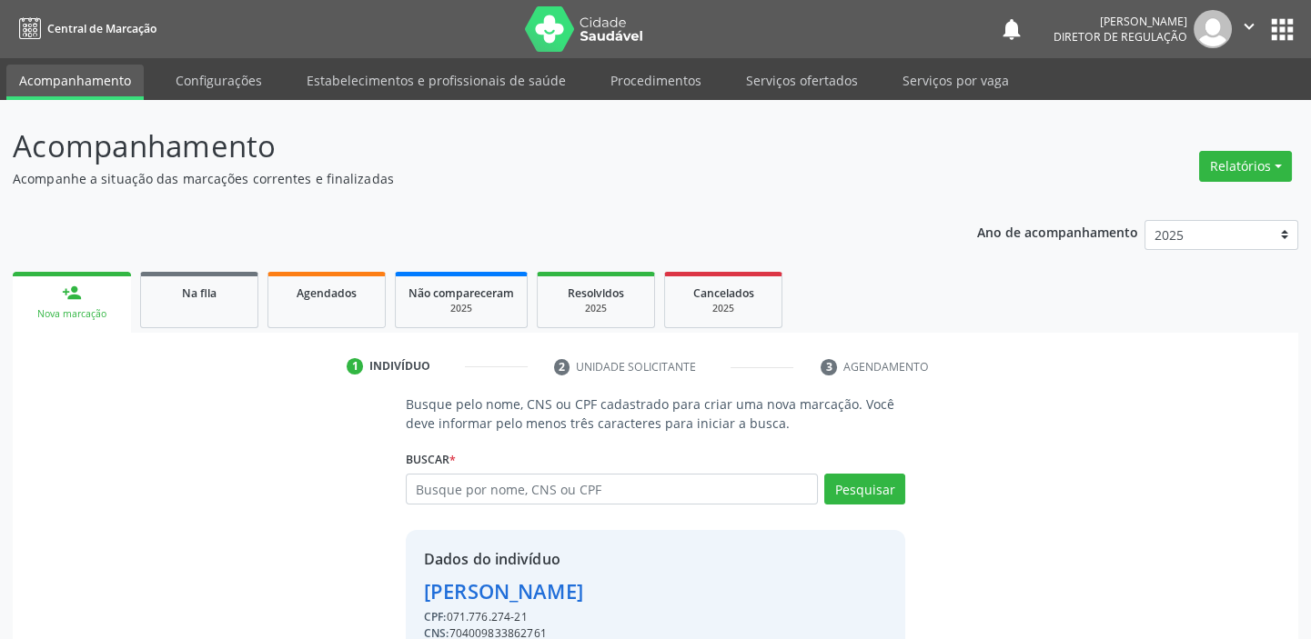
scroll to position [89, 0]
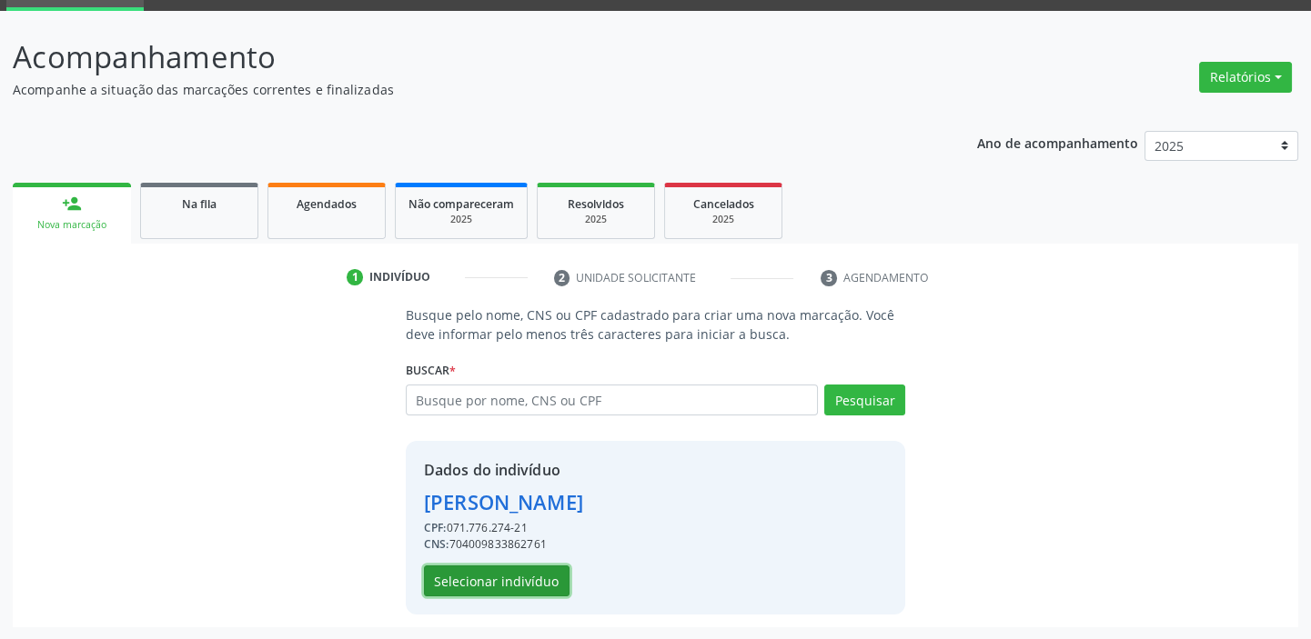
click at [537, 576] on button "Selecionar indivíduo" at bounding box center [497, 581] width 146 height 31
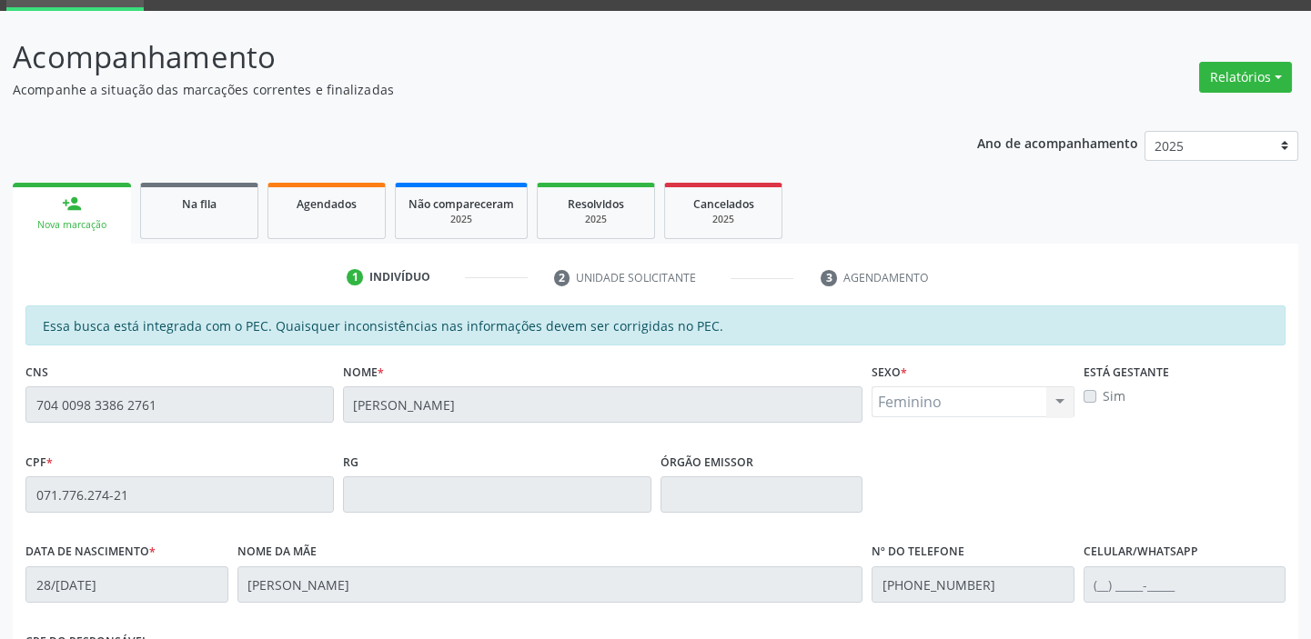
scroll to position [398, 0]
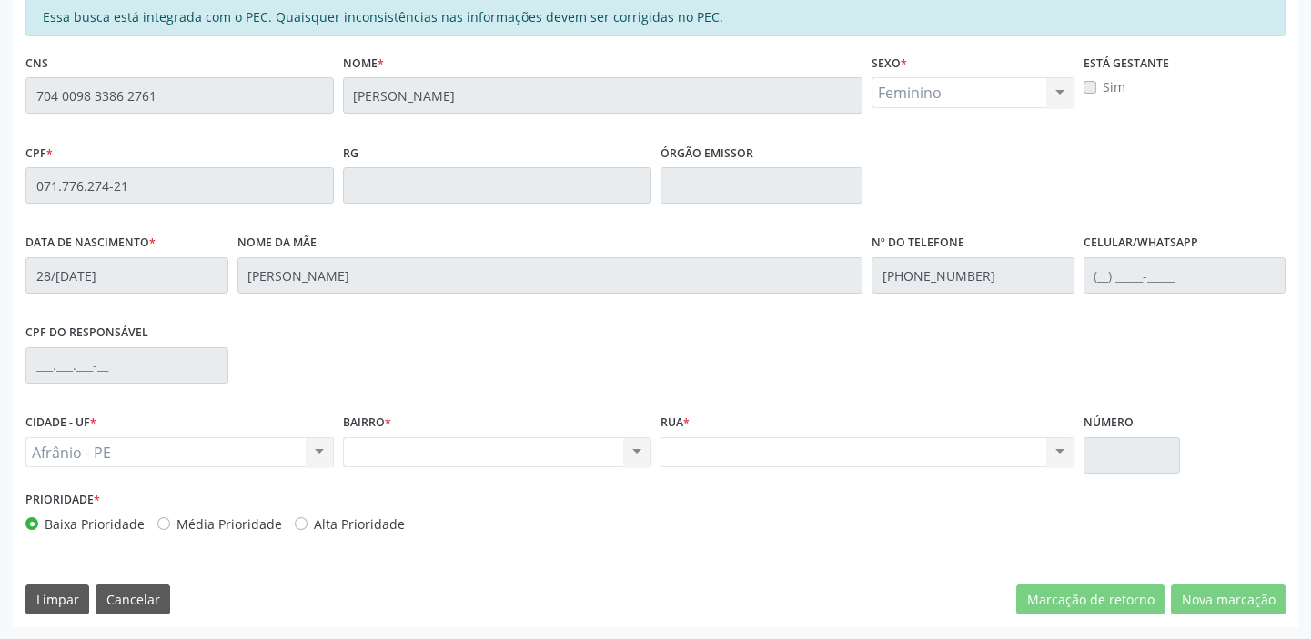
click at [0, 114] on div "Acompanhamento Acompanhe a situação das marcações correntes e finalizadas Relat…" at bounding box center [655, 171] width 1311 height 939
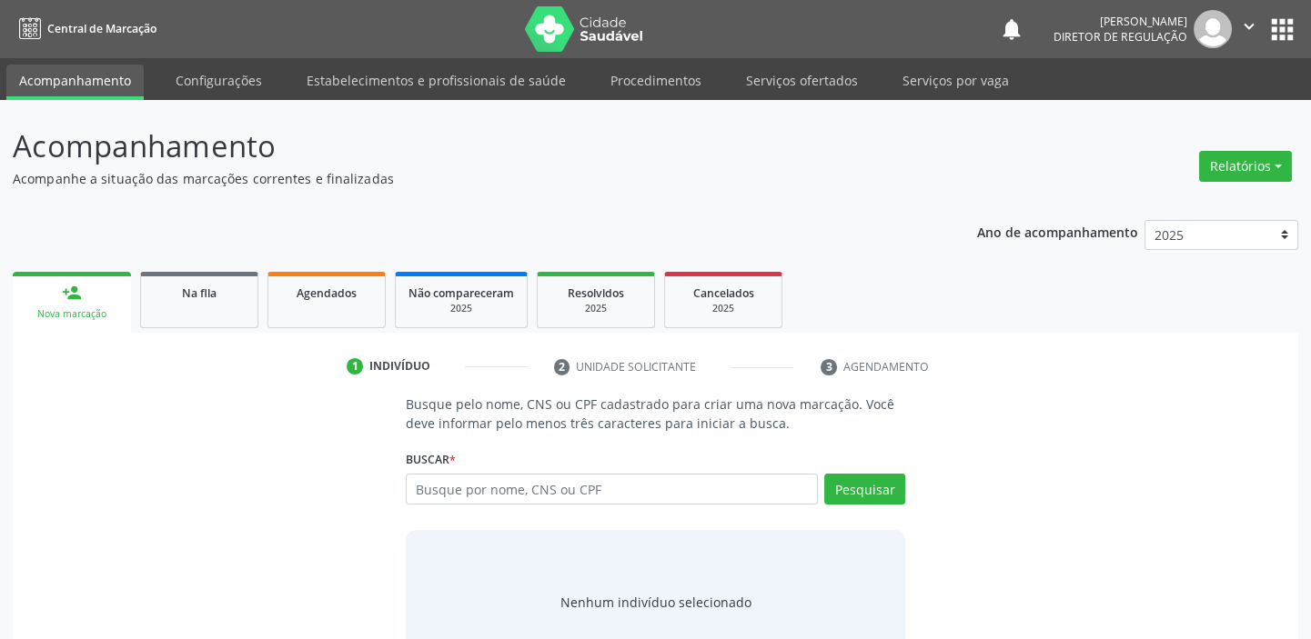
click at [567, 496] on input "text" at bounding box center [612, 489] width 412 height 31
type input "704 0098 3386 2761"
click at [877, 485] on button "Pesquisar" at bounding box center [864, 489] width 81 height 31
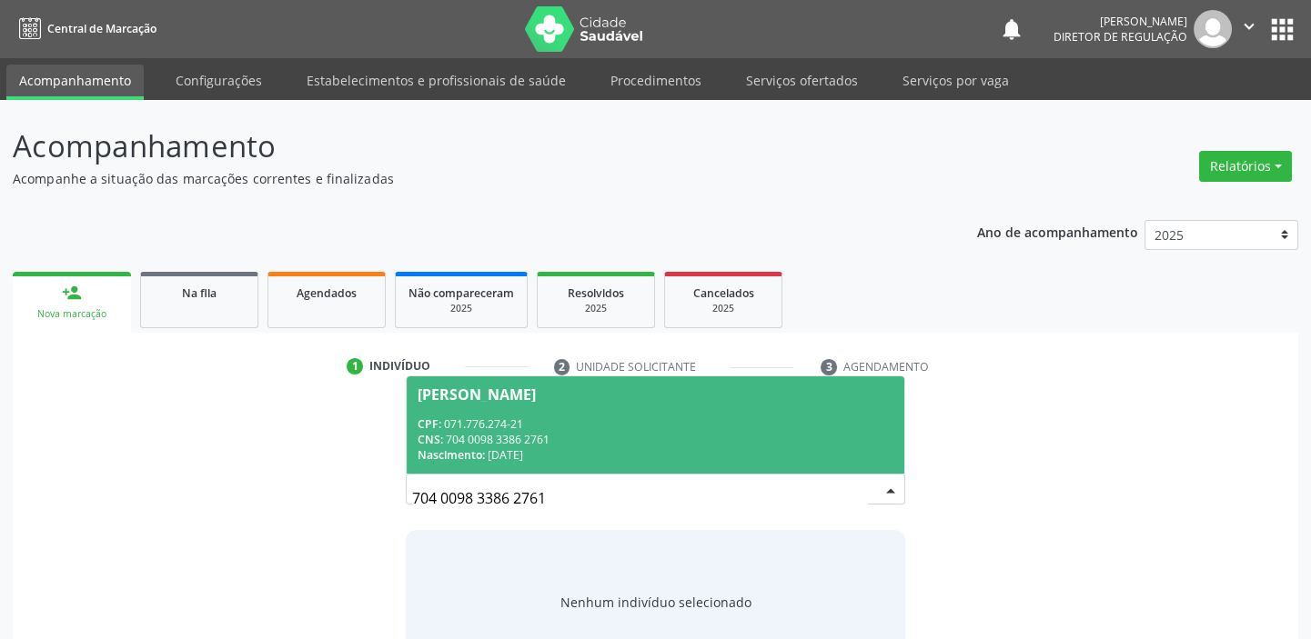
click at [528, 432] on div "CNS: 704 0098 3386 2761" at bounding box center [655, 439] width 476 height 15
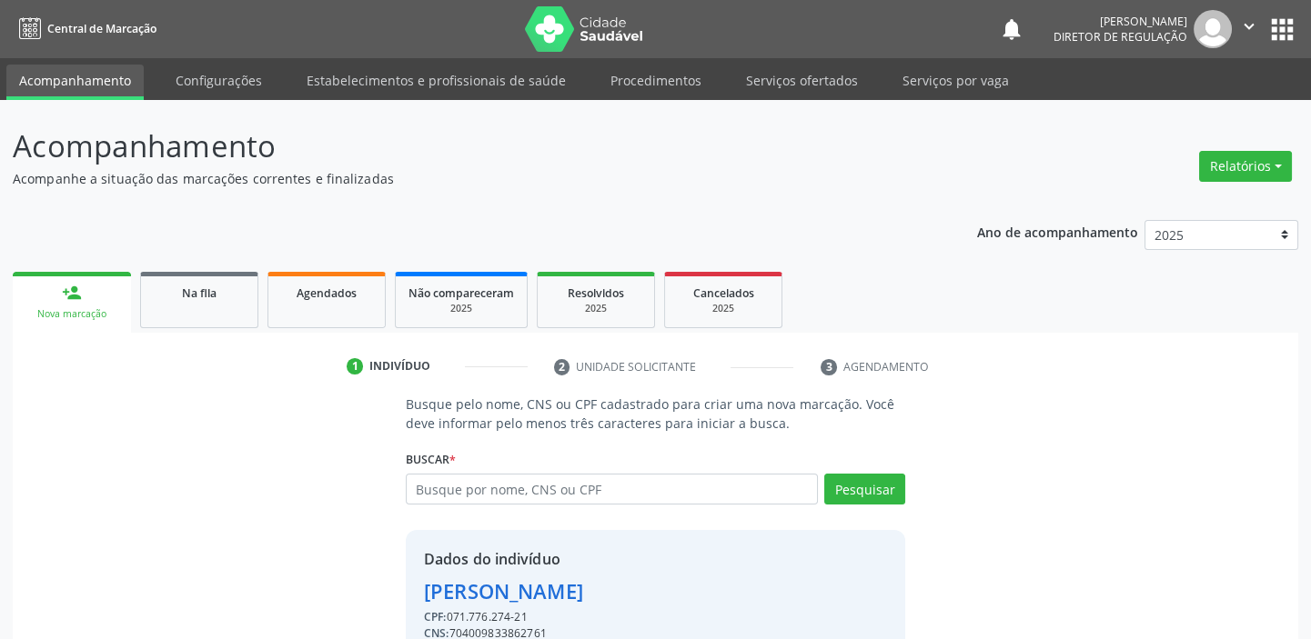
scroll to position [89, 0]
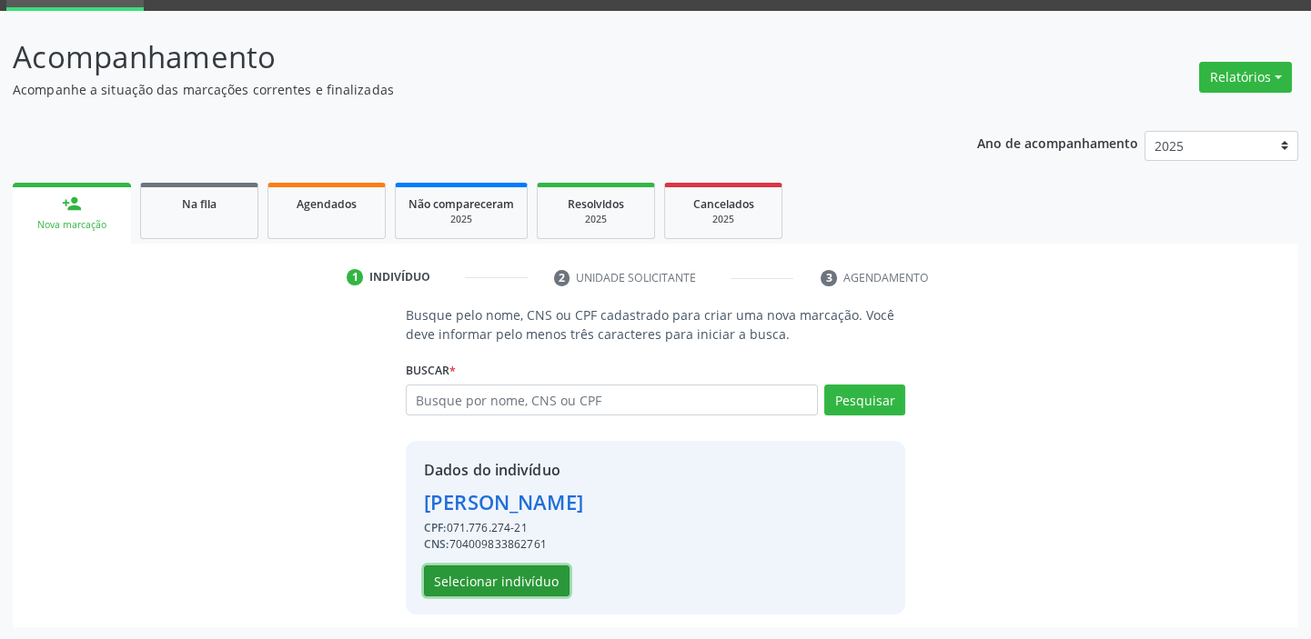
click at [542, 576] on button "Selecionar indivíduo" at bounding box center [497, 581] width 146 height 31
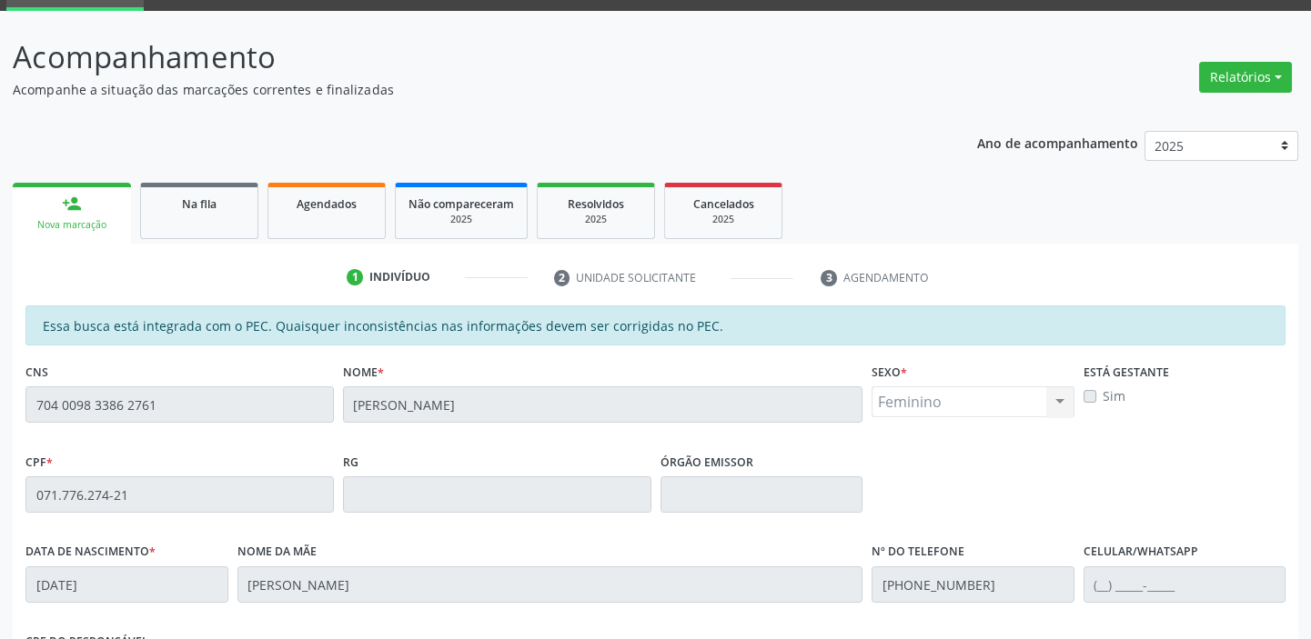
scroll to position [398, 0]
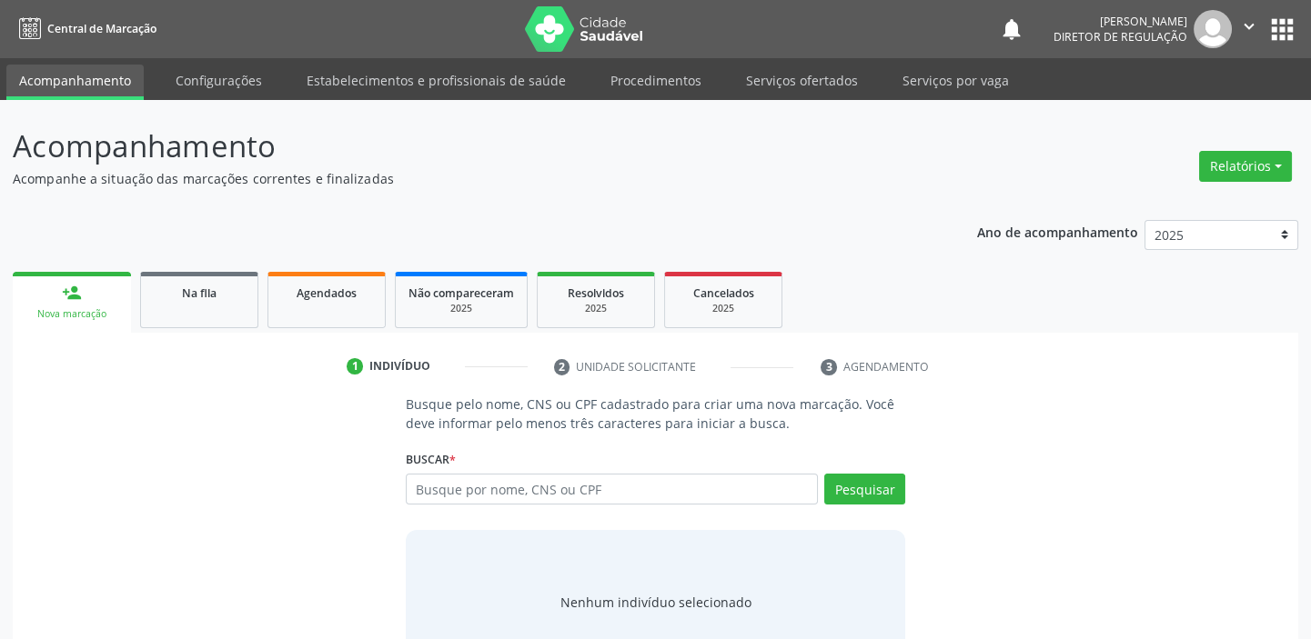
click at [463, 487] on input "text" at bounding box center [612, 489] width 412 height 31
type input "704 0098 3386 2761"
click at [871, 490] on button "Pesquisar" at bounding box center [864, 489] width 81 height 31
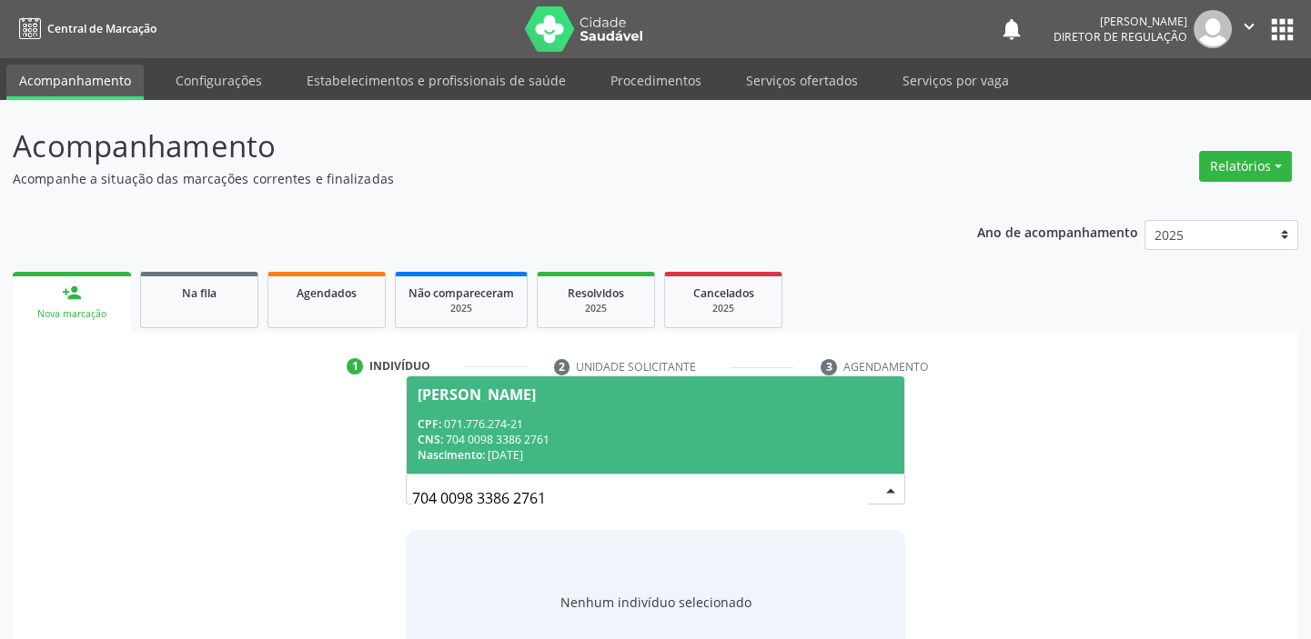
click at [536, 449] on div "Nascimento: [DATE]" at bounding box center [655, 454] width 476 height 15
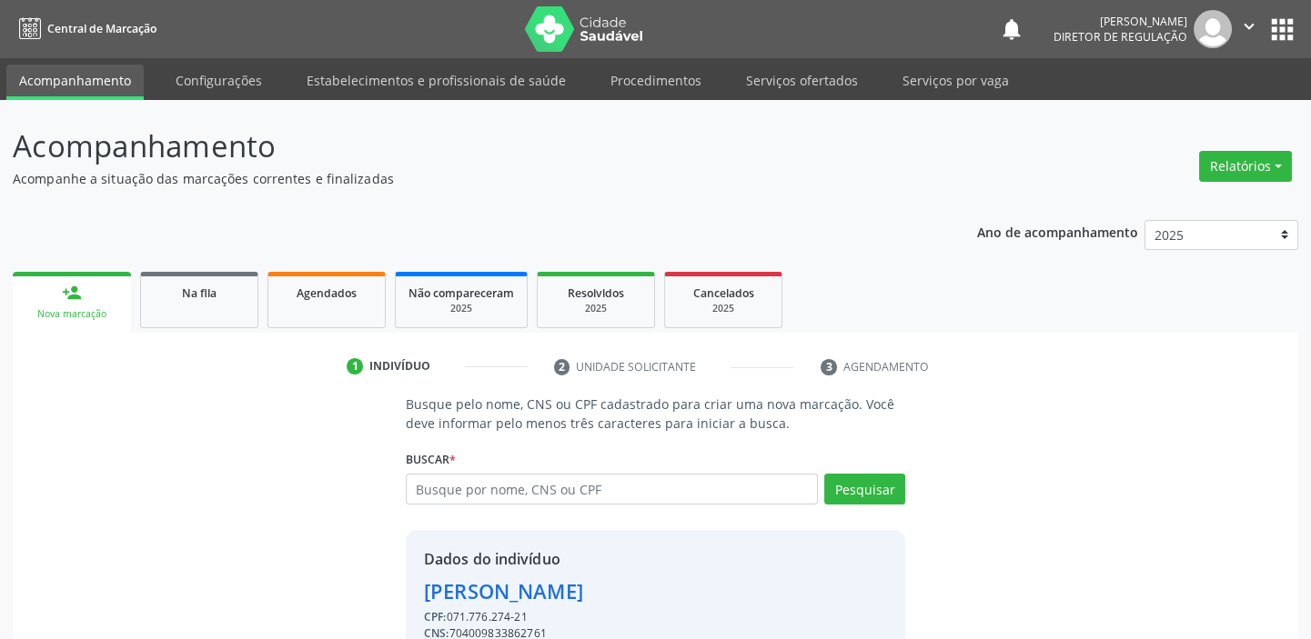
scroll to position [89, 0]
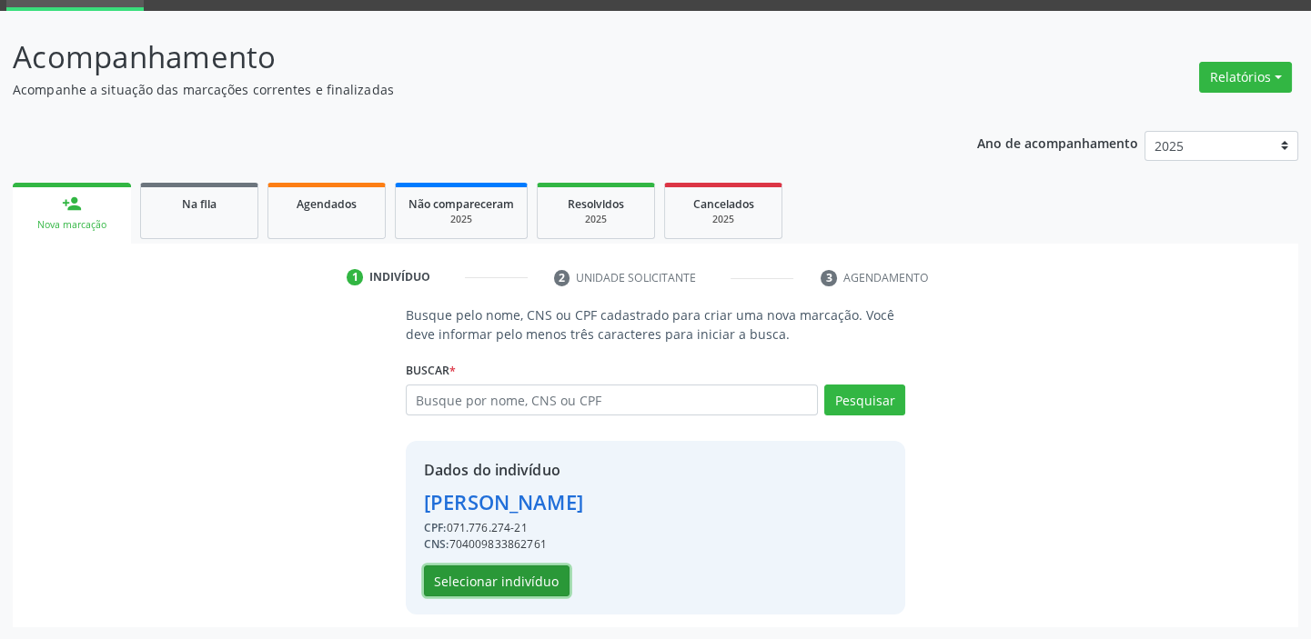
click at [542, 581] on button "Selecionar indivíduo" at bounding box center [497, 581] width 146 height 31
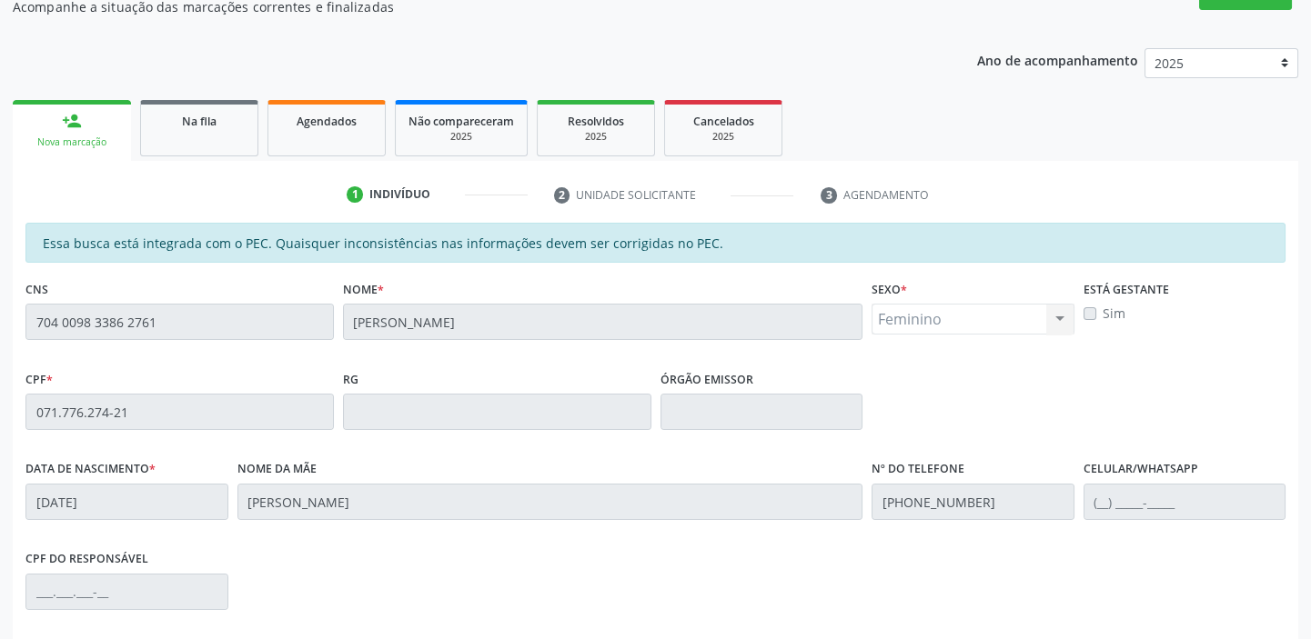
scroll to position [336, 0]
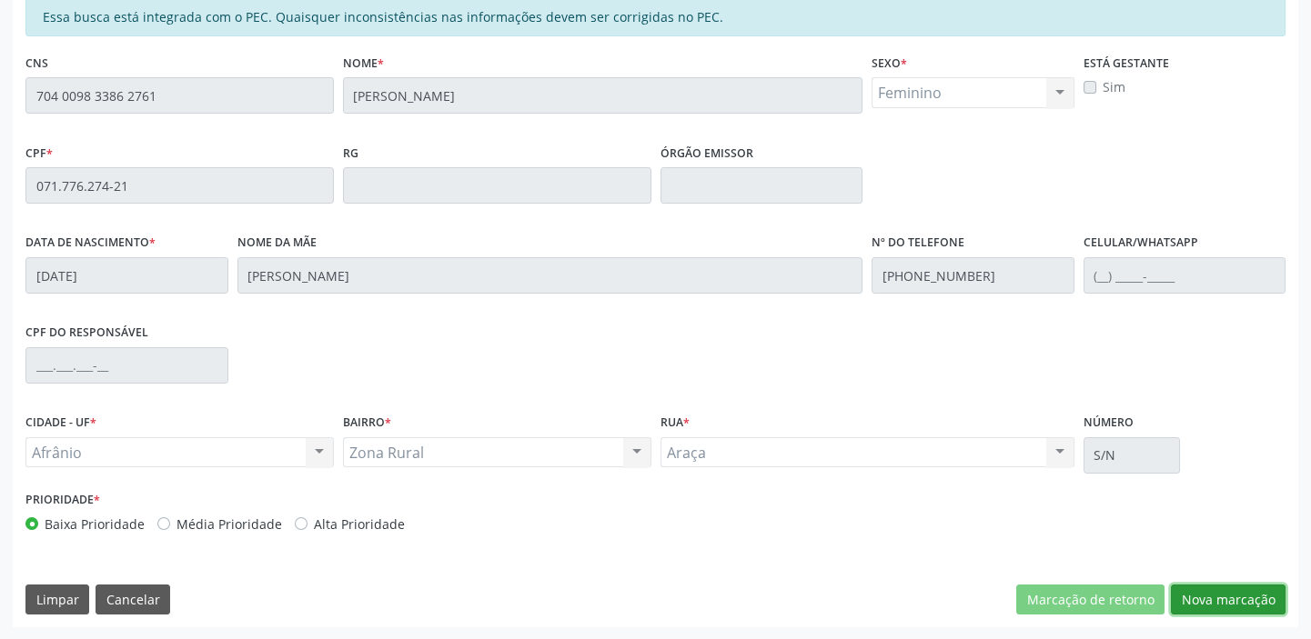
click at [1230, 598] on button "Nova marcação" at bounding box center [1227, 600] width 115 height 31
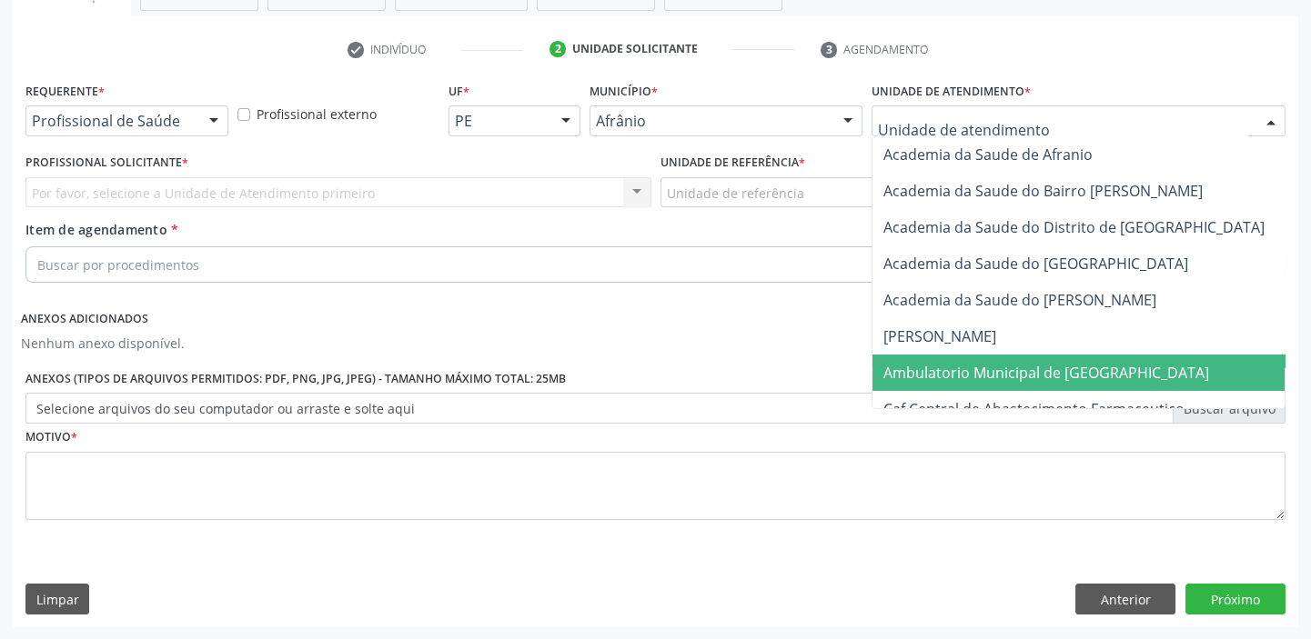
drag, startPoint x: 964, startPoint y: 373, endPoint x: 929, endPoint y: 344, distance: 45.9
click at [964, 368] on span "Ambulatorio Municipal de [GEOGRAPHIC_DATA]" at bounding box center [1046, 373] width 326 height 20
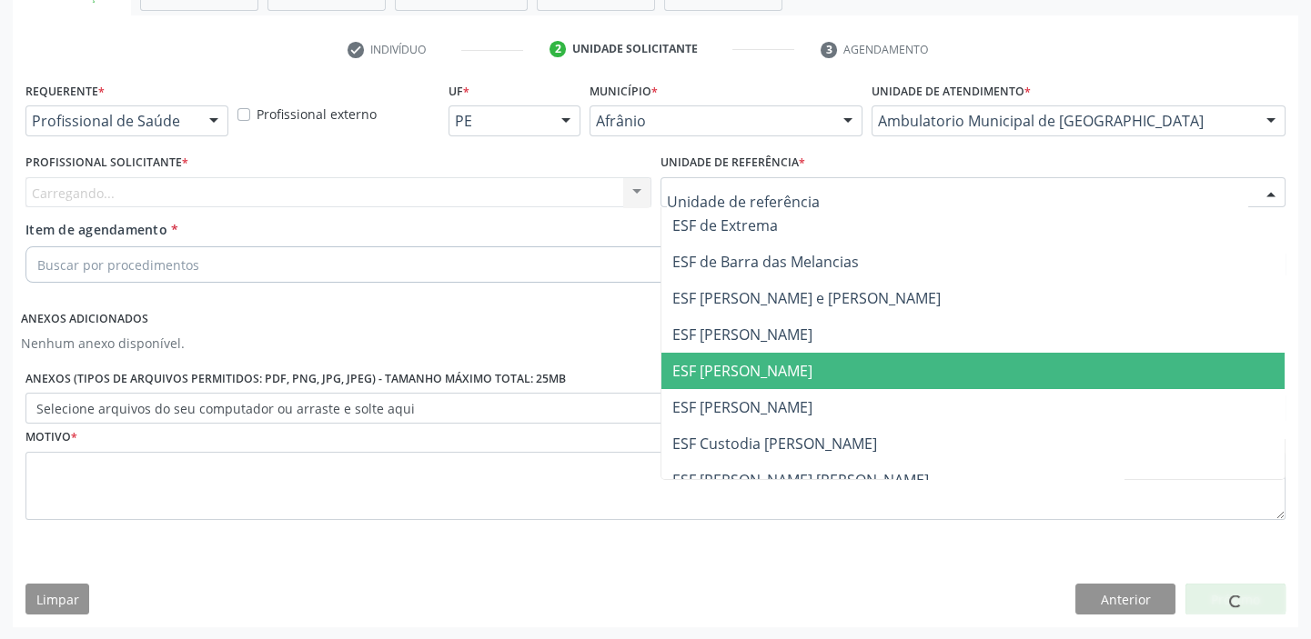
click at [782, 365] on span "ESF [PERSON_NAME]" at bounding box center [742, 371] width 140 height 20
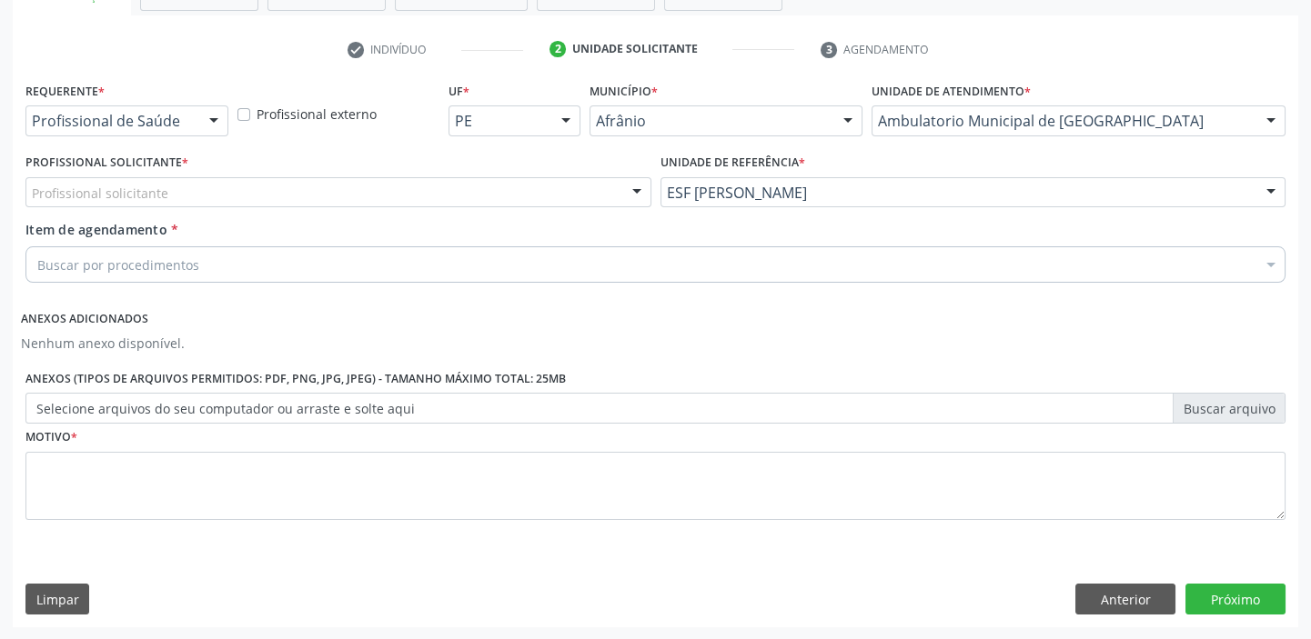
click at [532, 191] on div "Profissional solicitante" at bounding box center [338, 192] width 626 height 31
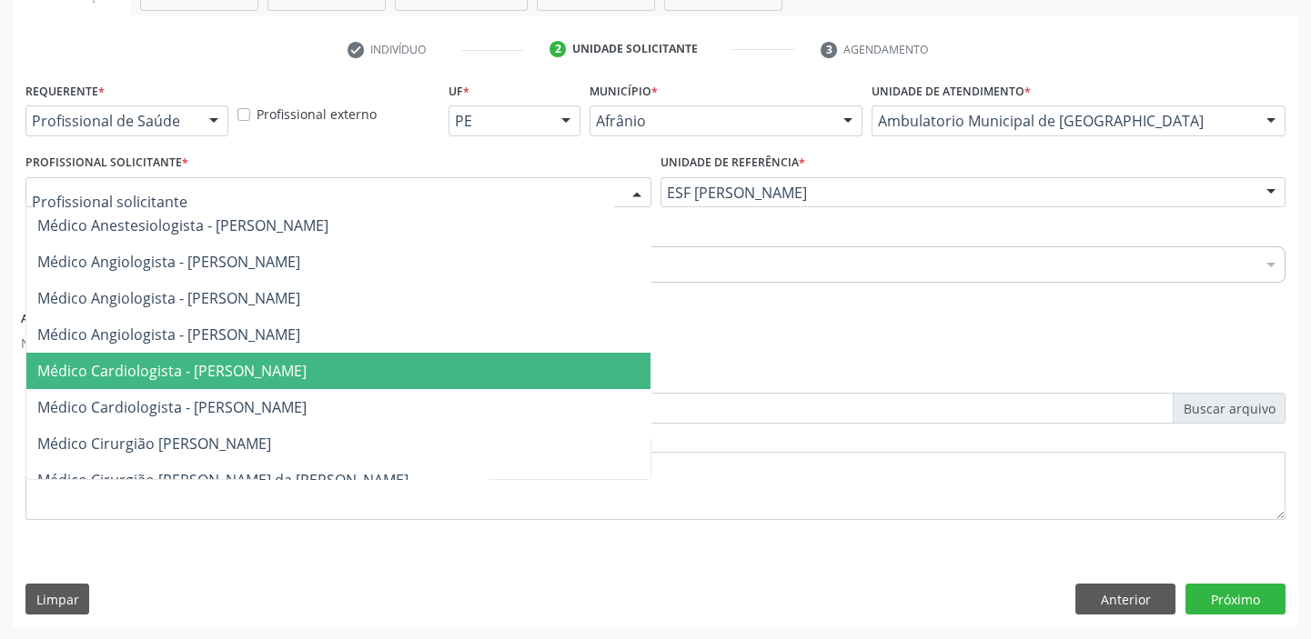
click at [497, 372] on span "Médico Cardiologista - [PERSON_NAME]" at bounding box center [338, 371] width 624 height 36
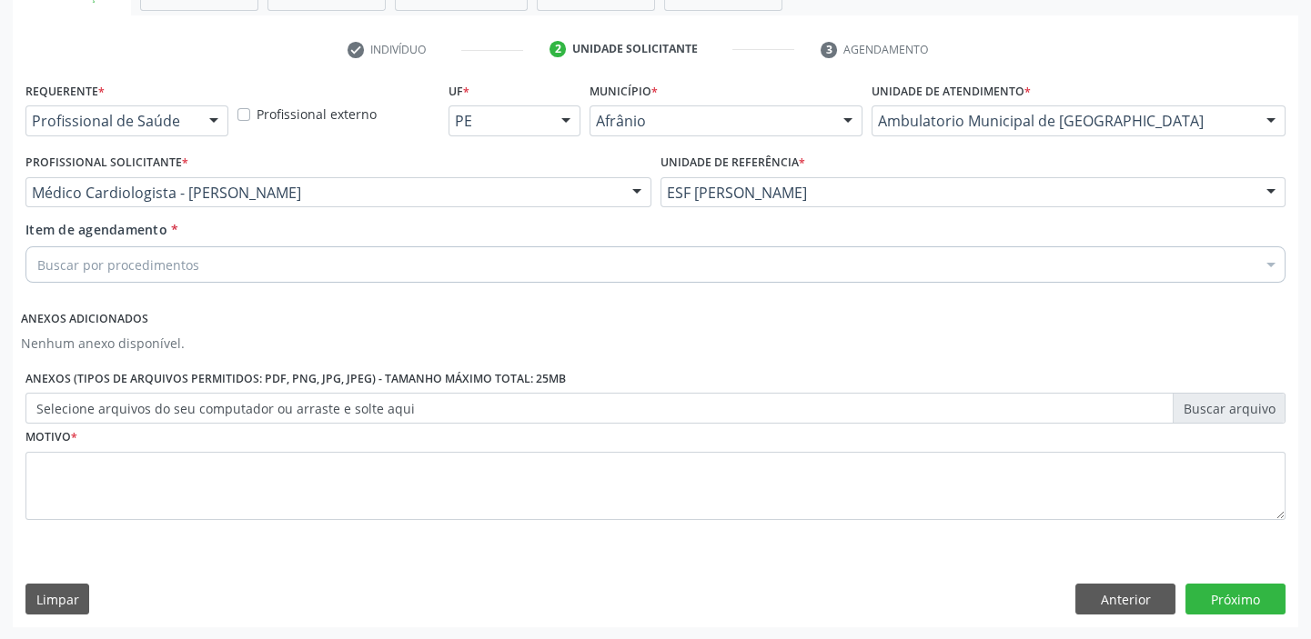
click at [271, 262] on div "Buscar por procedimentos" at bounding box center [655, 264] width 1260 height 36
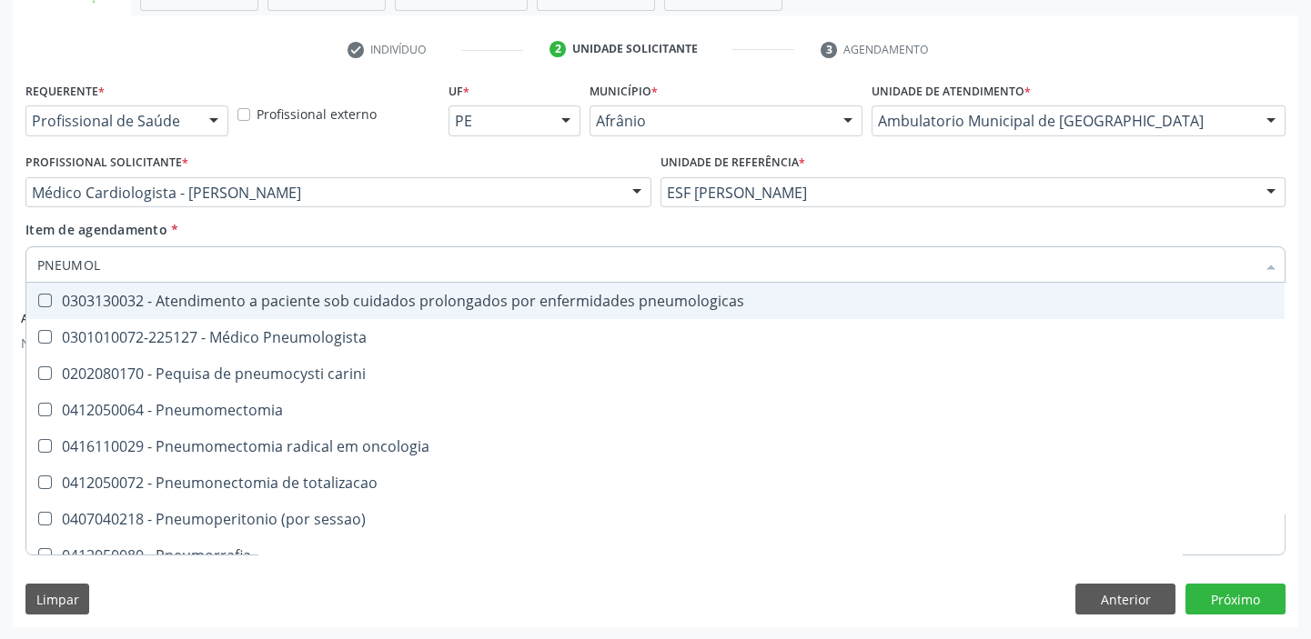
type input "PNEUMOLO"
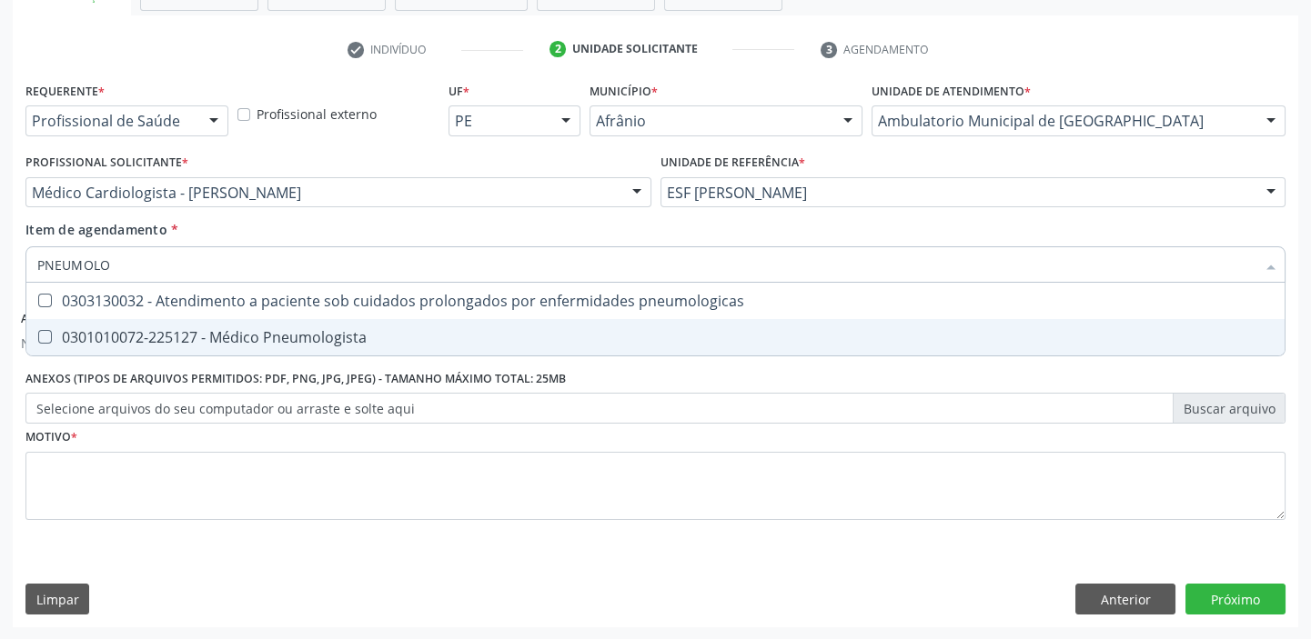
click at [280, 340] on div "0301010072-225127 - Médico Pneumologista" at bounding box center [655, 337] width 1236 height 15
checkbox Pneumologista "true"
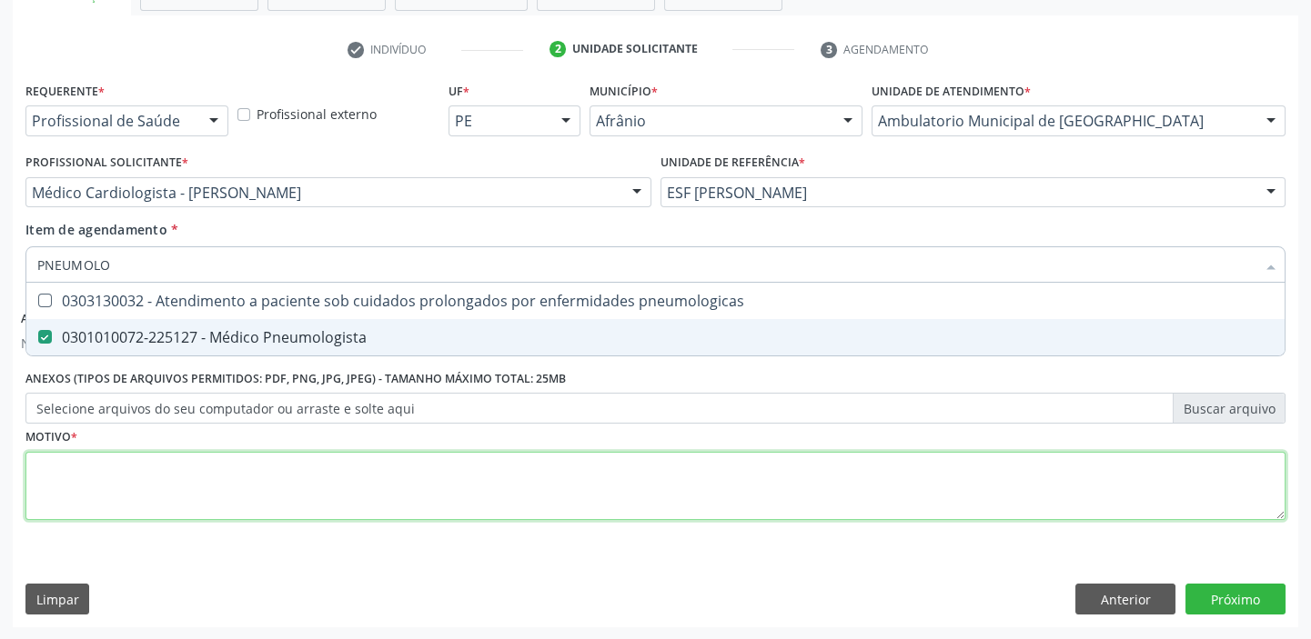
click at [277, 466] on div "Requerente * Profissional de Saúde Profissional de Saúde Paciente Nenhum result…" at bounding box center [655, 311] width 1260 height 468
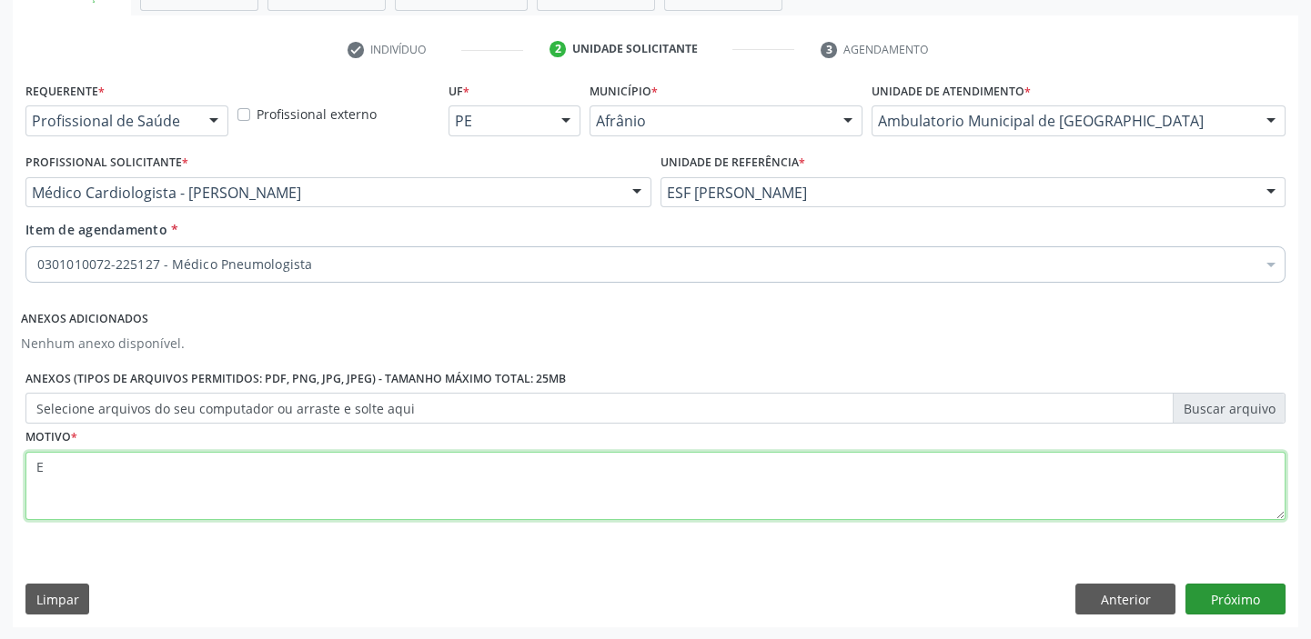
type textarea "E"
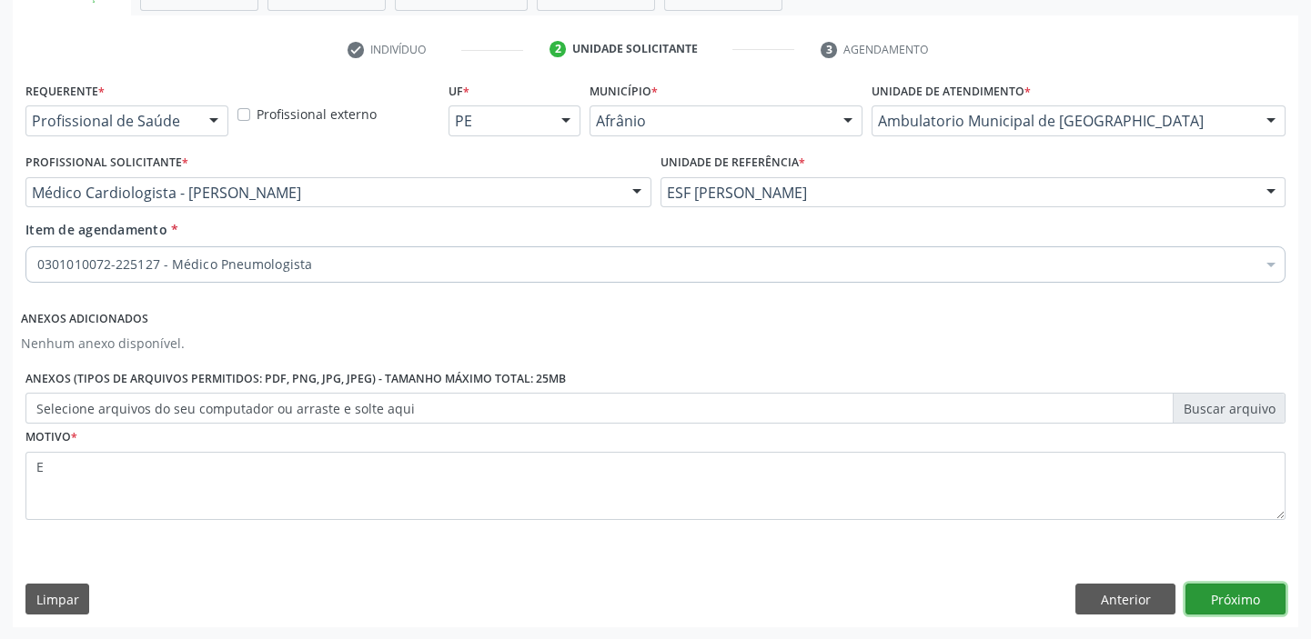
click at [1247, 598] on button "Próximo" at bounding box center [1235, 599] width 100 height 31
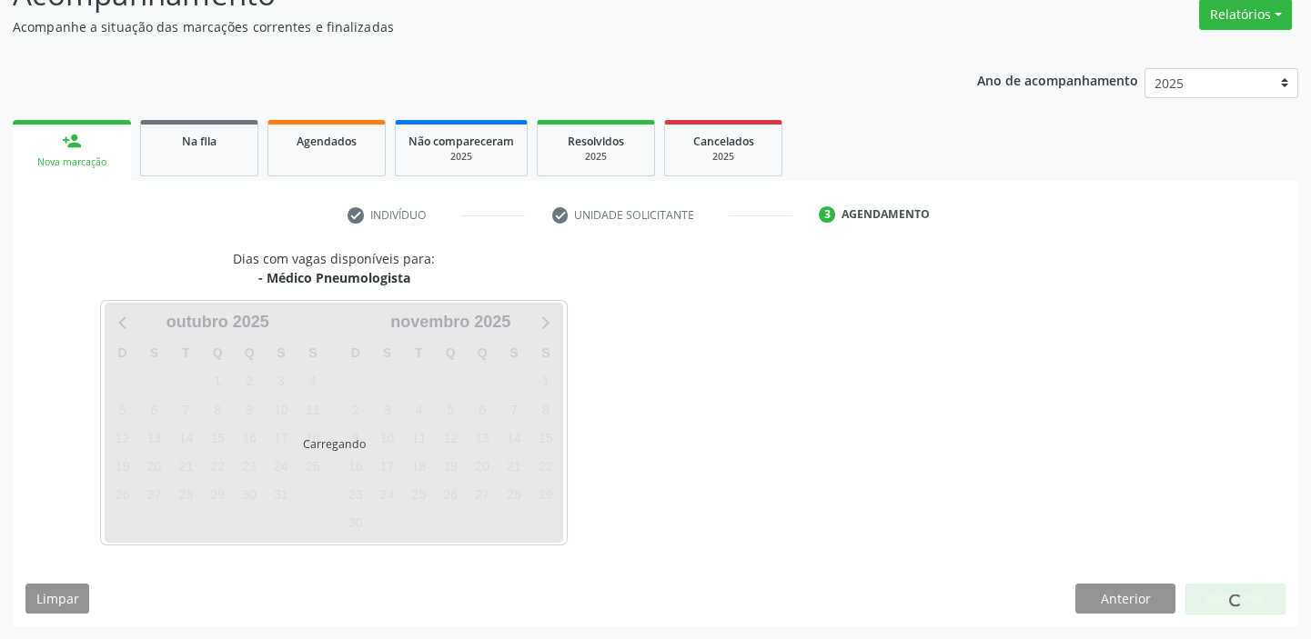
scroll to position [151, 0]
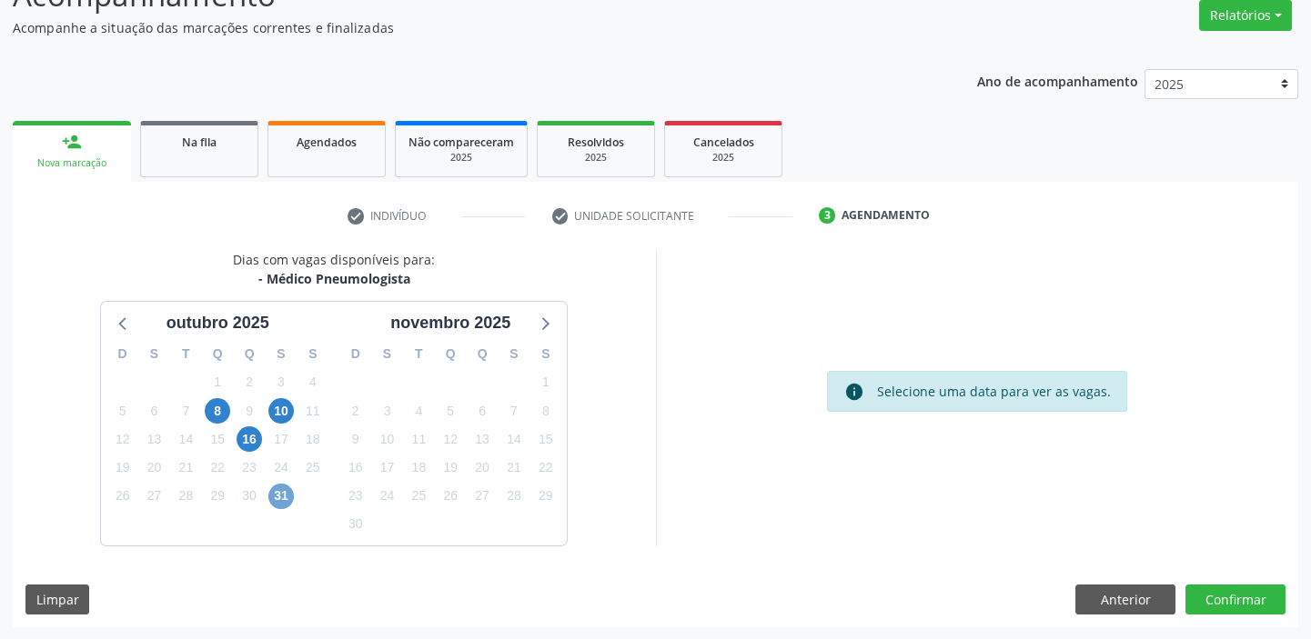
click at [279, 499] on span "31" at bounding box center [280, 496] width 25 height 25
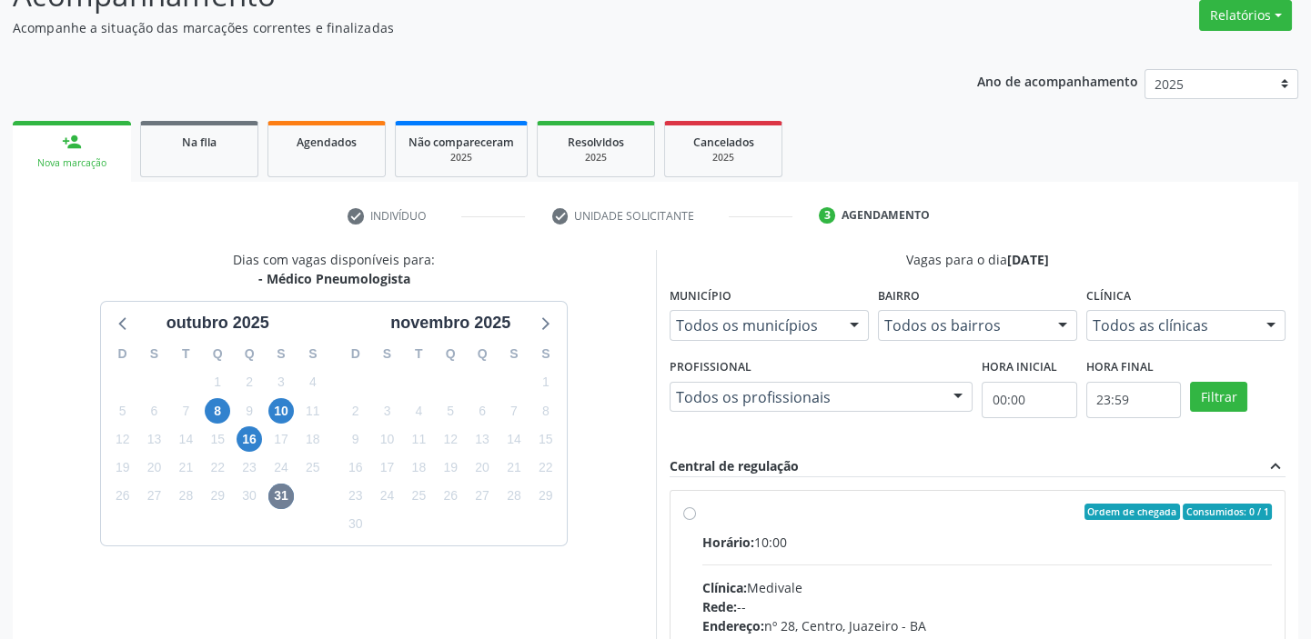
click at [787, 521] on label "Ordem de chegada Consumidos: 0 / 1 Horário: 10:00 Clínica: Medivale Rede: -- En…" at bounding box center [987, 643] width 570 height 279
click at [696, 520] on input "Ordem de chegada Consumidos: 0 / 1 Horário: 10:00 Clínica: Medivale Rede: -- En…" at bounding box center [689, 512] width 13 height 16
radio input "true"
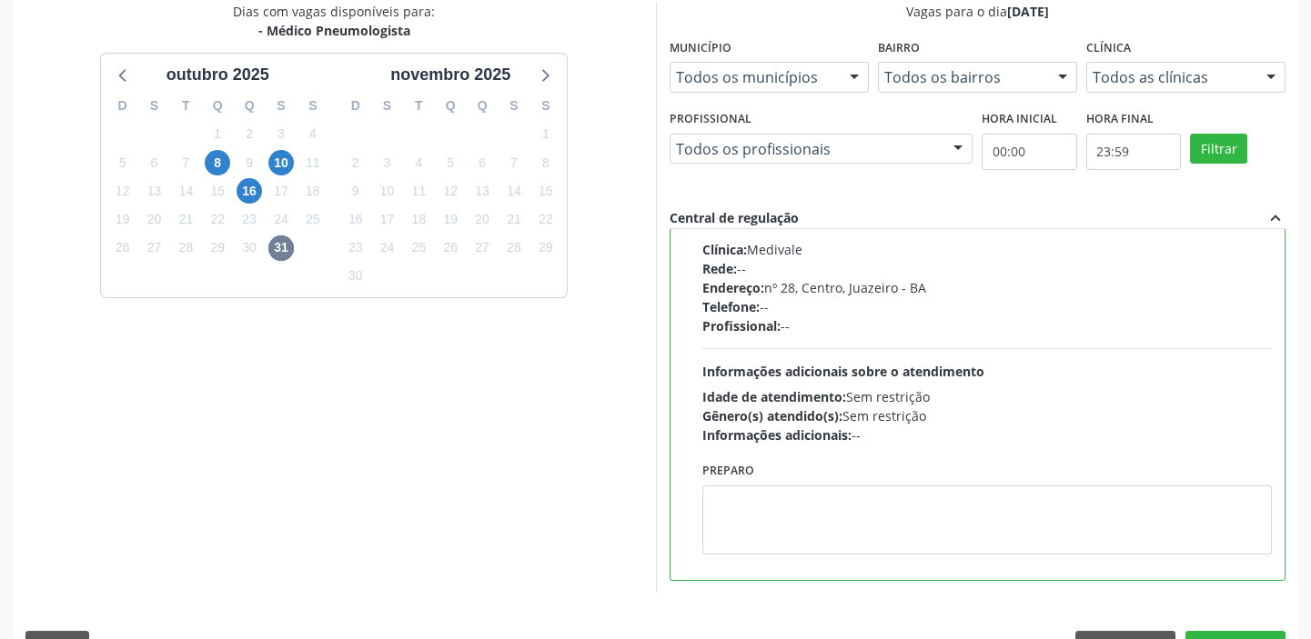
scroll to position [446, 0]
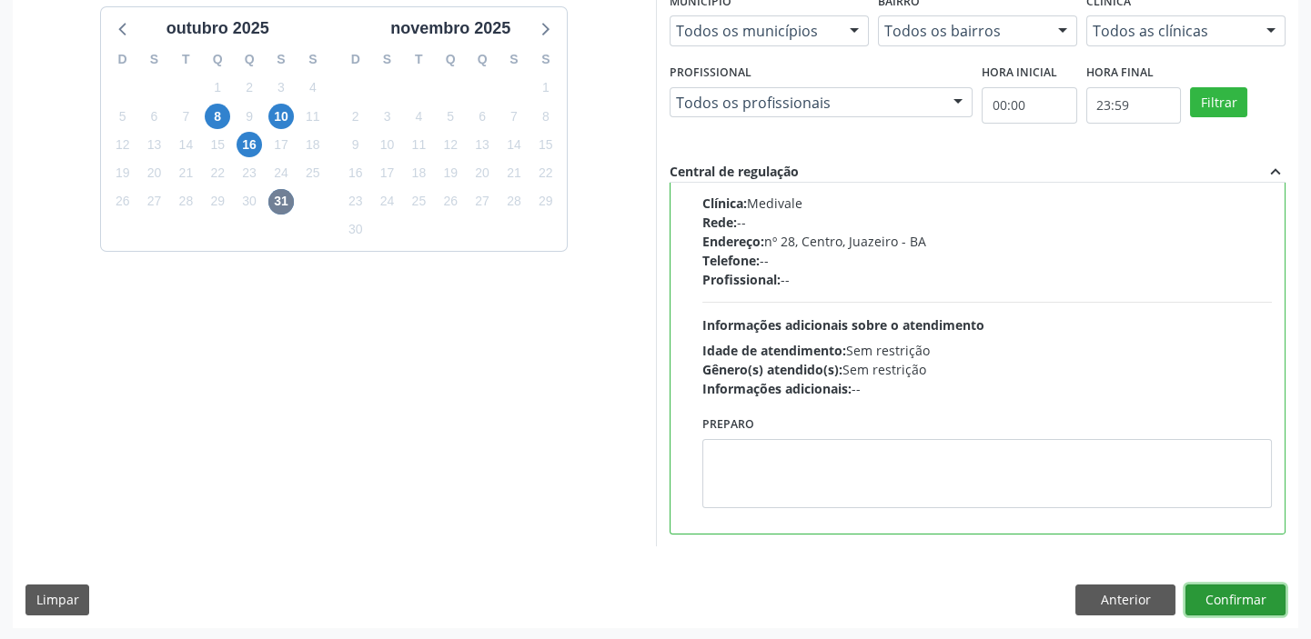
click at [1212, 597] on button "Confirmar" at bounding box center [1235, 600] width 100 height 31
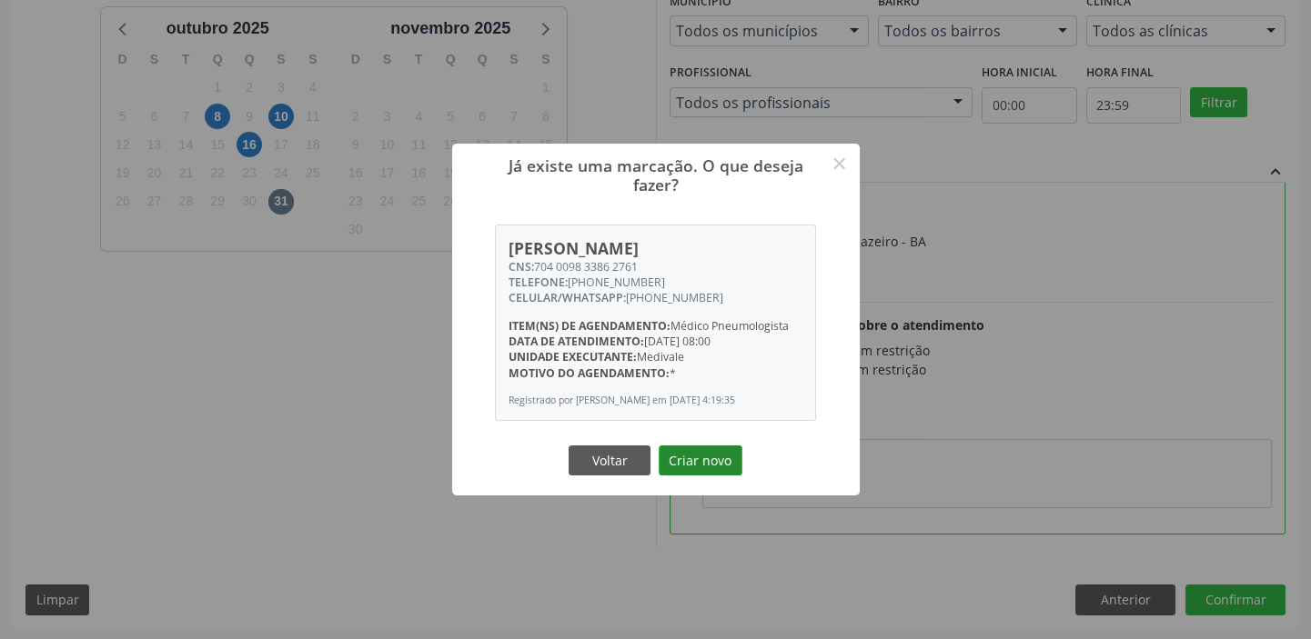
click at [698, 471] on button "Criar novo" at bounding box center [700, 461] width 84 height 31
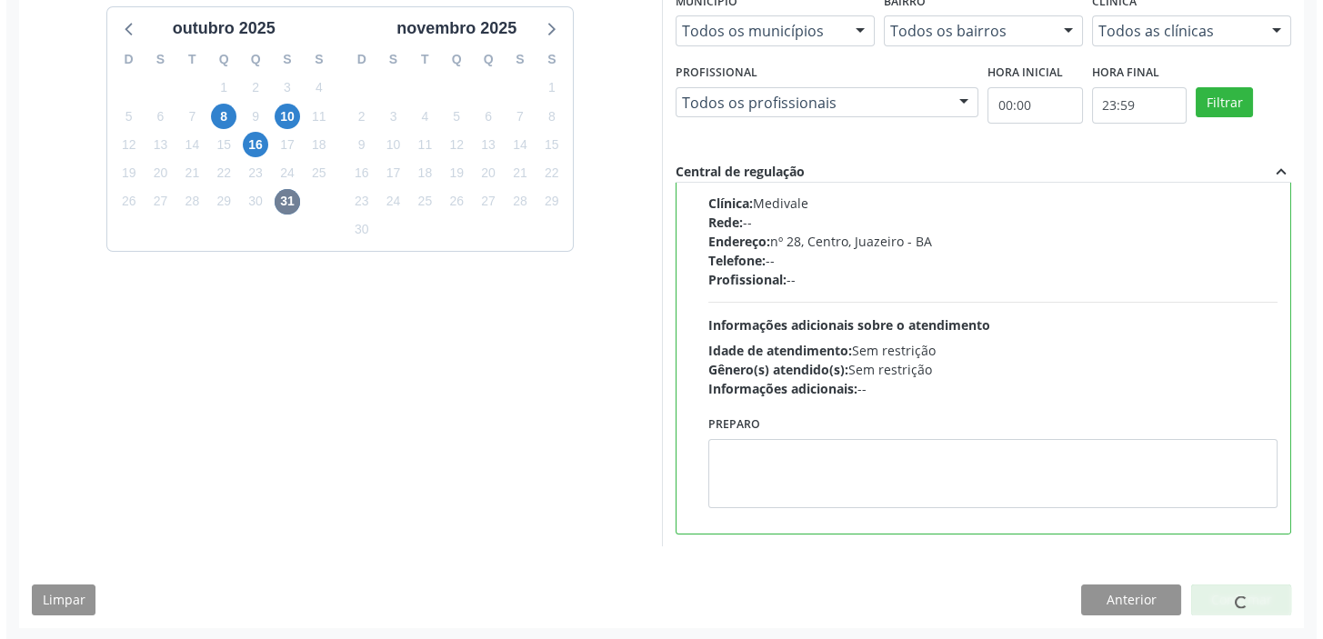
scroll to position [0, 0]
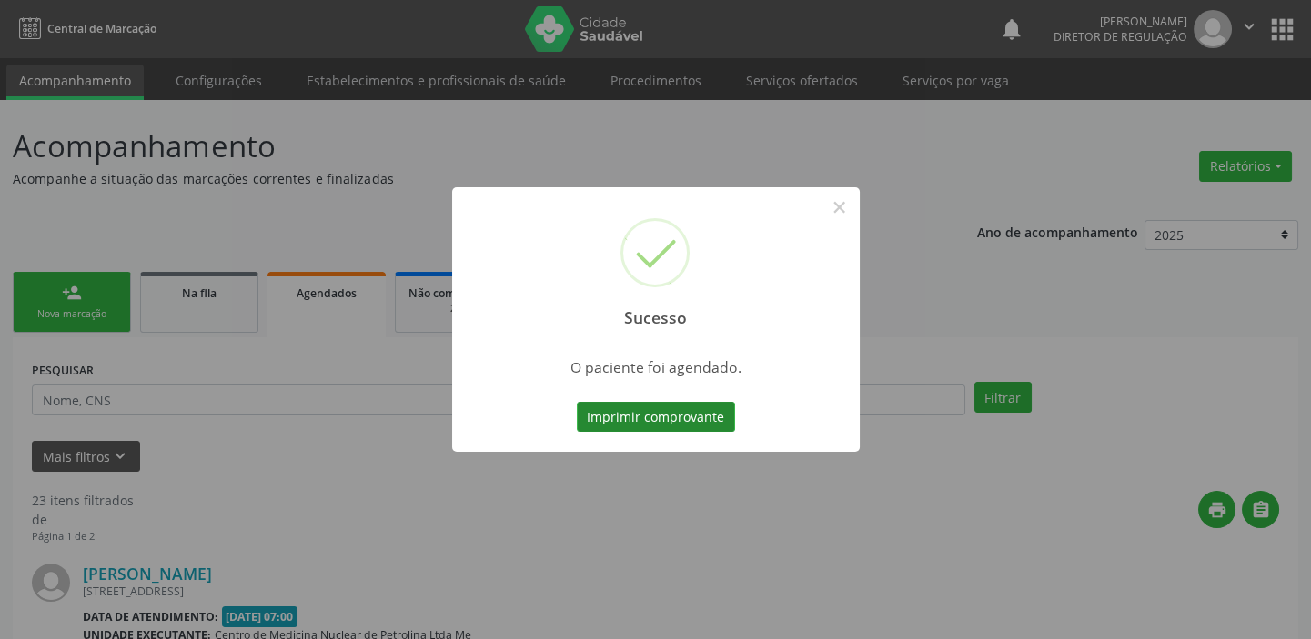
click at [693, 421] on button "Imprimir comprovante" at bounding box center [656, 417] width 158 height 31
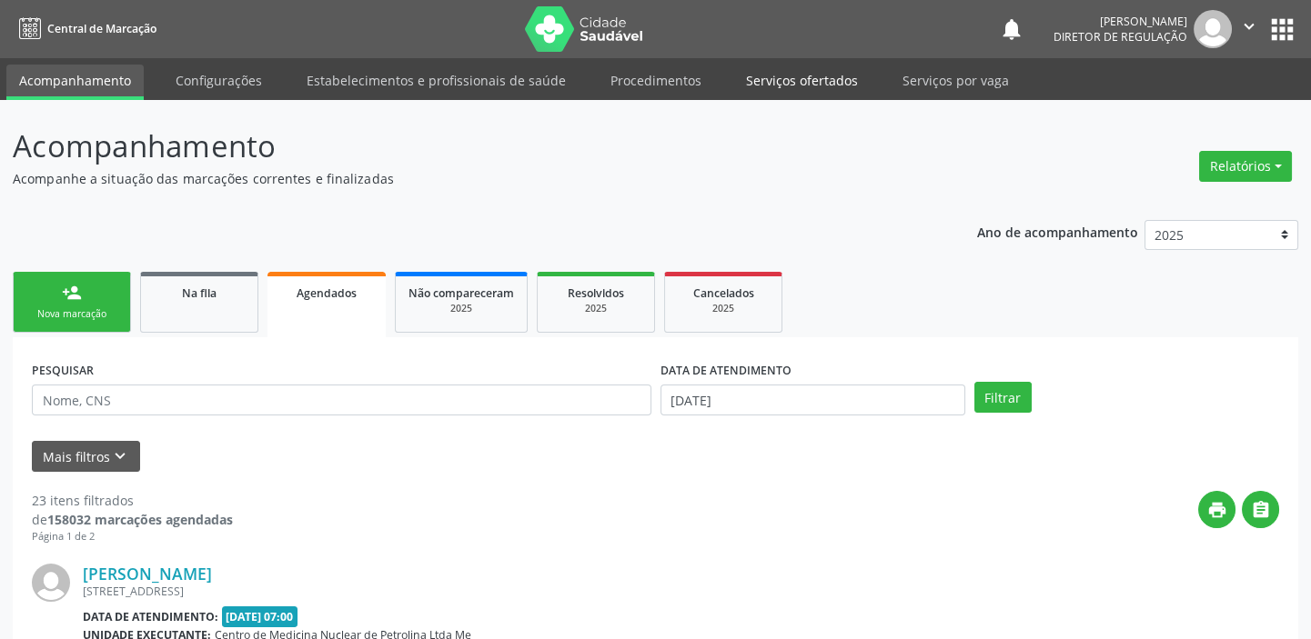
click at [800, 79] on link "Serviços ofertados" at bounding box center [801, 81] width 137 height 32
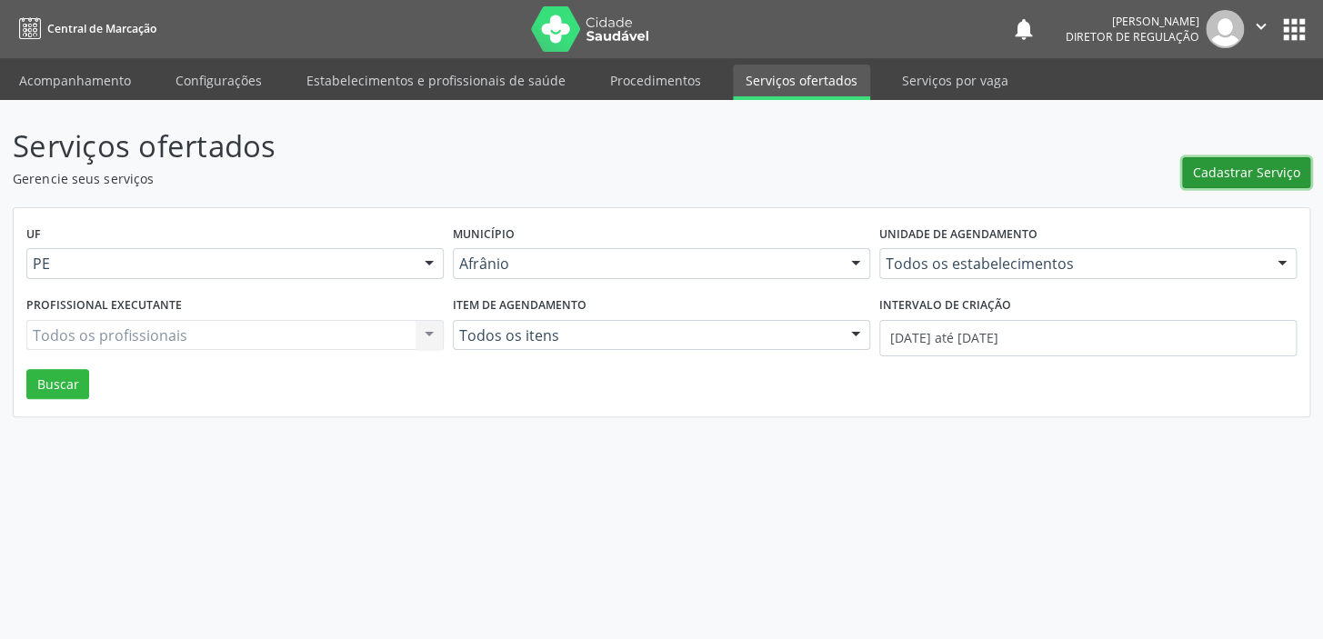
click at [1237, 177] on span "Cadastrar Serviço" at bounding box center [1246, 172] width 107 height 19
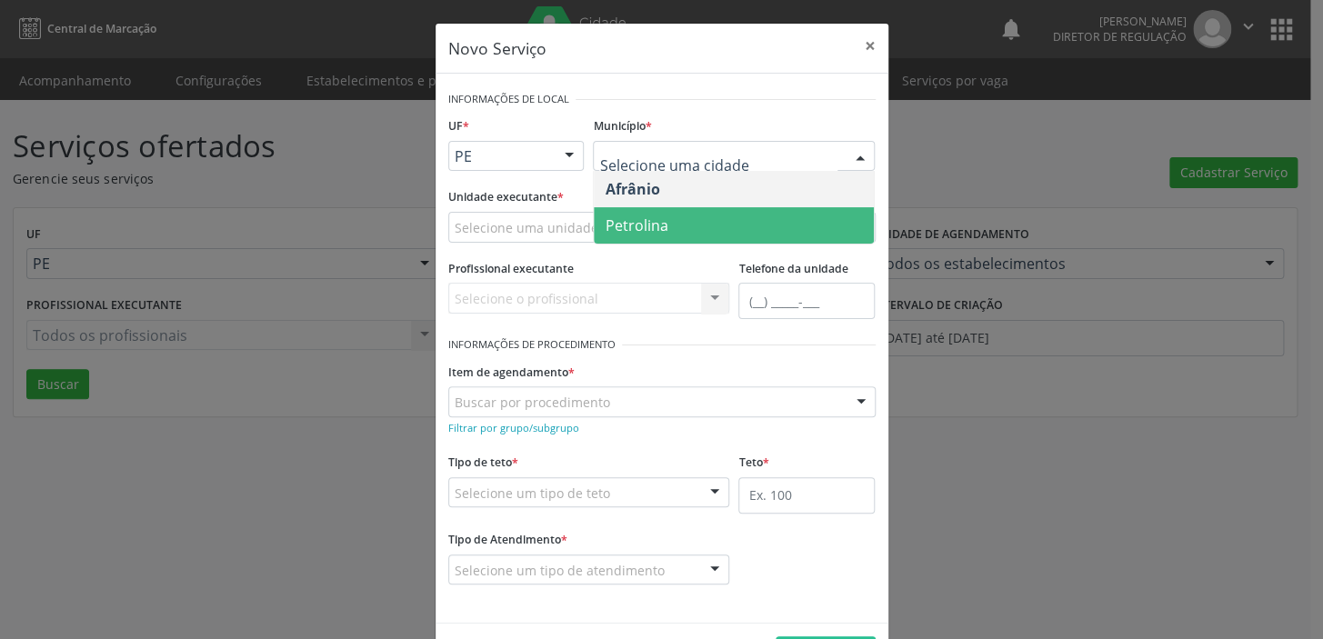
click at [660, 223] on span "Petrolina" at bounding box center [734, 225] width 280 height 36
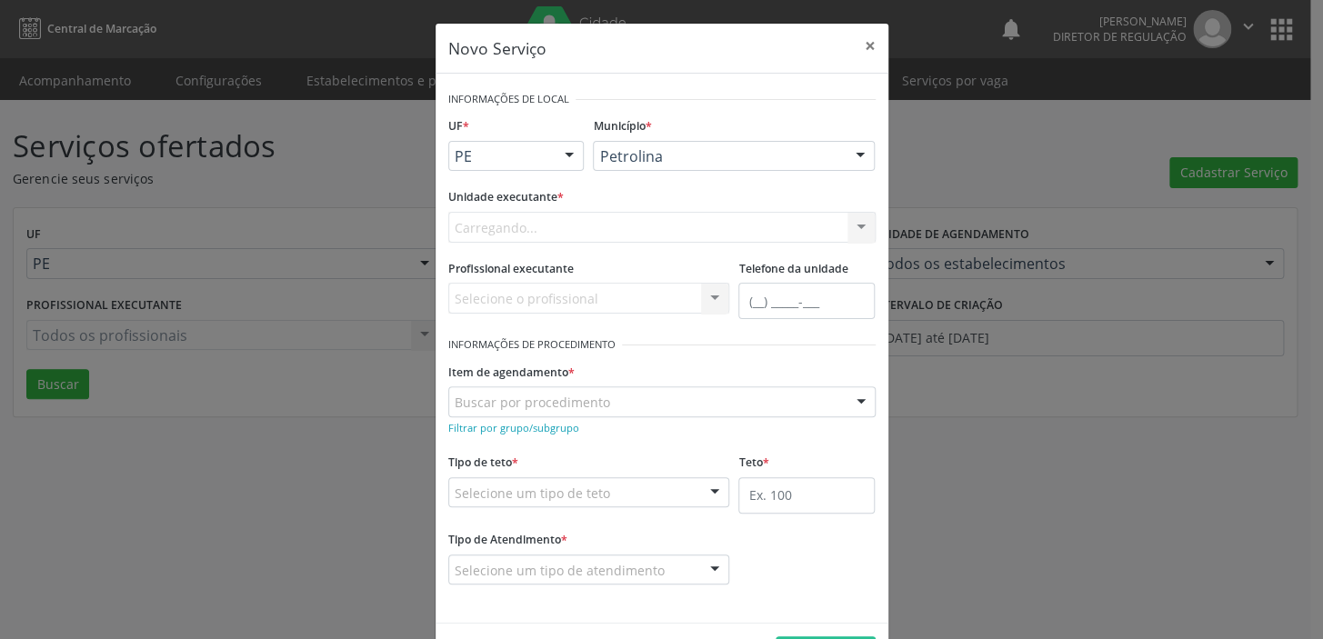
click at [601, 226] on div "Carregando... Academia da Saude de Afranio Academia da Saude do Bairro [PERSON_…" at bounding box center [661, 227] width 427 height 31
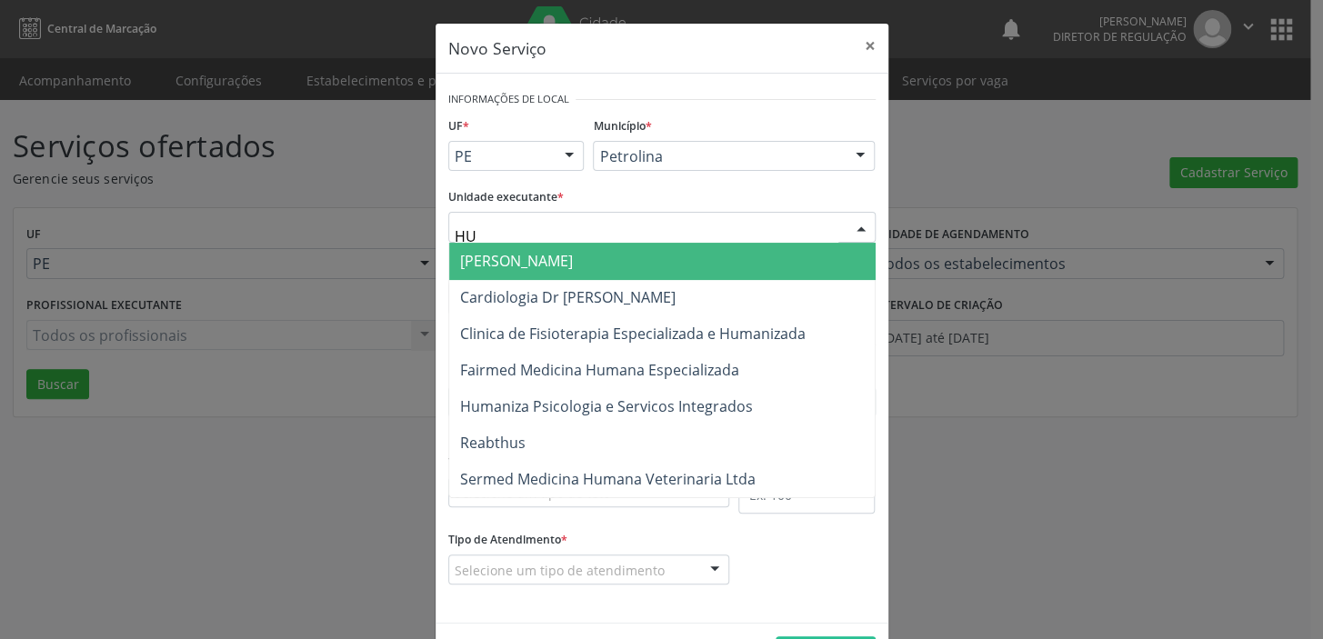
type input "H"
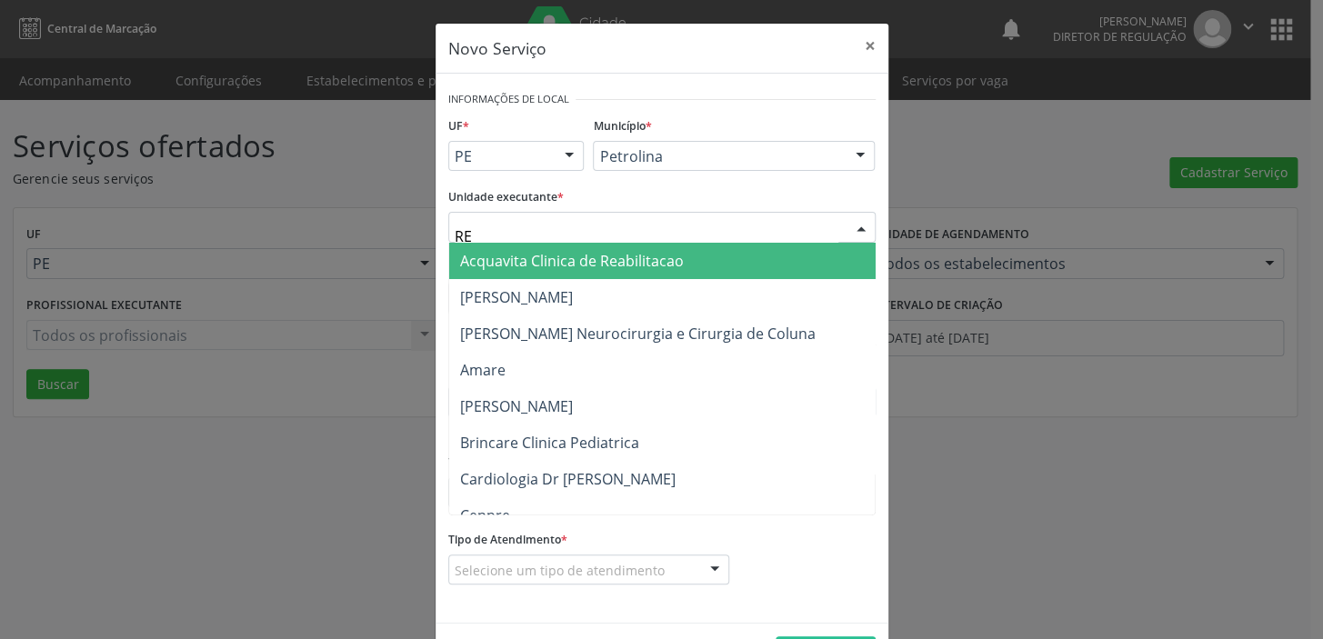
type input "R"
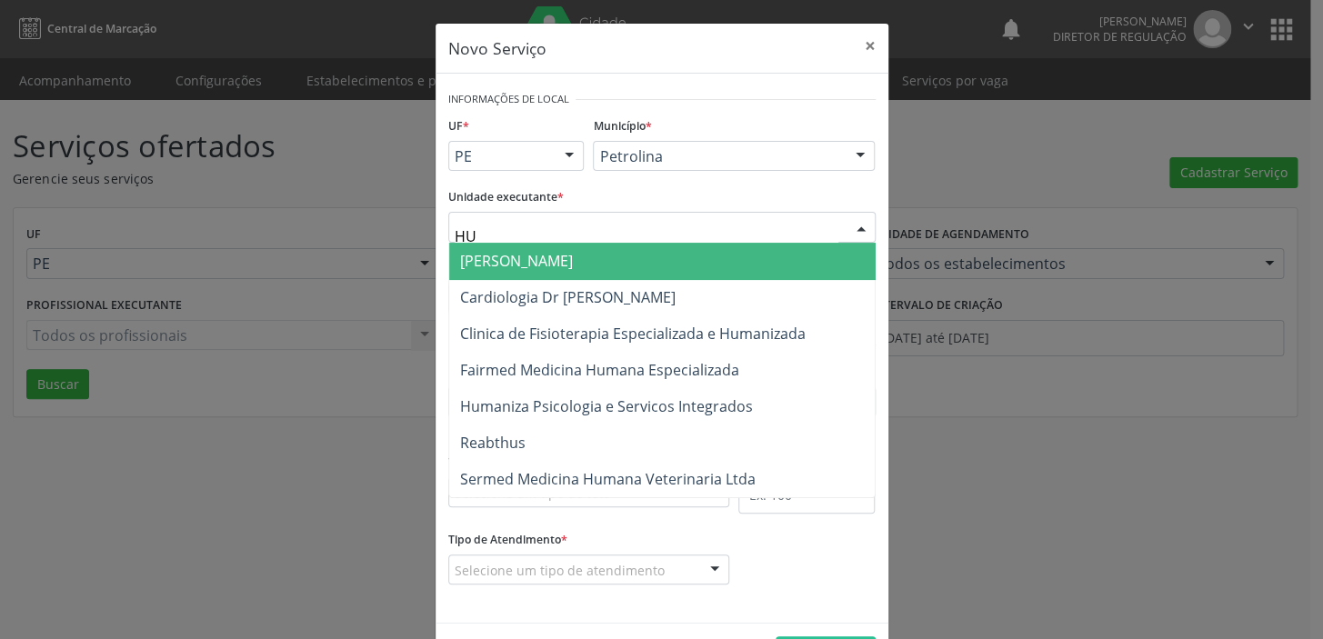
type input "H"
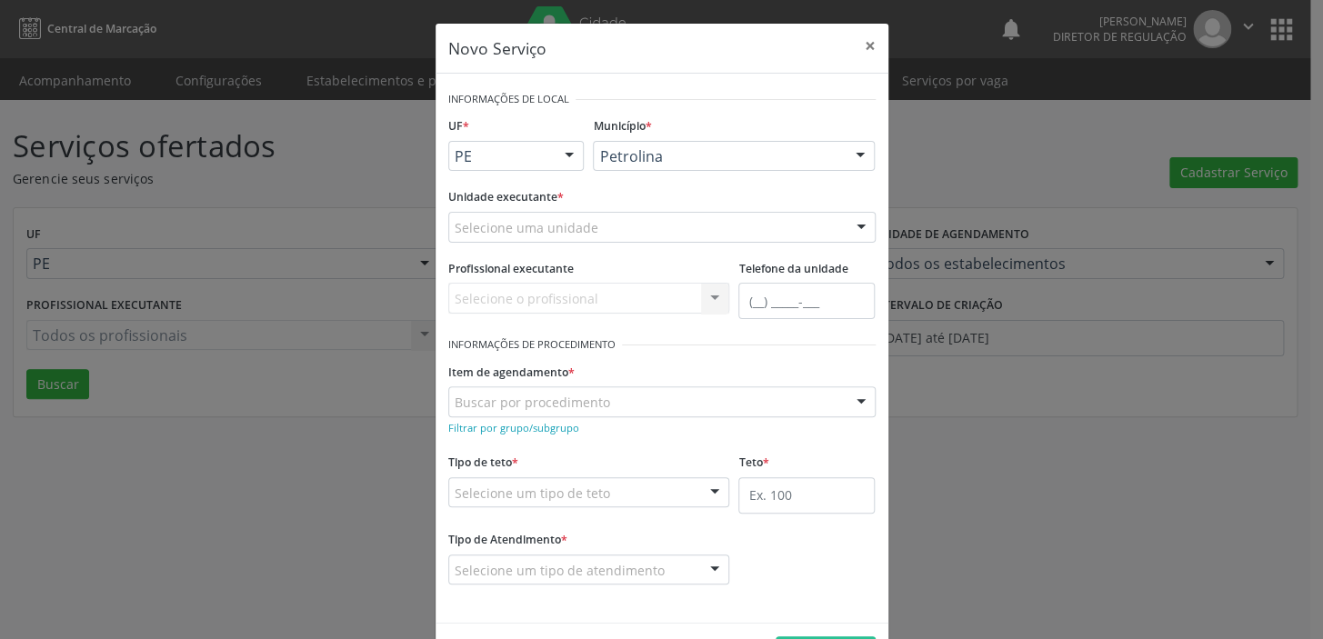
click at [664, 178] on div "Município * [PERSON_NAME] resultado encontrado para: " " Não há nenhuma opção p…" at bounding box center [733, 148] width 291 height 71
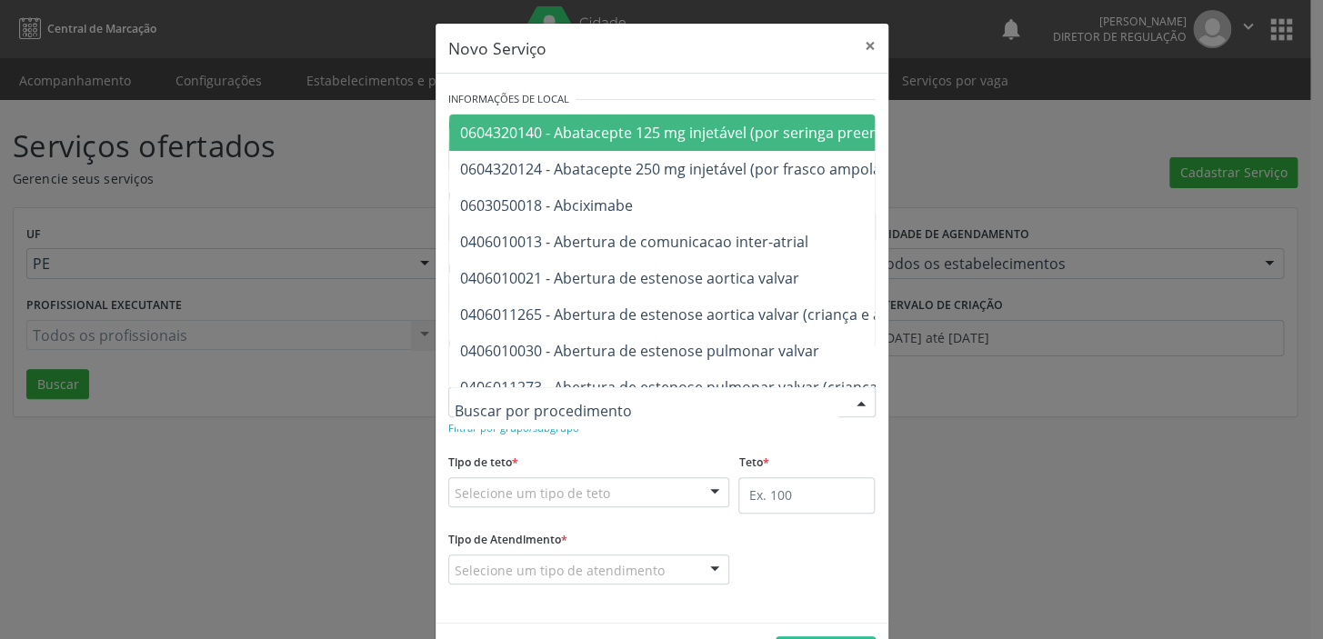
click at [588, 407] on input "text" at bounding box center [647, 411] width 384 height 36
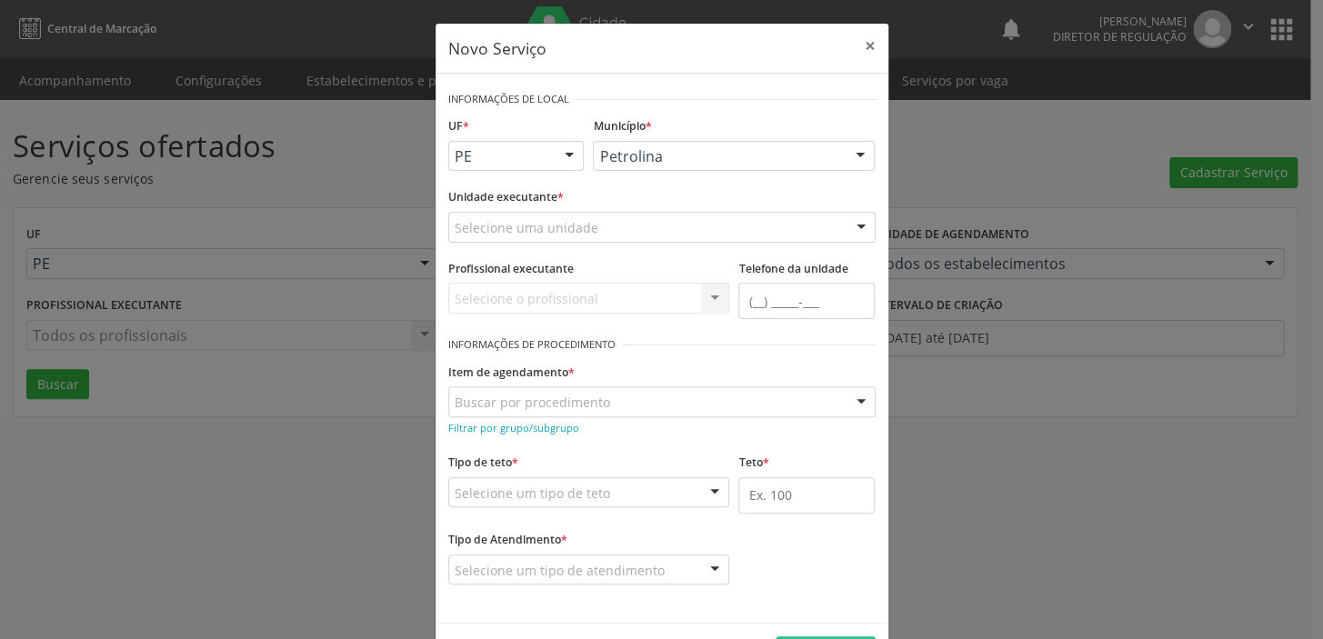
click at [682, 86] on div at bounding box center [726, 99] width 300 height 26
click at [568, 293] on div "Selecione o profissional Nenhum resultado encontrado para: " " Não há nenhuma o…" at bounding box center [589, 298] width 282 height 31
click at [570, 296] on div "Selecione o profissional Nenhum resultado encontrado para: " " Não há nenhuma o…" at bounding box center [589, 298] width 282 height 31
click at [573, 297] on div "Selecione o profissional Nenhum resultado encontrado para: " " Não há nenhuma o…" at bounding box center [589, 298] width 282 height 31
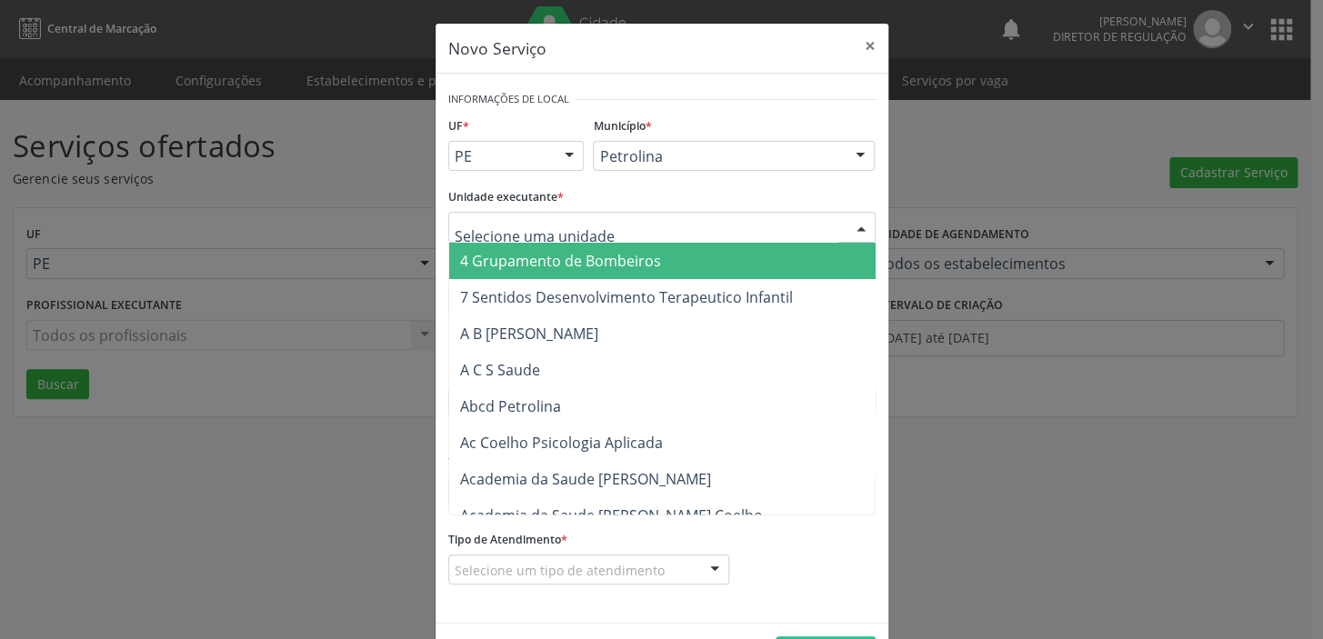
click at [600, 226] on div at bounding box center [661, 227] width 427 height 31
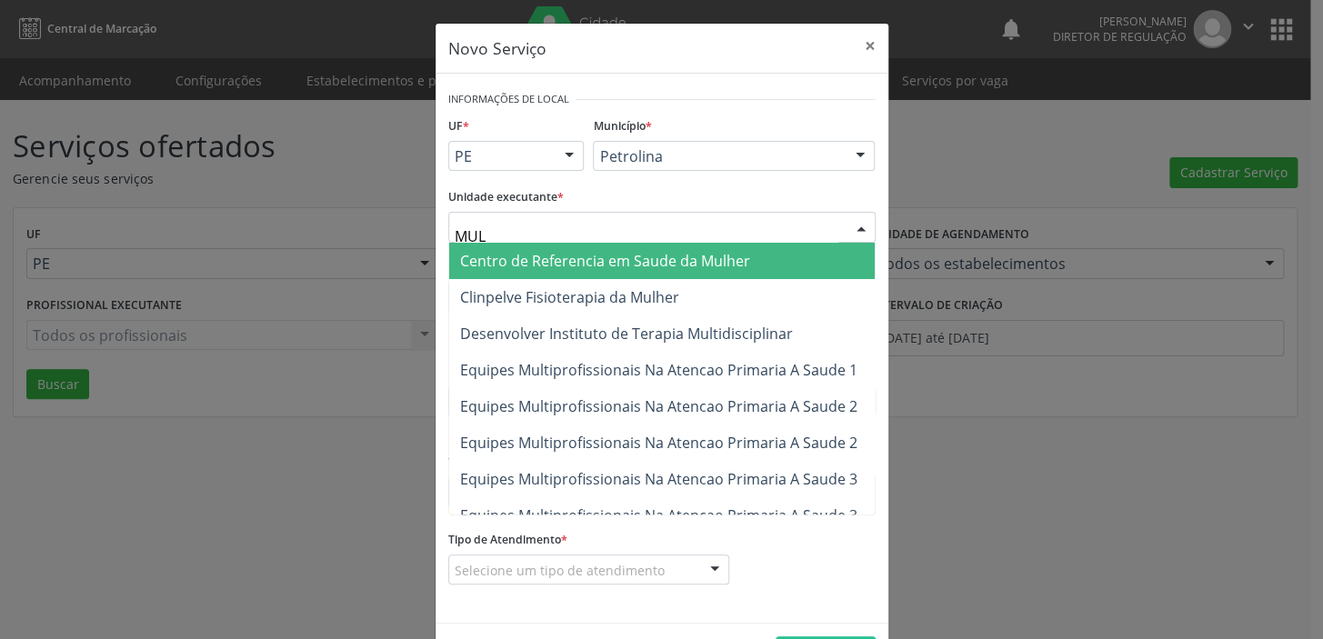
click at [551, 228] on input "MUL" at bounding box center [647, 236] width 384 height 36
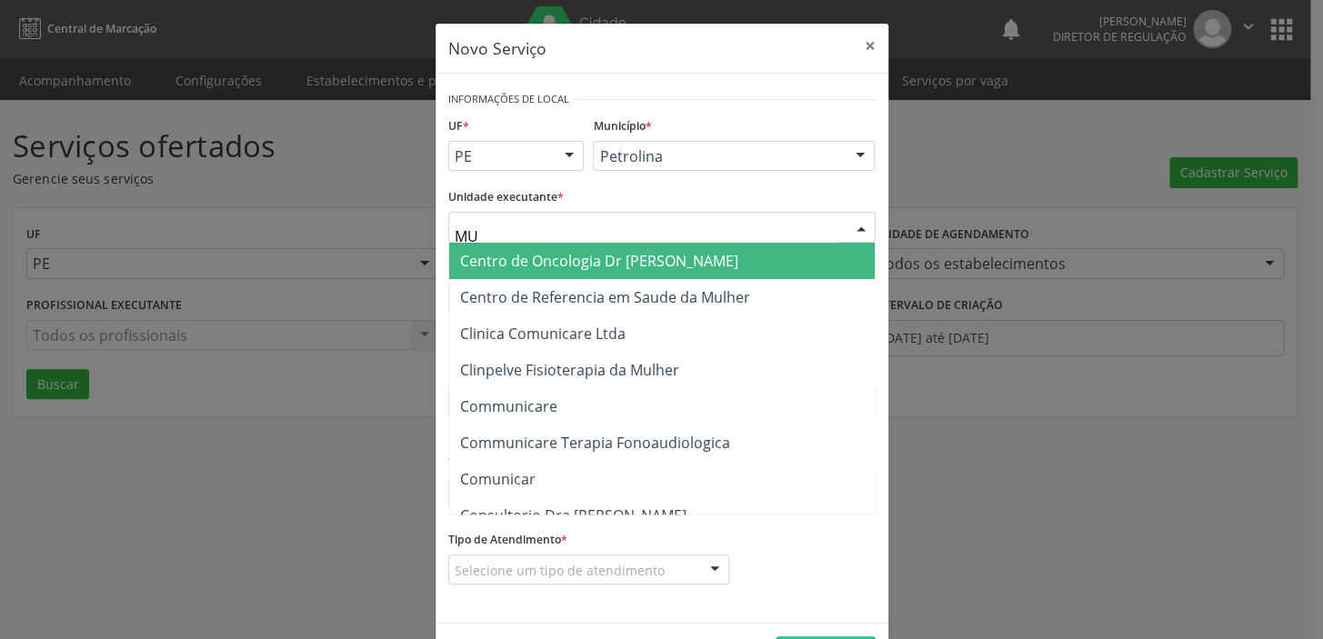
type input "M"
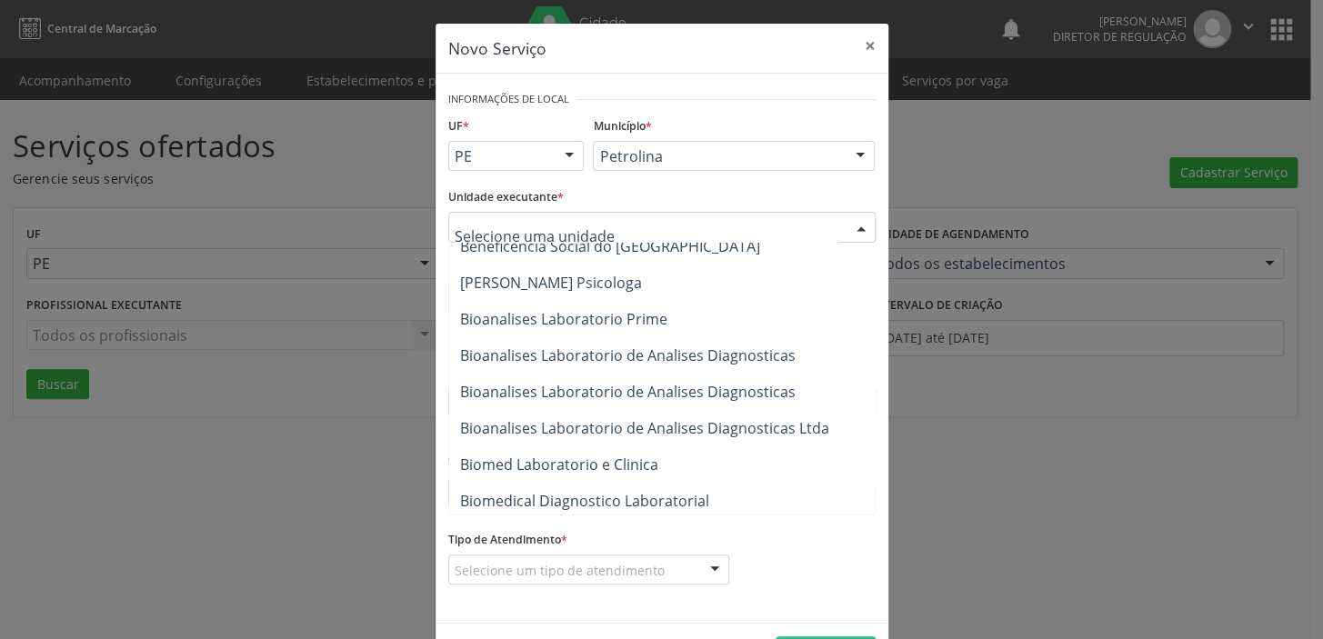
scroll to position [2546, 0]
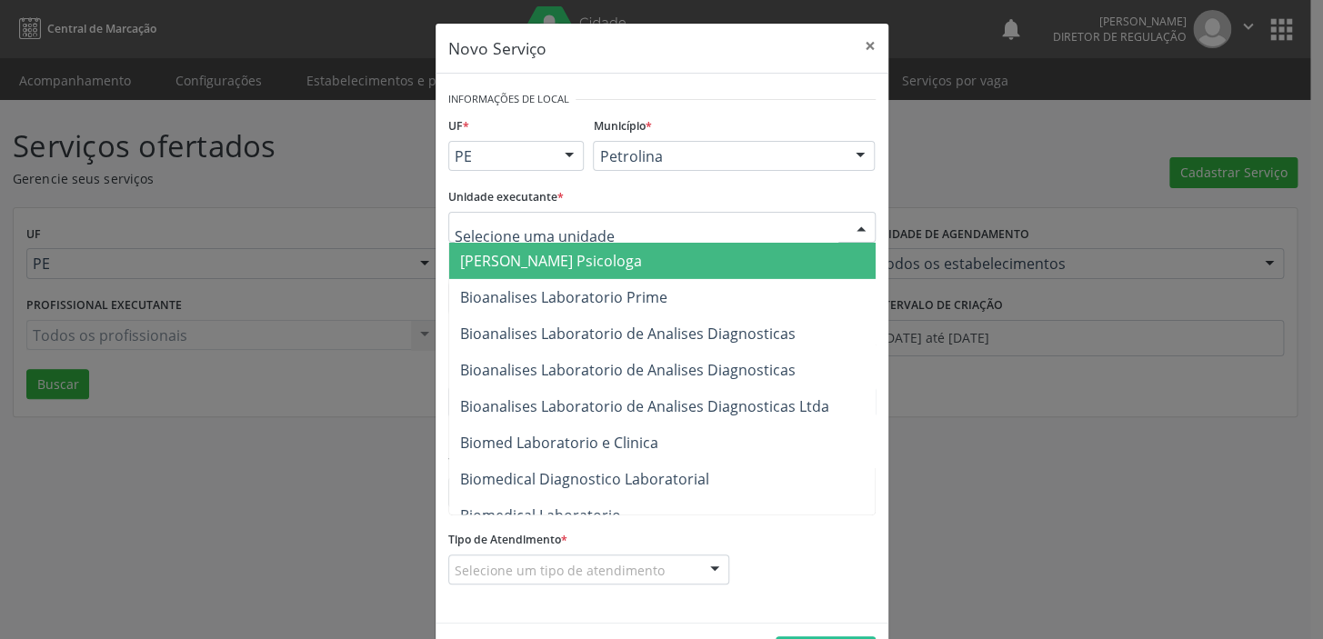
click at [514, 227] on input "text" at bounding box center [647, 236] width 384 height 36
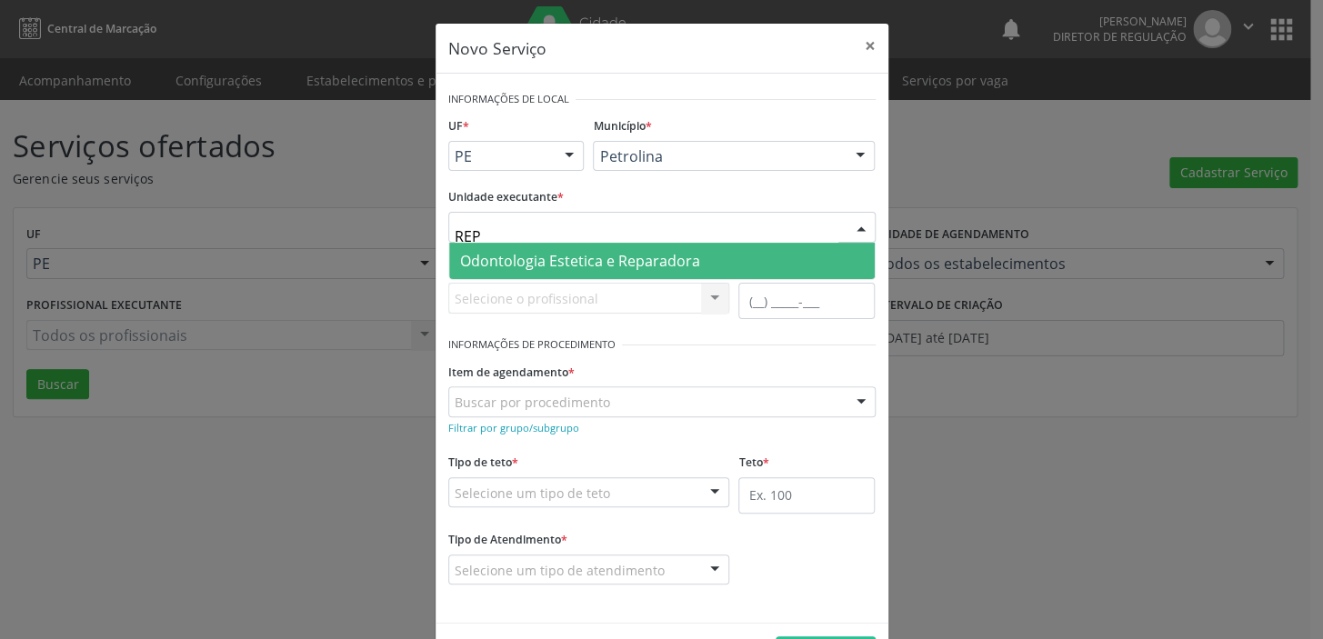
scroll to position [0, 0]
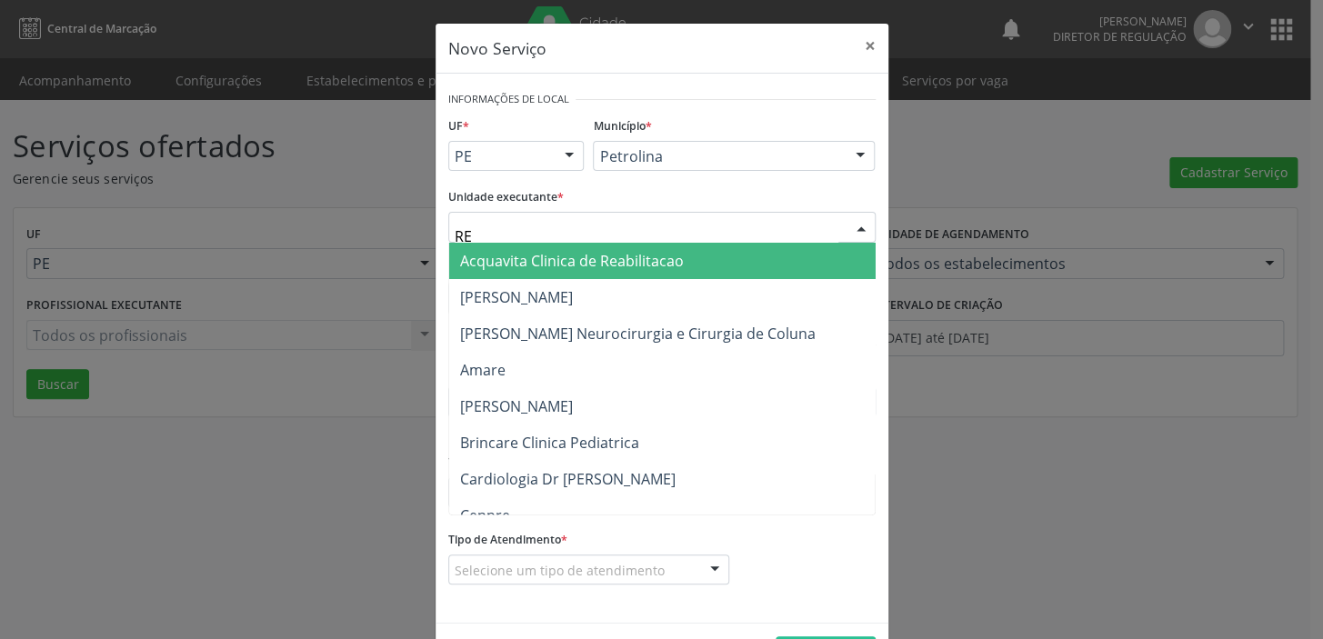
type input "R"
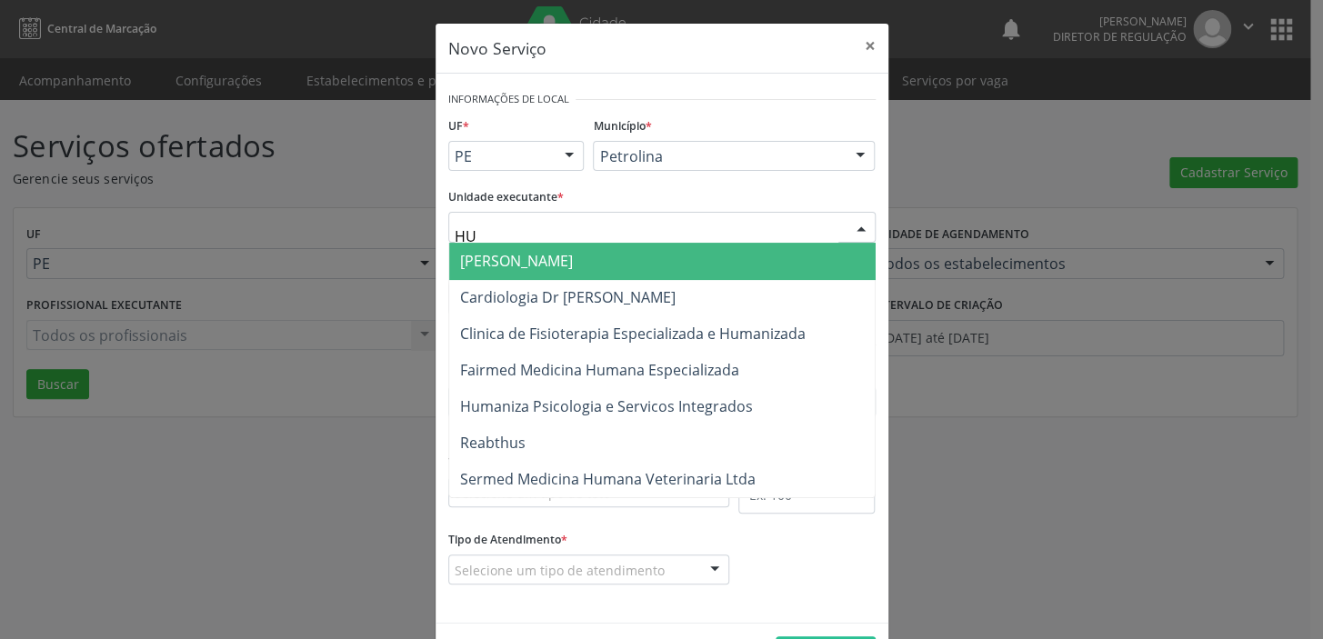
type input "H"
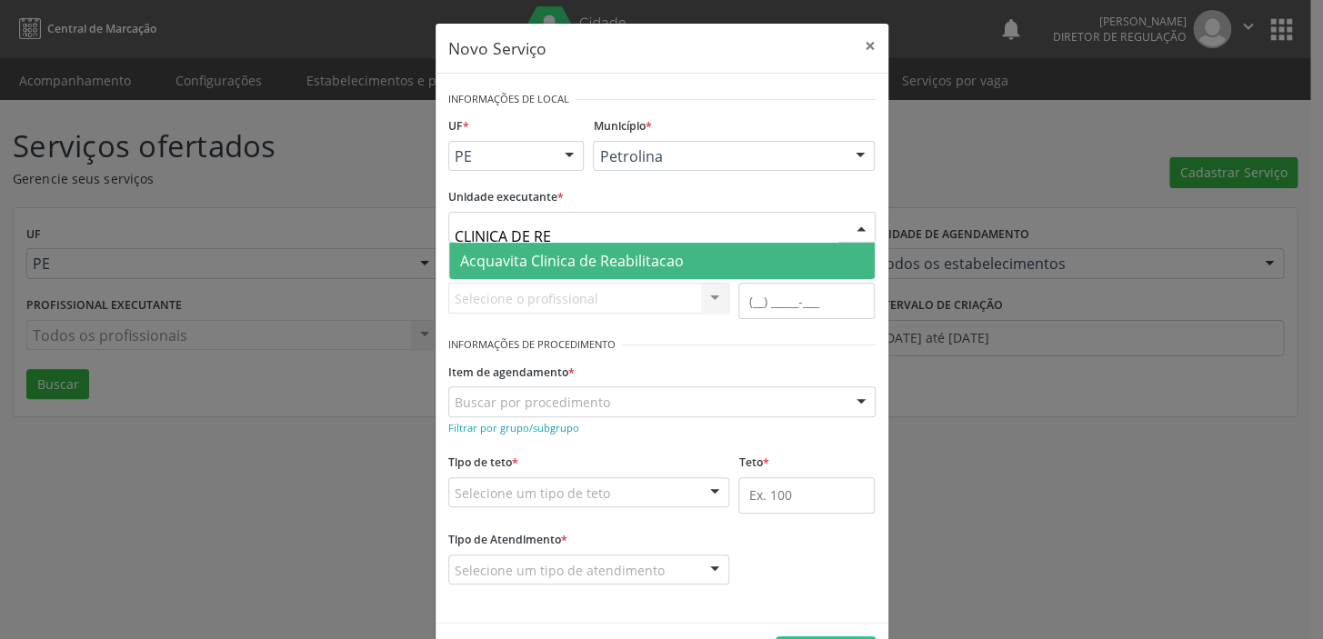
click at [467, 236] on input "CLINICA DE RE" at bounding box center [647, 236] width 384 height 36
click at [482, 235] on input "CLINICA DE RE" at bounding box center [647, 236] width 384 height 36
click at [546, 236] on input "CLINICA DE RE" at bounding box center [647, 236] width 384 height 36
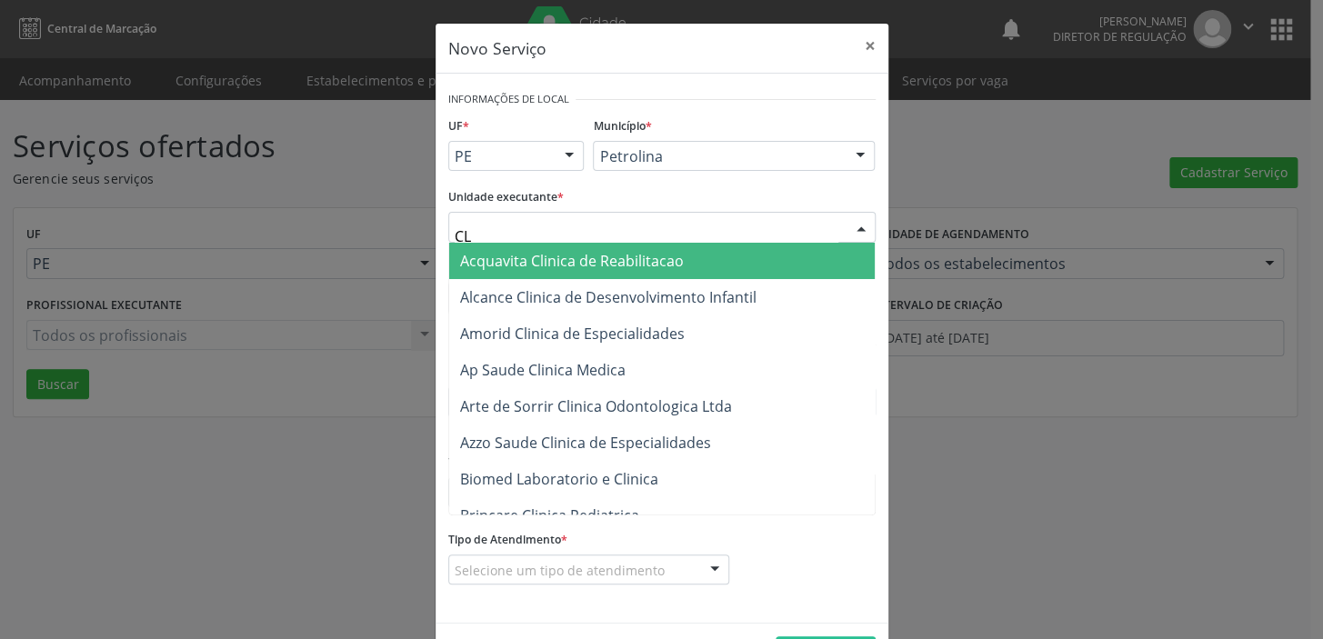
type input "C"
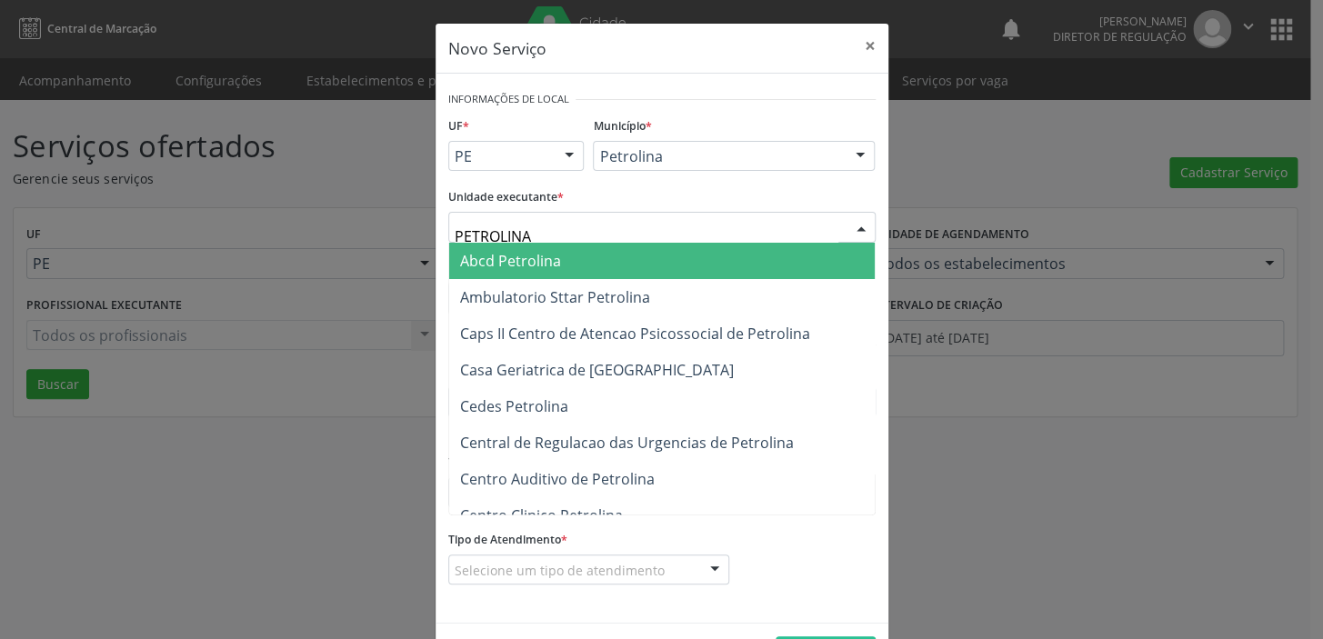
click at [595, 230] on input "PETROLINA" at bounding box center [647, 236] width 384 height 36
type input "P"
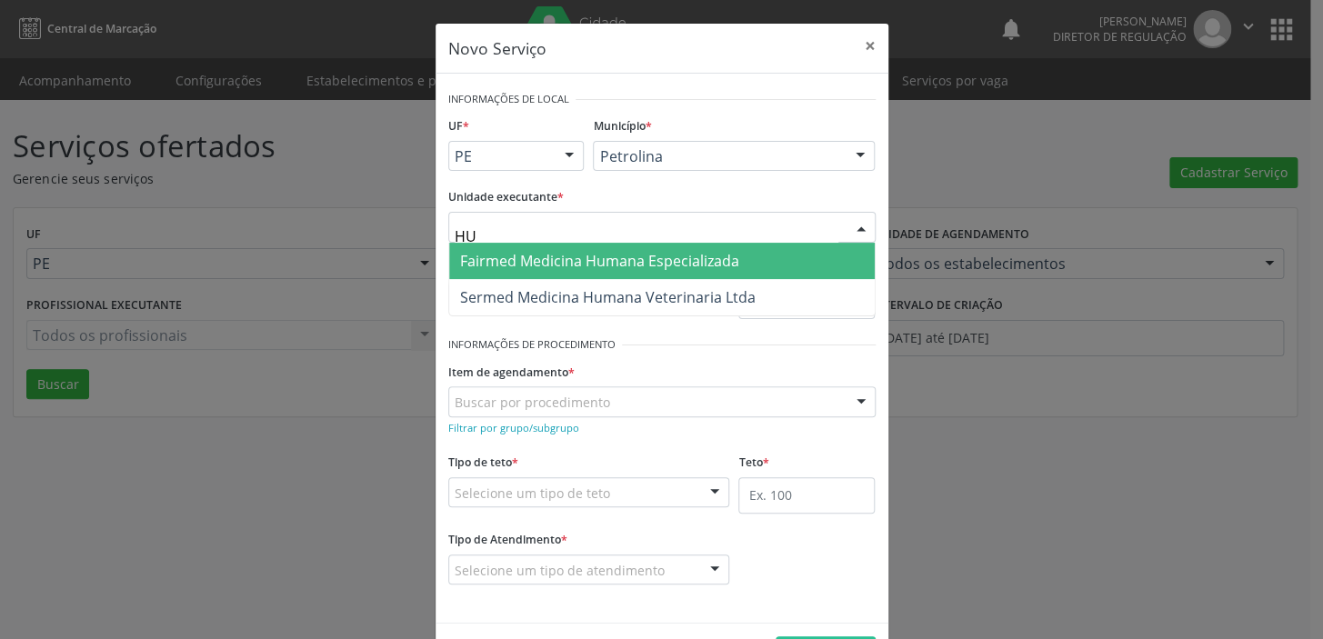
type input "H"
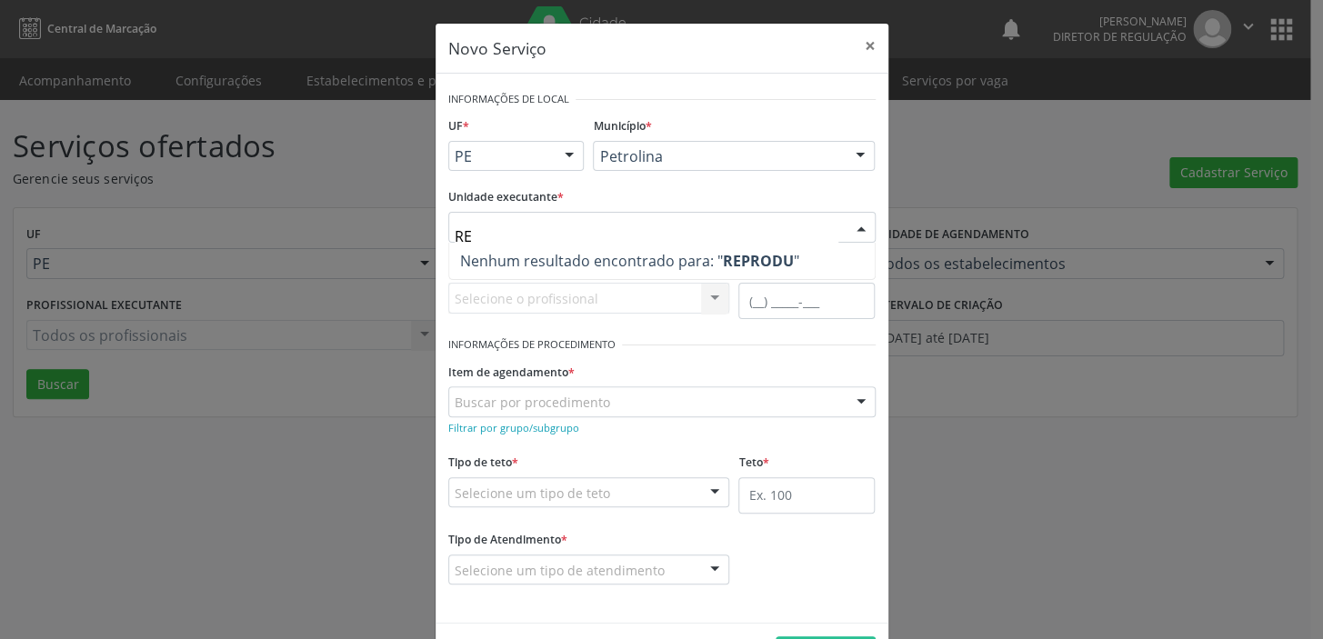
type input "R"
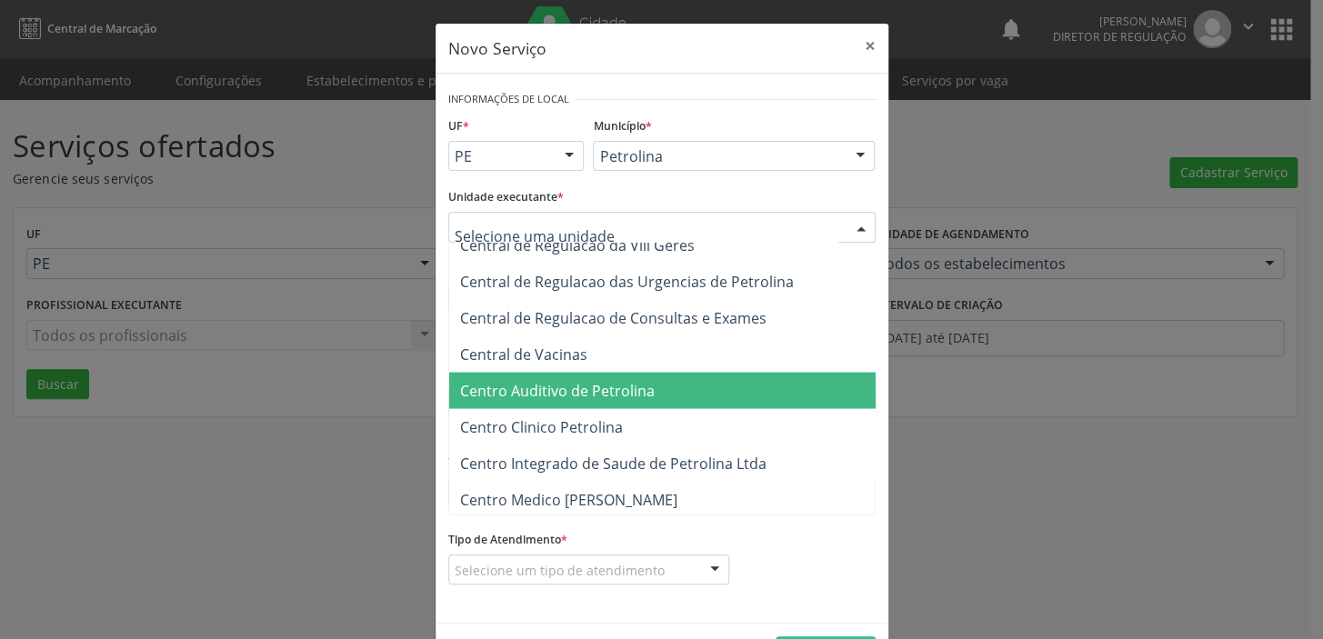
scroll to position [4464, 0]
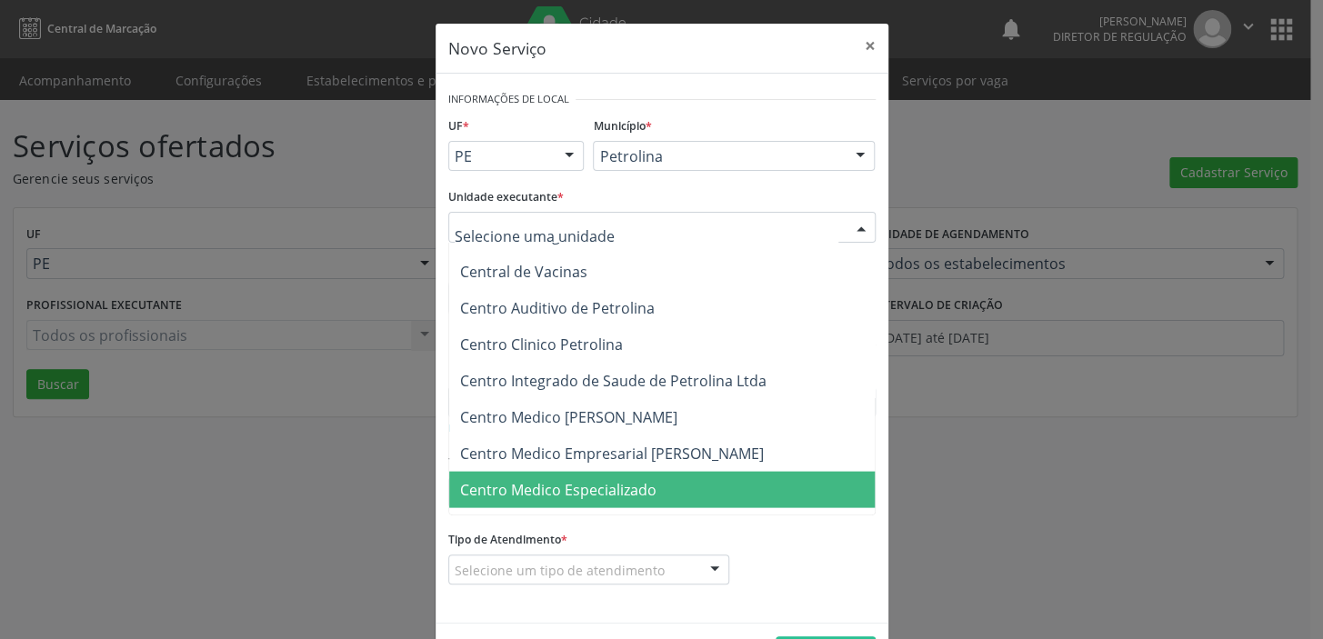
click at [618, 481] on span "Centro Medico Especializado" at bounding box center [558, 489] width 196 height 20
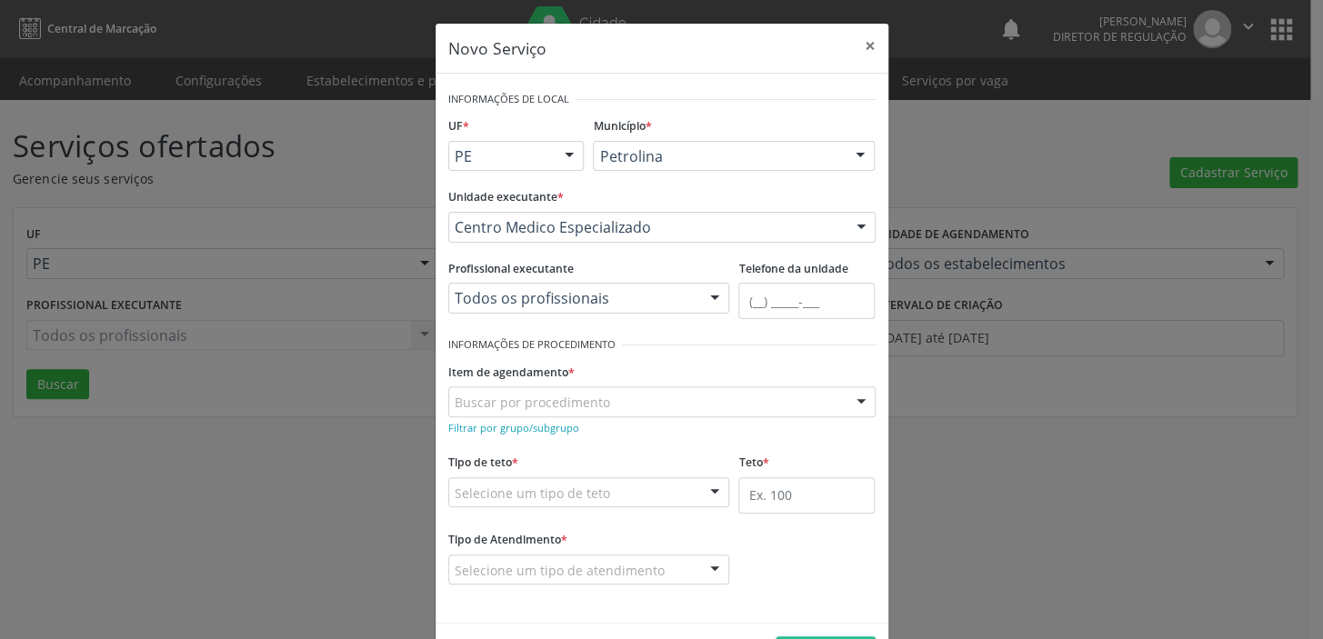
click at [551, 300] on div "Todos os profissionais Todos os profissionais Médico Ginecologista e Obstetra -…" at bounding box center [589, 298] width 282 height 31
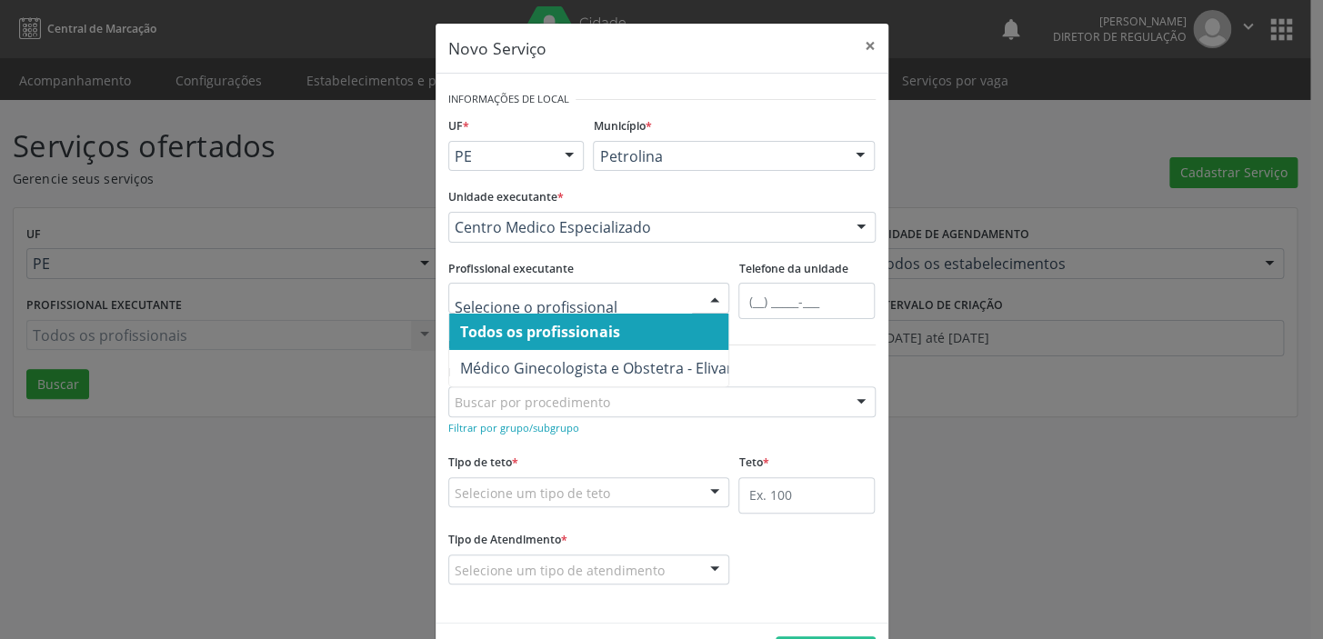
click at [618, 303] on input "text" at bounding box center [574, 307] width 238 height 36
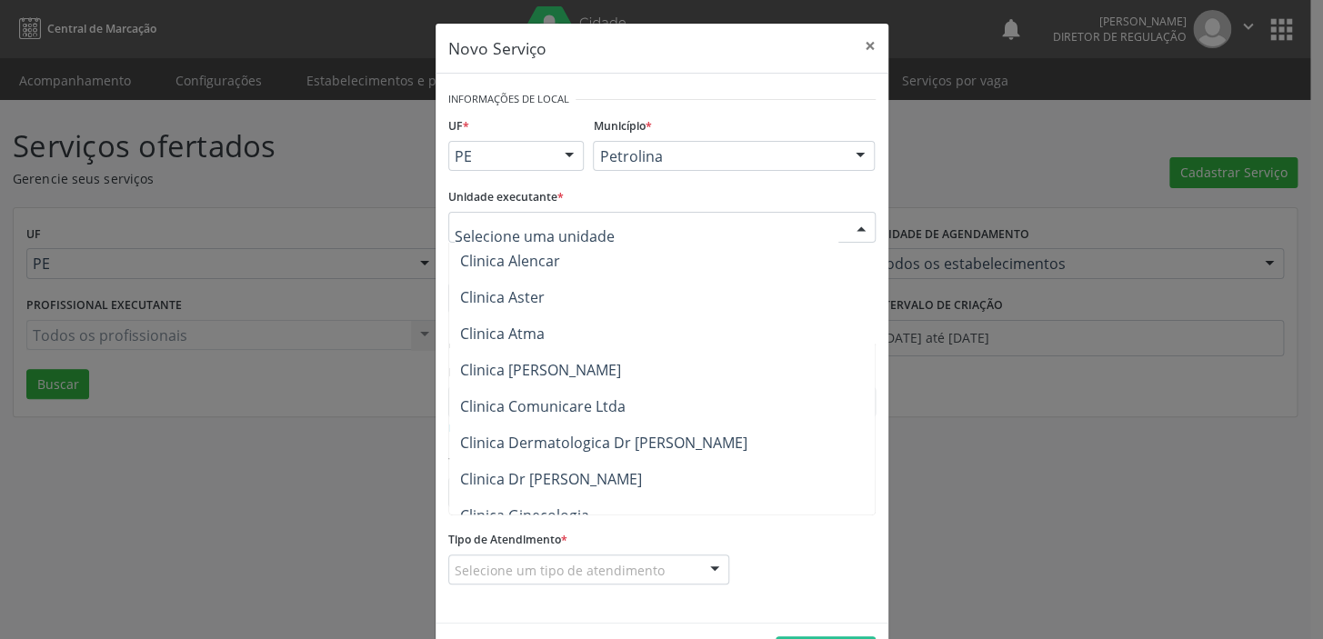
scroll to position [6448, 0]
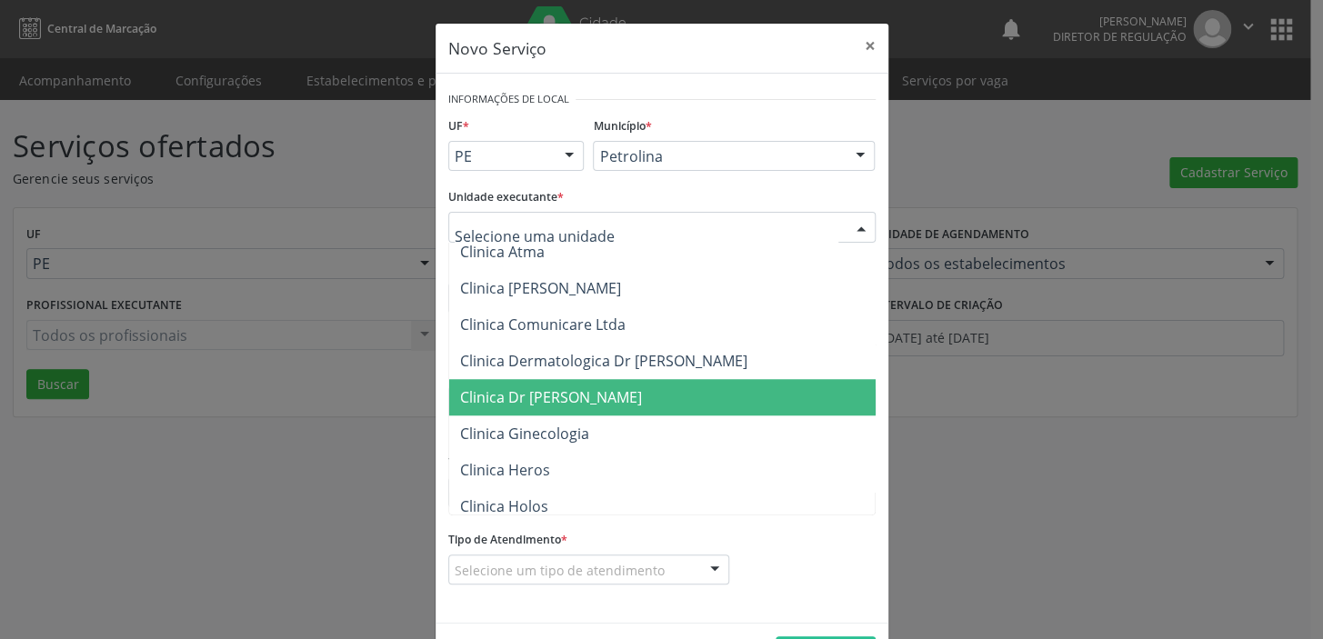
click at [615, 393] on span "Clinica Dr [PERSON_NAME]" at bounding box center [551, 397] width 182 height 20
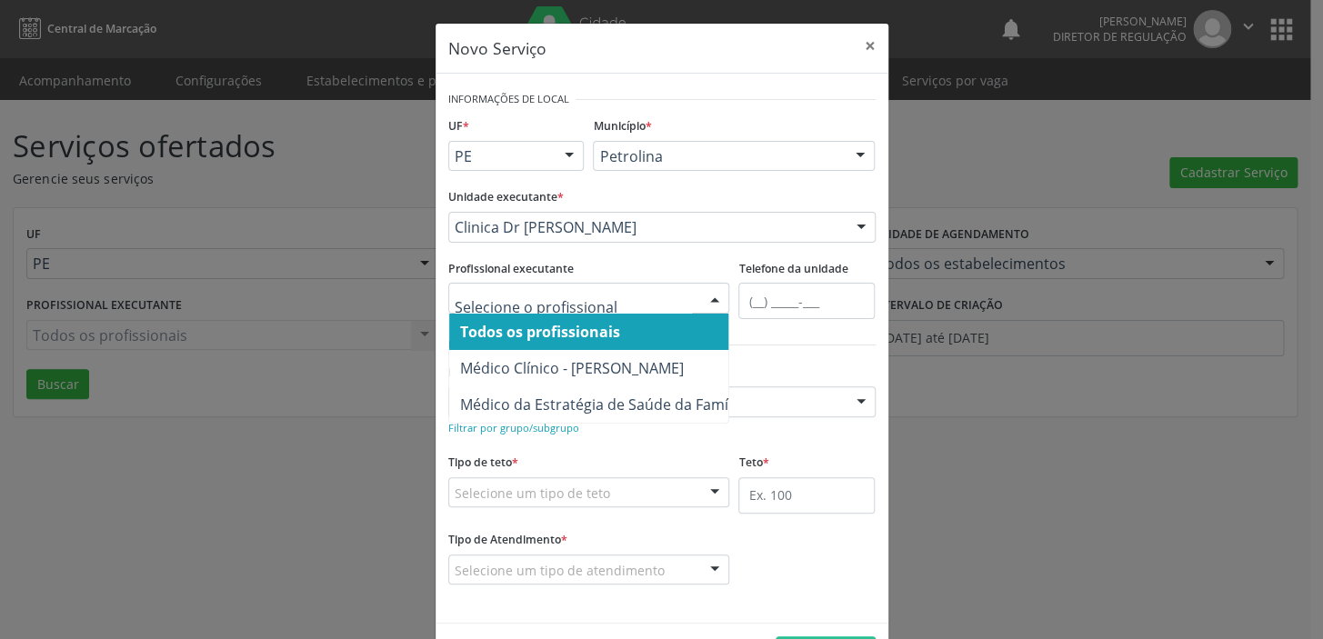
scroll to position [63, 0]
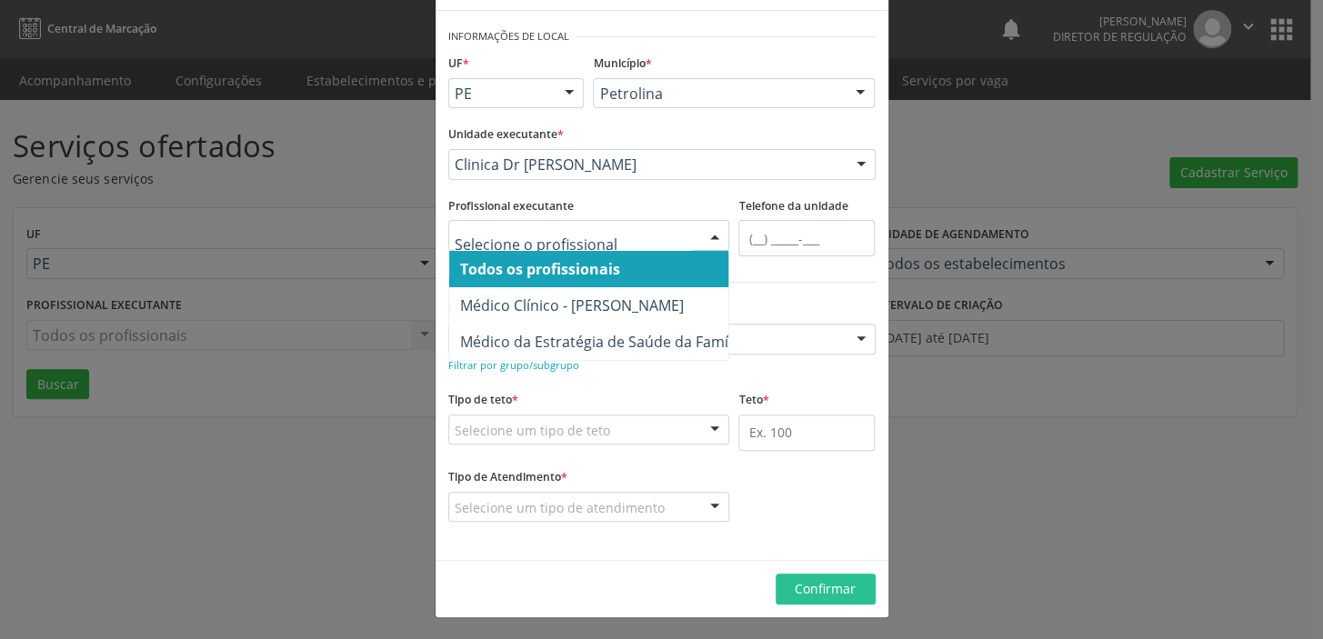
click at [616, 236] on input "text" at bounding box center [574, 244] width 238 height 36
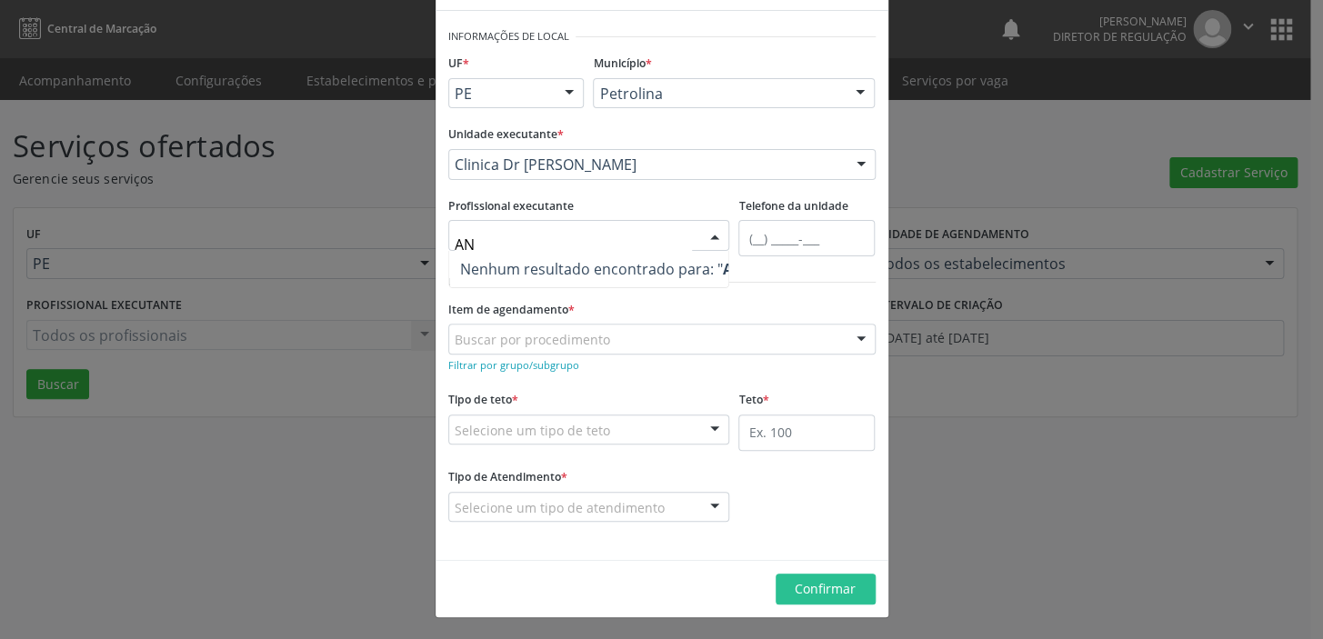
type input "A"
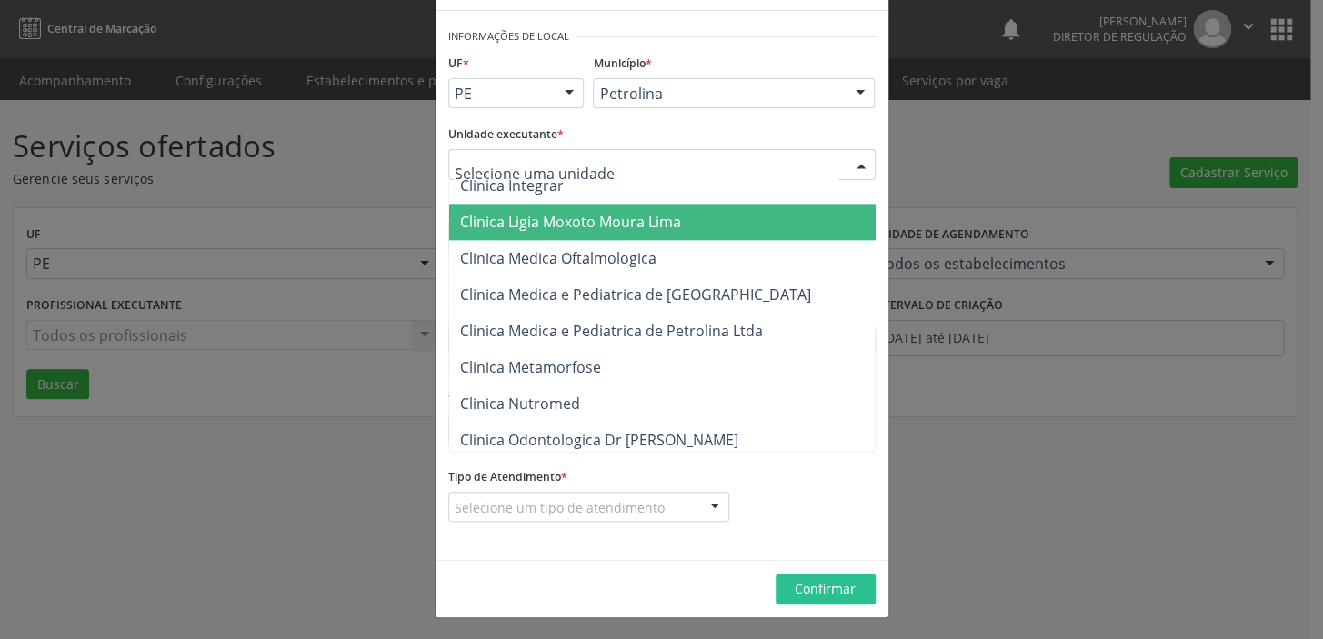
scroll to position [6696, 0]
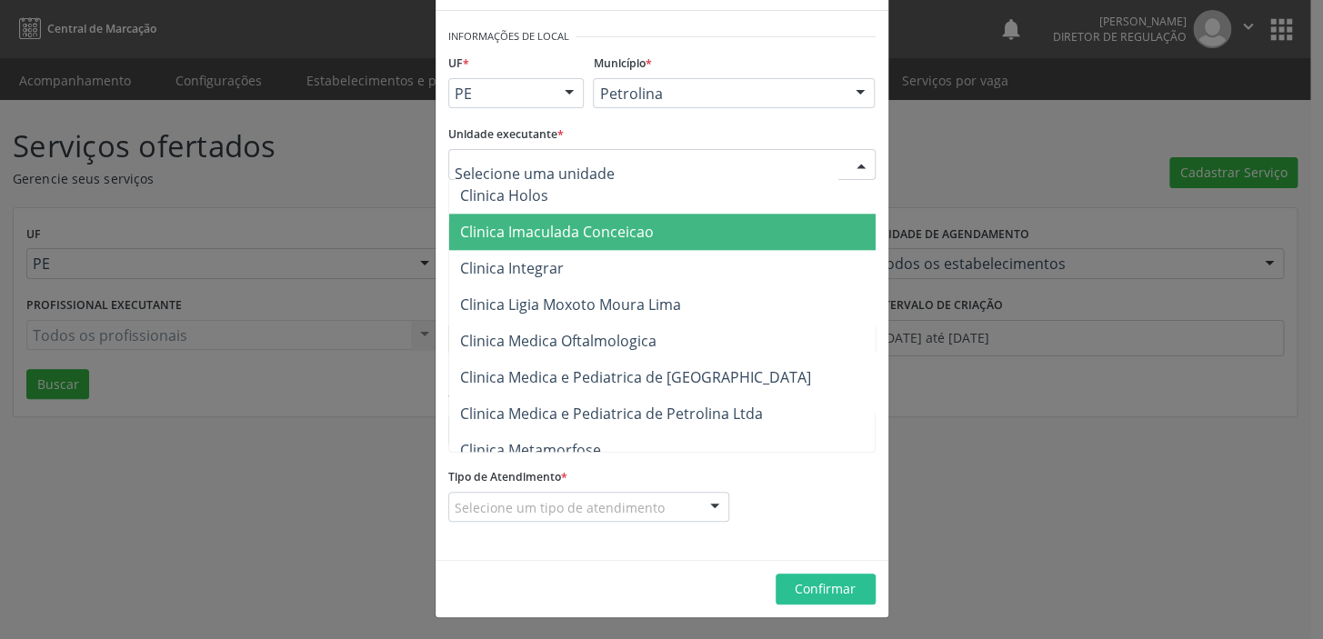
click at [604, 230] on span "Clinica Imaculada Conceicao" at bounding box center [557, 232] width 194 height 20
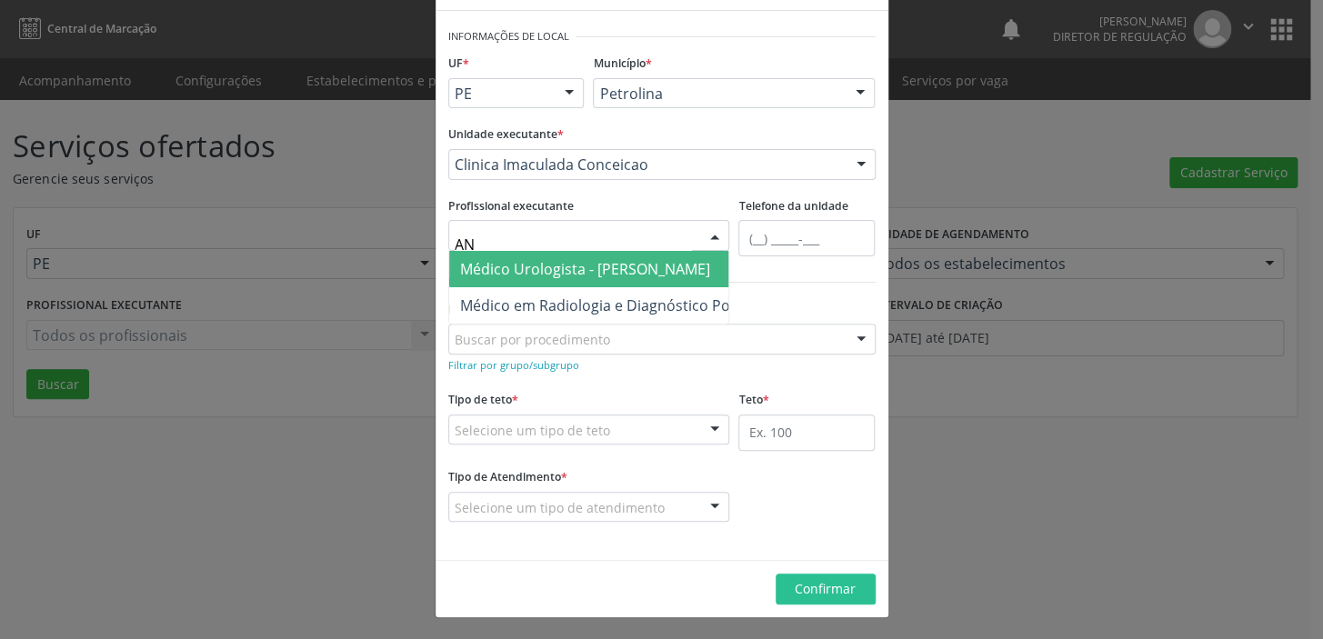
type input "A"
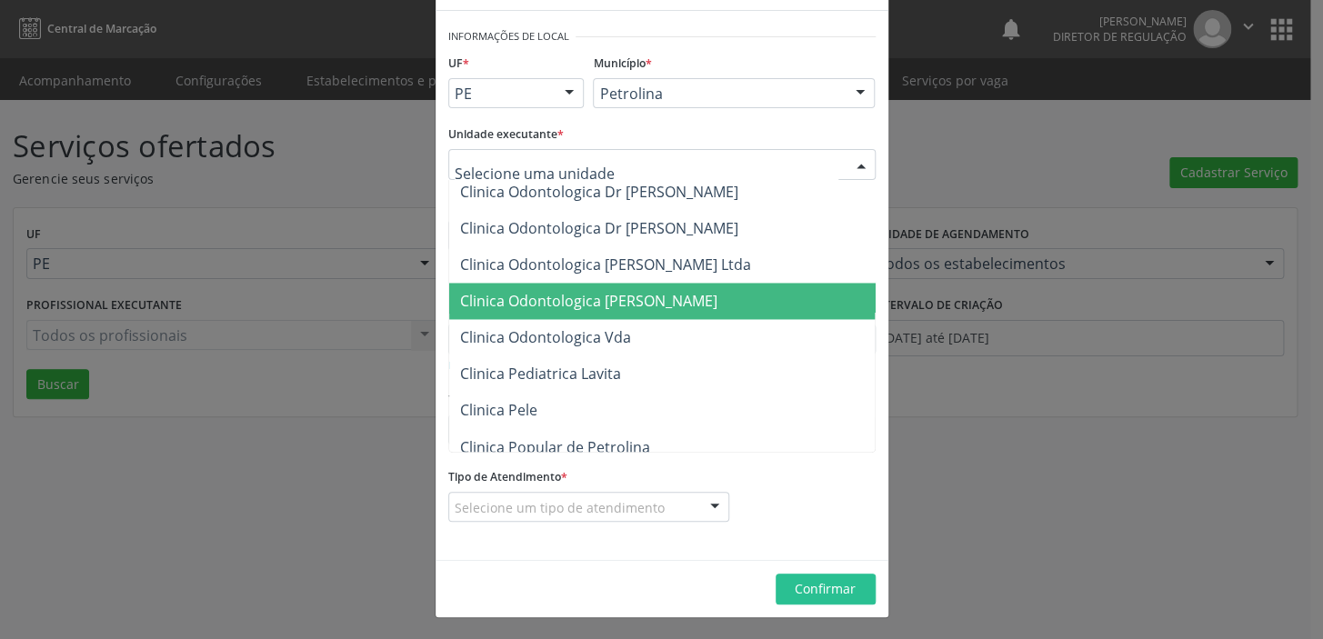
scroll to position [7110, 0]
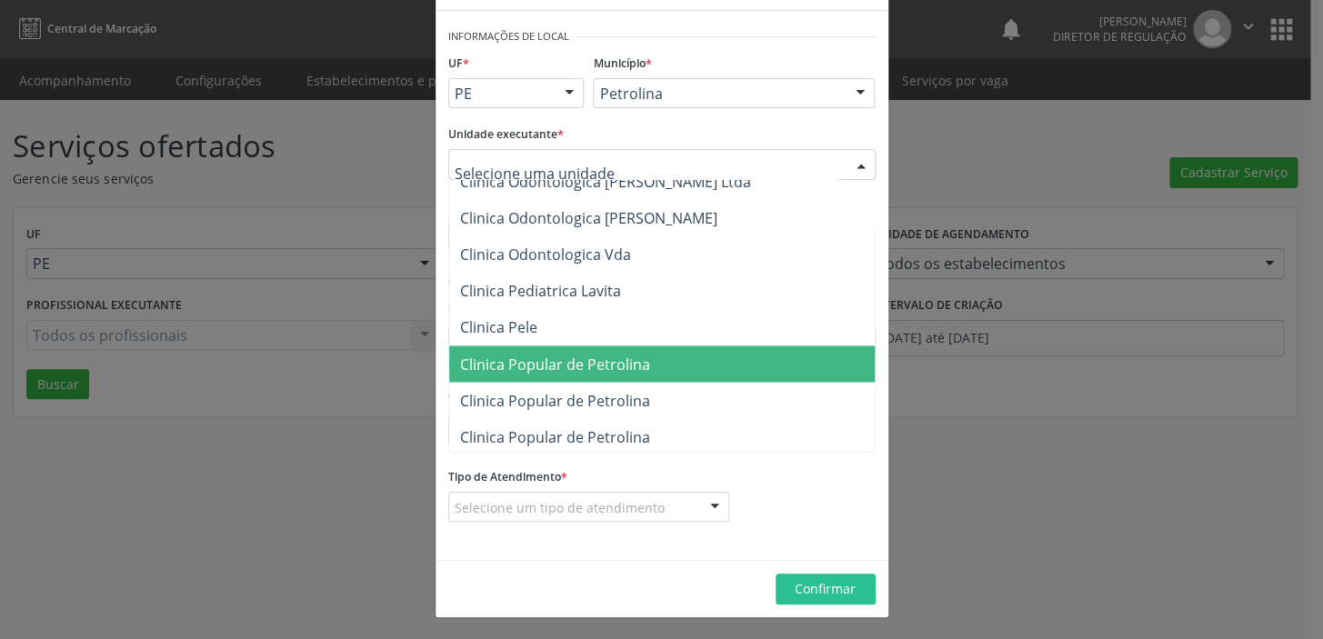
click at [618, 361] on span "Clinica Popular de Petrolina" at bounding box center [555, 364] width 190 height 20
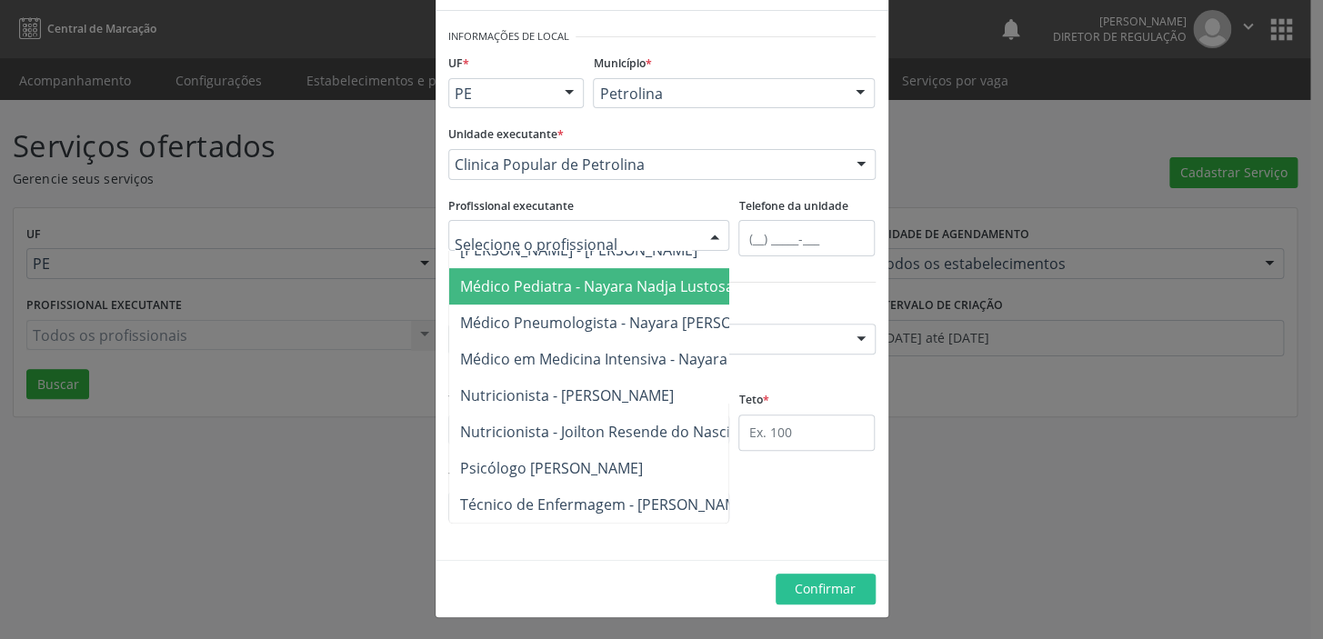
scroll to position [0, 0]
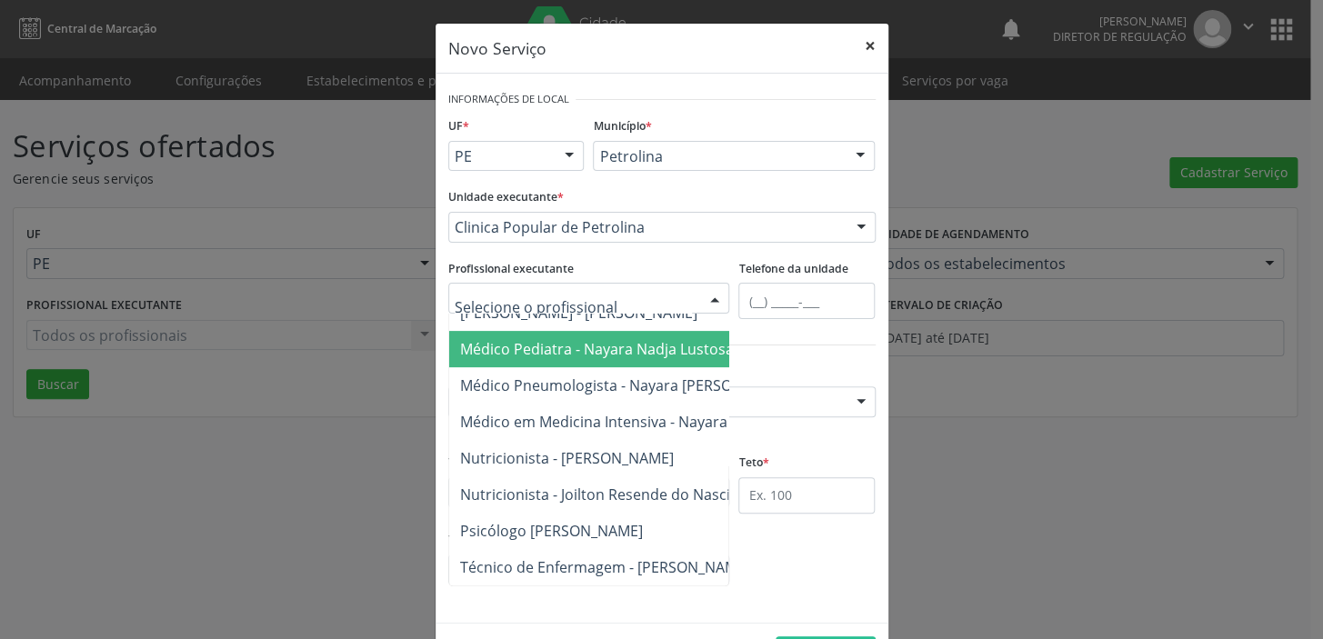
click at [861, 47] on button "×" at bounding box center [870, 46] width 36 height 45
